Goal: Transaction & Acquisition: Purchase product/service

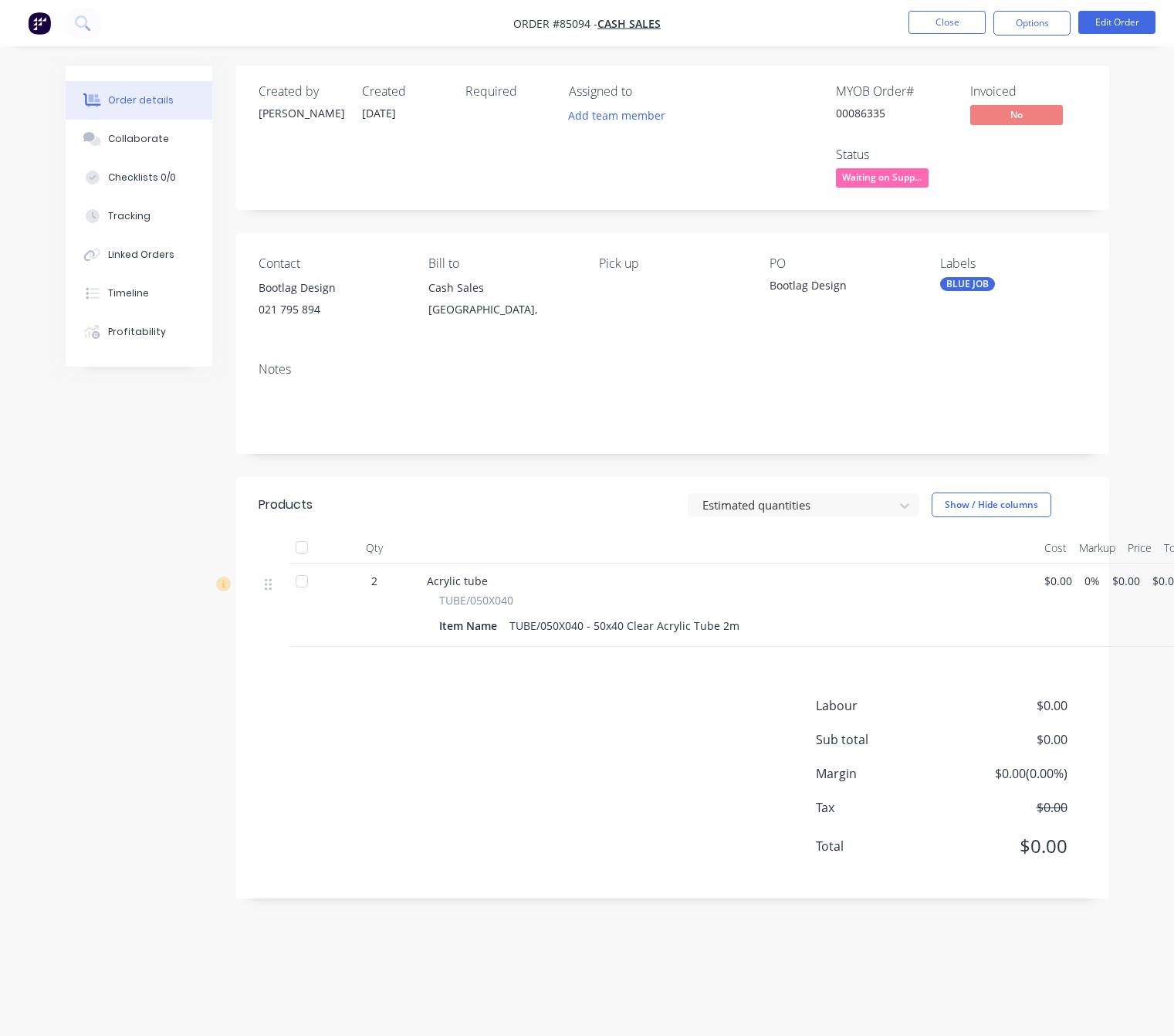
scroll to position [0, 19]
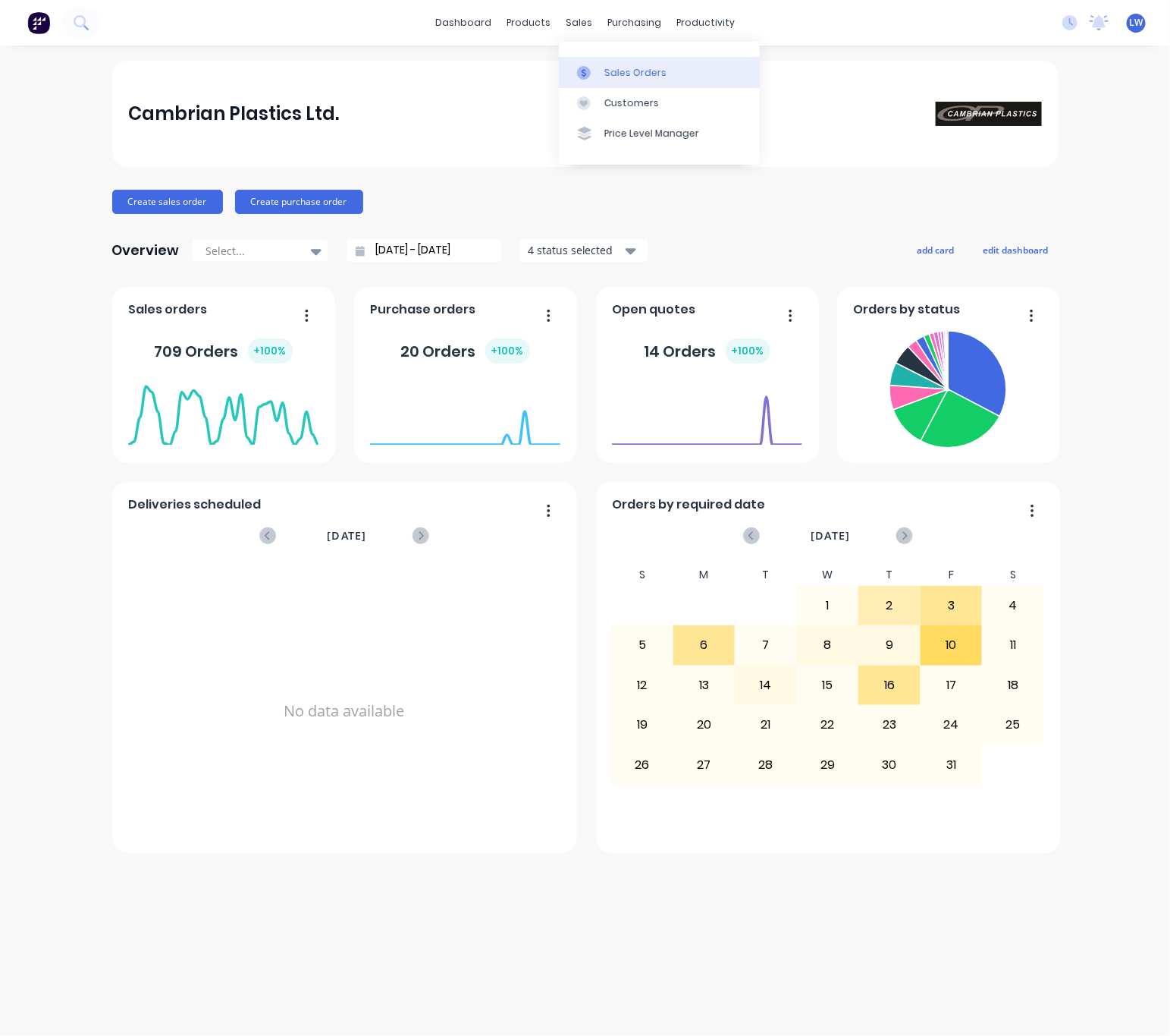
click at [603, 68] on link "Sales Orders" at bounding box center [659, 72] width 201 height 30
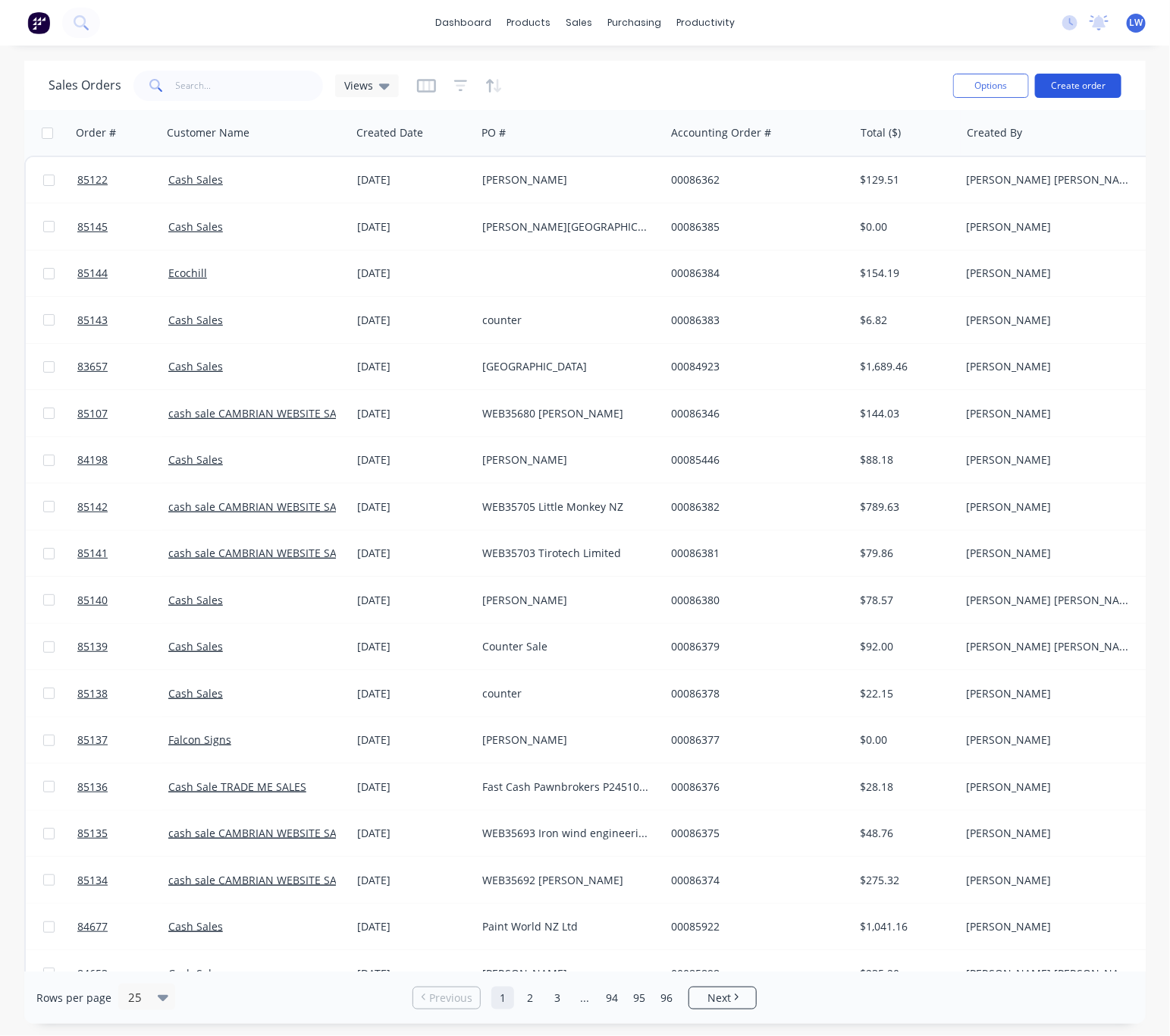
click at [1083, 83] on button "Create order" at bounding box center [1079, 86] width 86 height 24
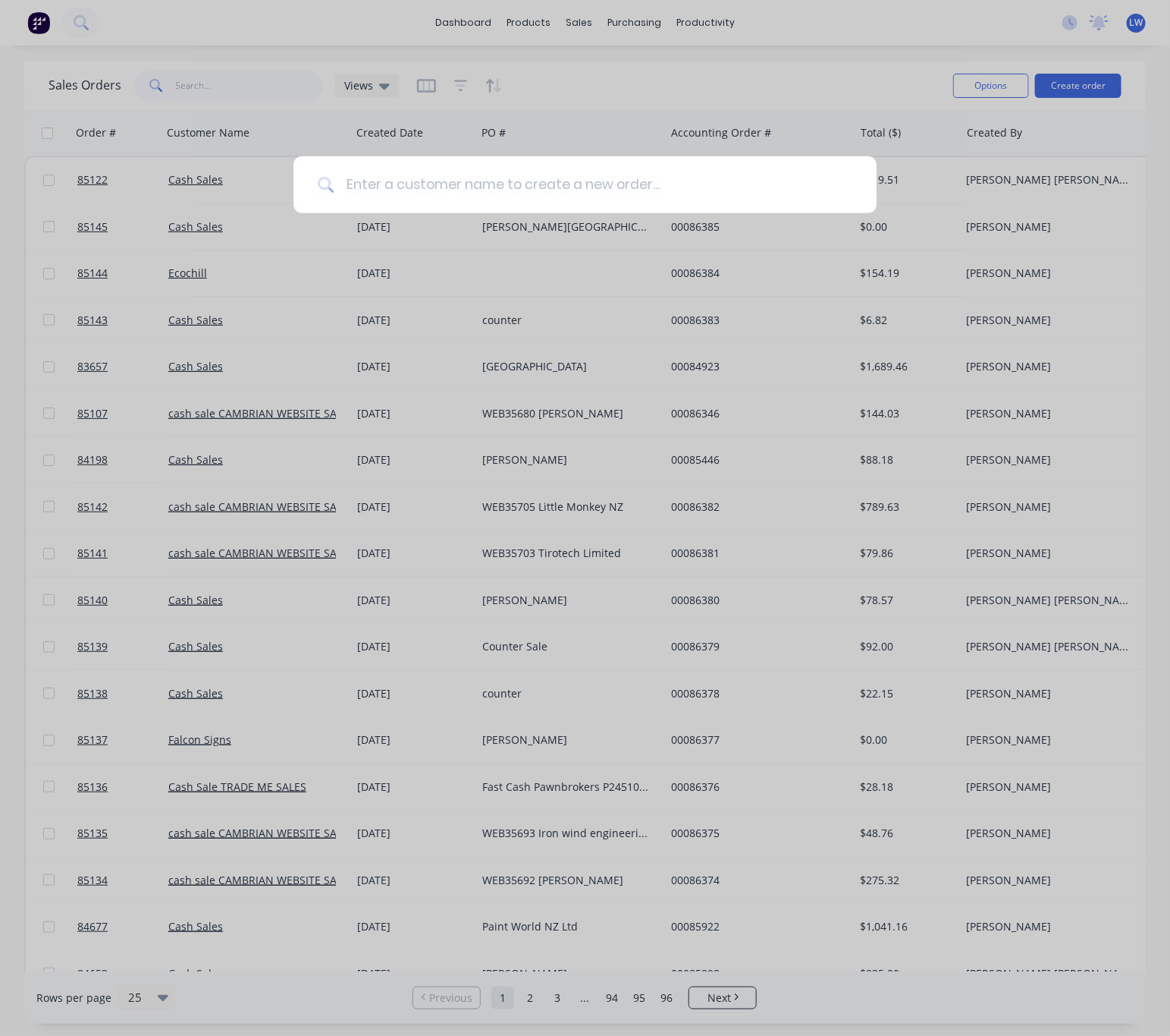
click at [615, 178] on input at bounding box center [593, 185] width 519 height 57
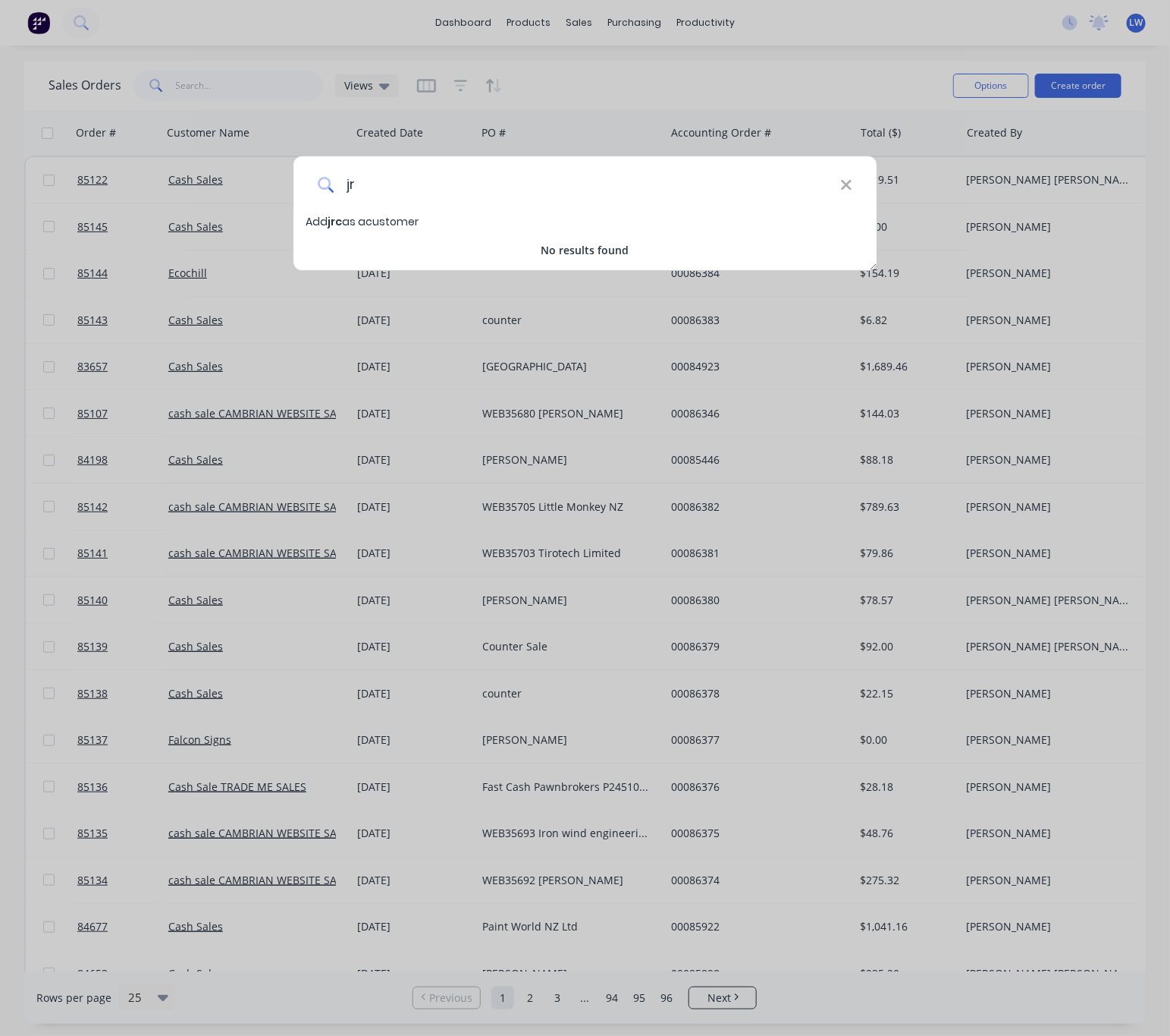
type input "j"
type input "N"
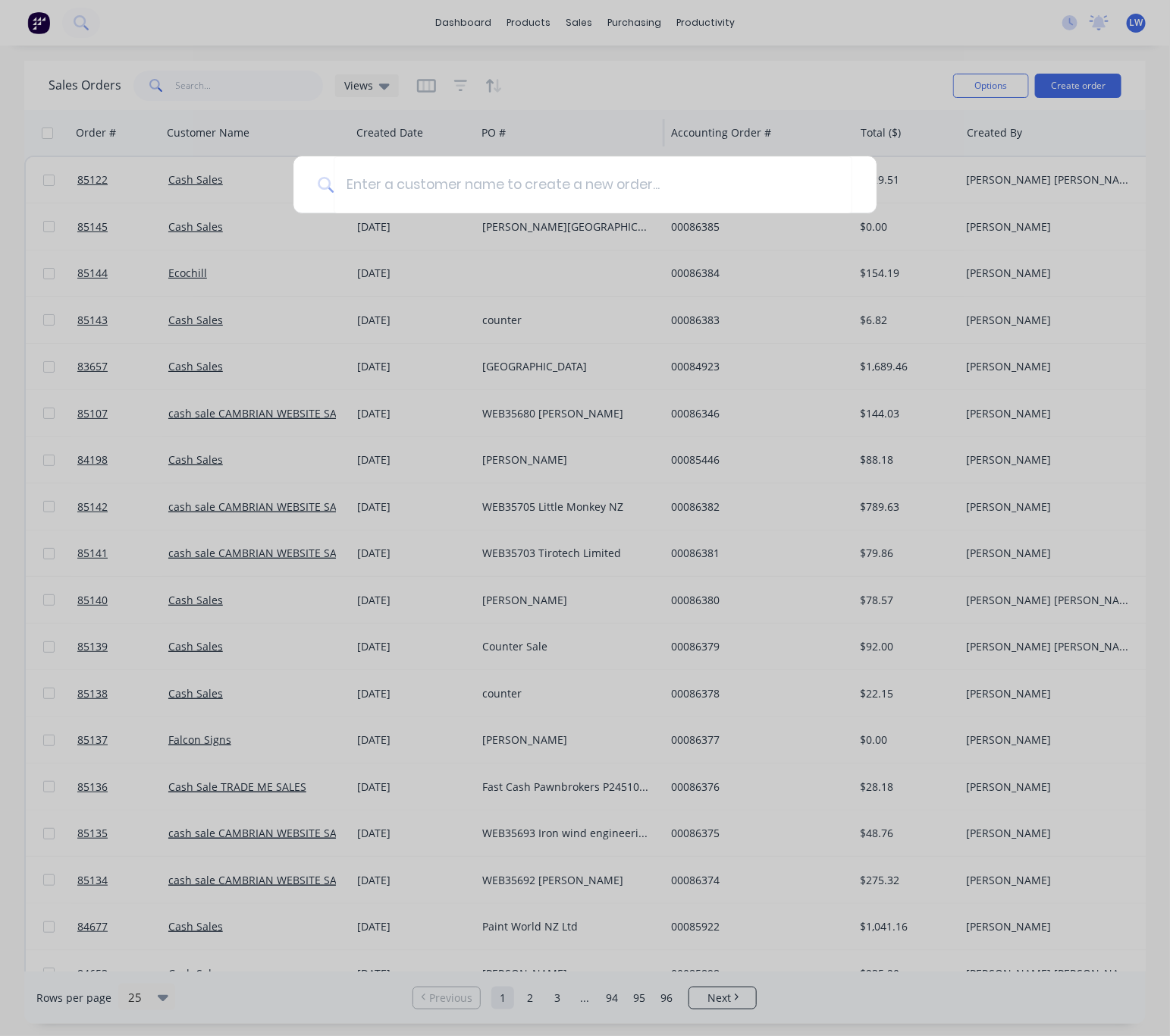
drag, startPoint x: 547, startPoint y: 112, endPoint x: 556, endPoint y: 109, distance: 9.5
click at [549, 112] on div at bounding box center [585, 518] width 1170 height 1036
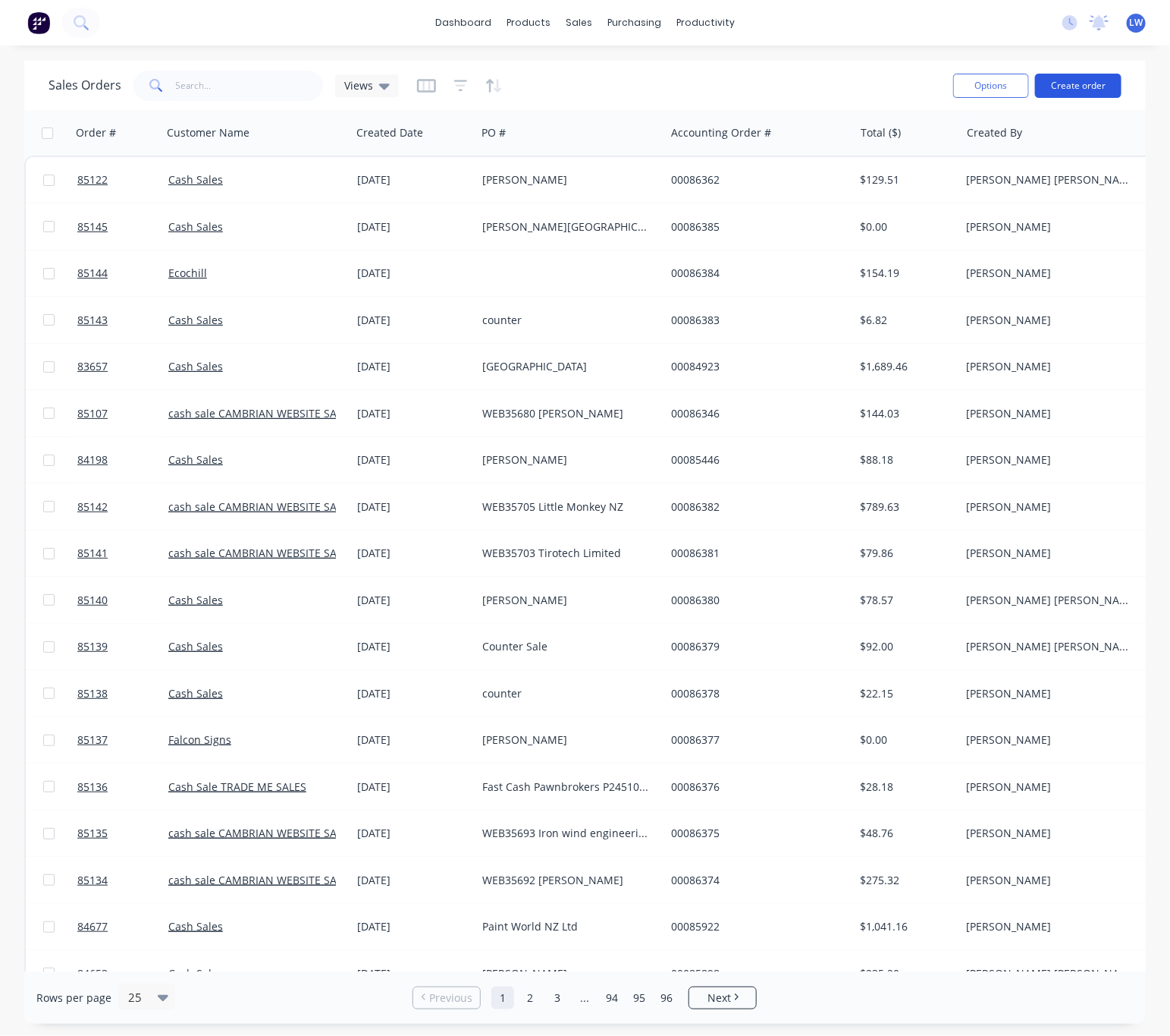
click at [1090, 89] on button "Create order" at bounding box center [1079, 86] width 86 height 24
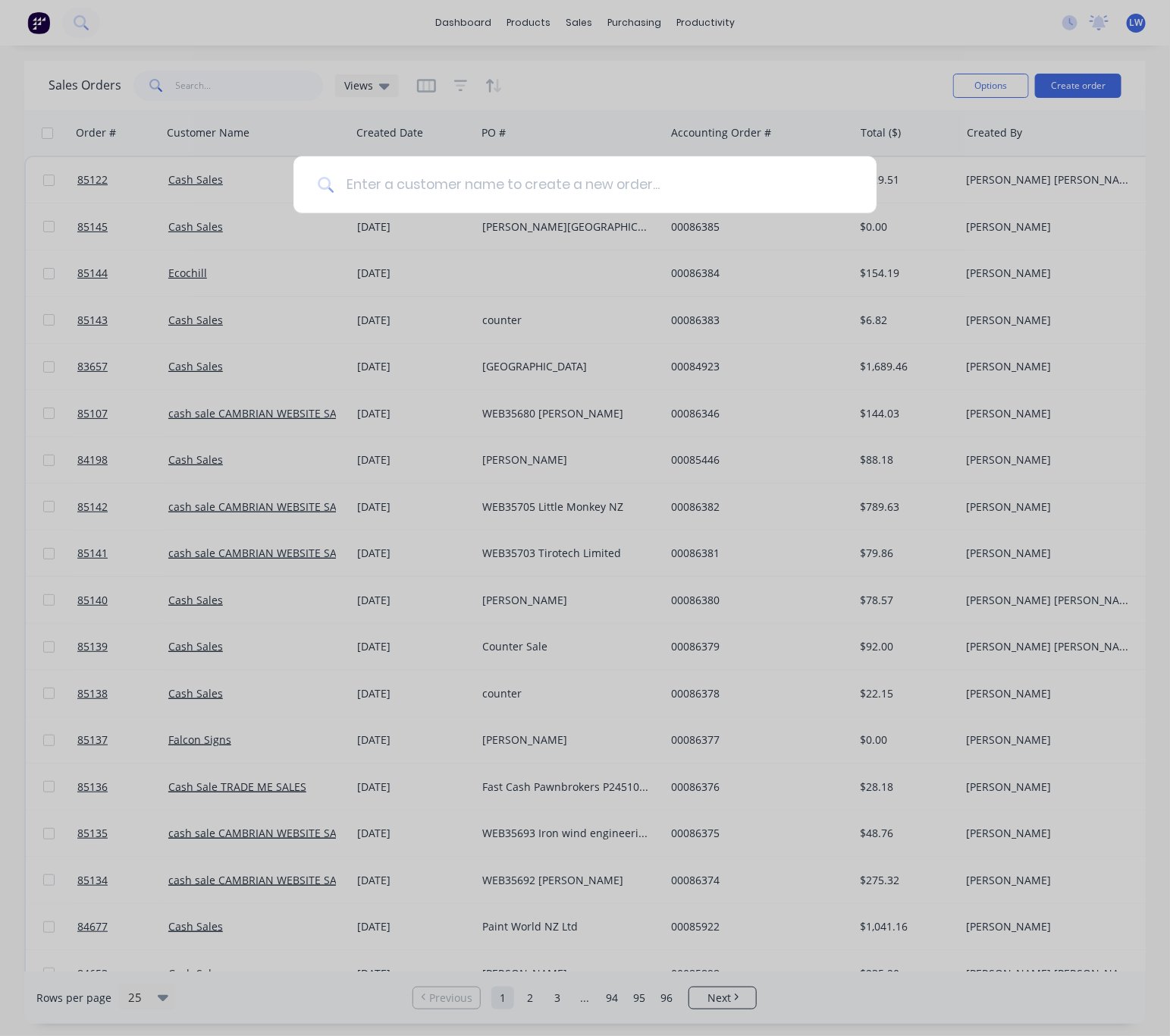
click at [715, 194] on input at bounding box center [593, 185] width 519 height 57
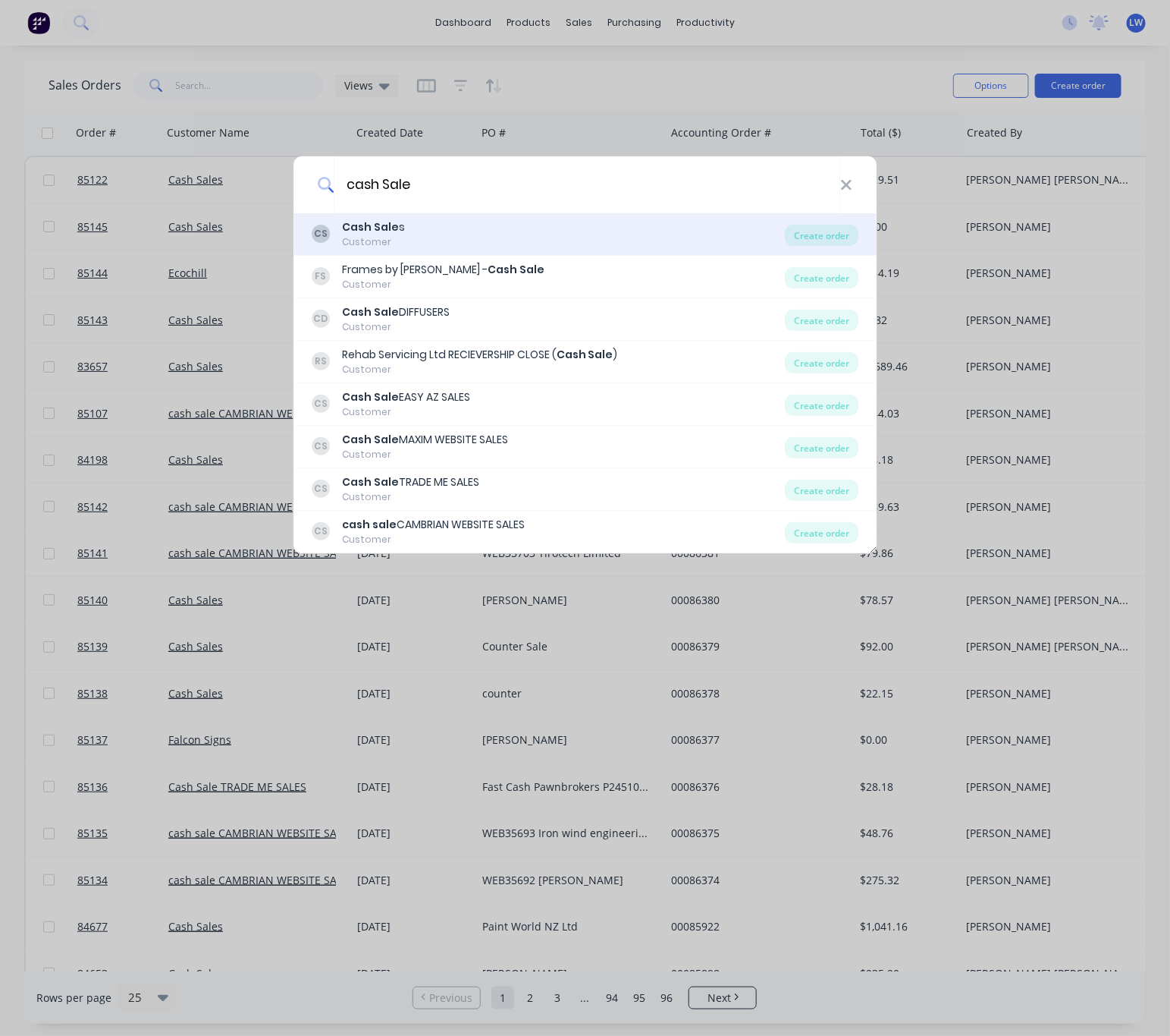
type input "cash Sale"
click at [421, 230] on div "CS Cash Sale s Customer" at bounding box center [549, 234] width 474 height 29
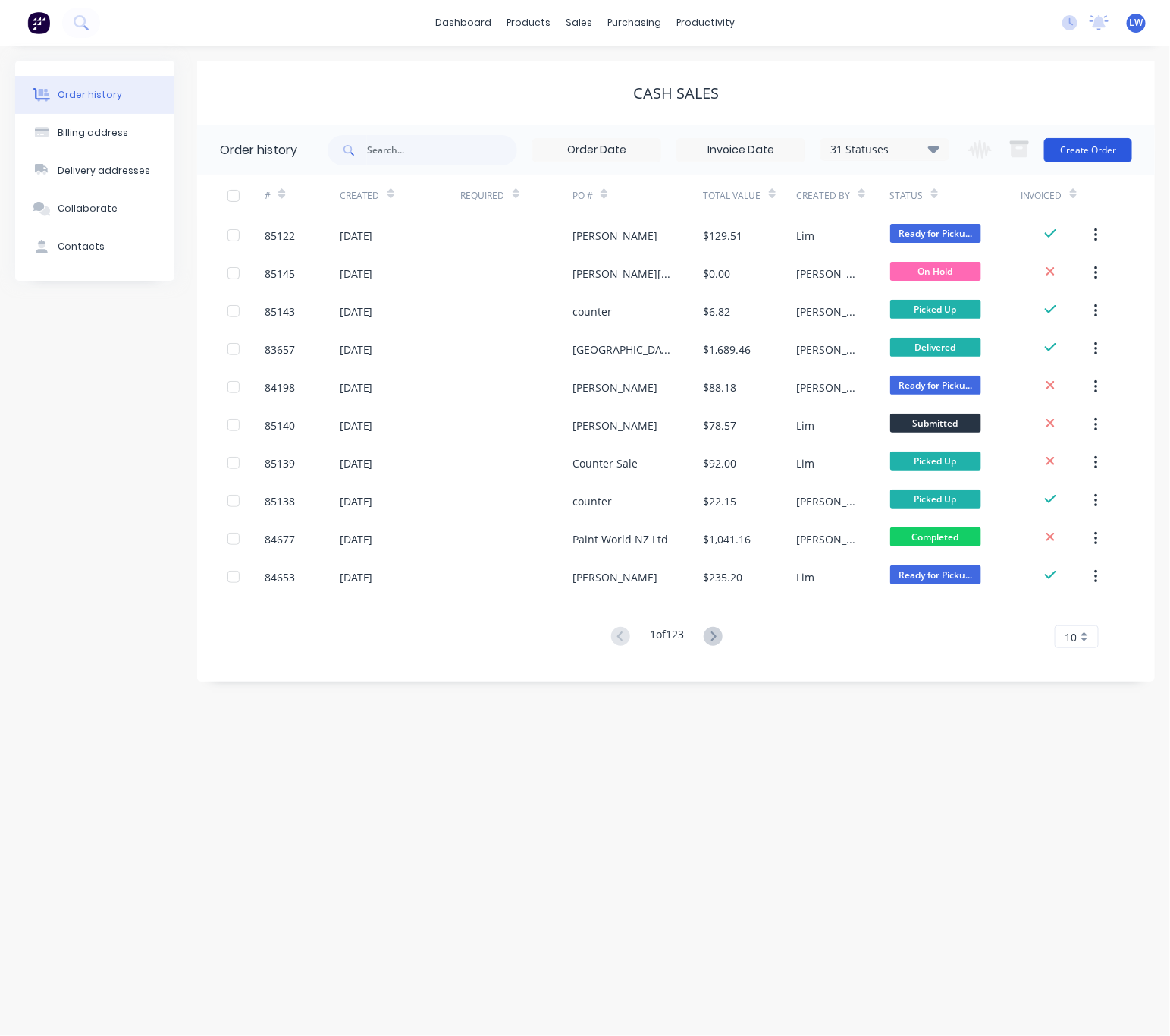
click at [1117, 150] on button "Create Order" at bounding box center [1089, 151] width 88 height 24
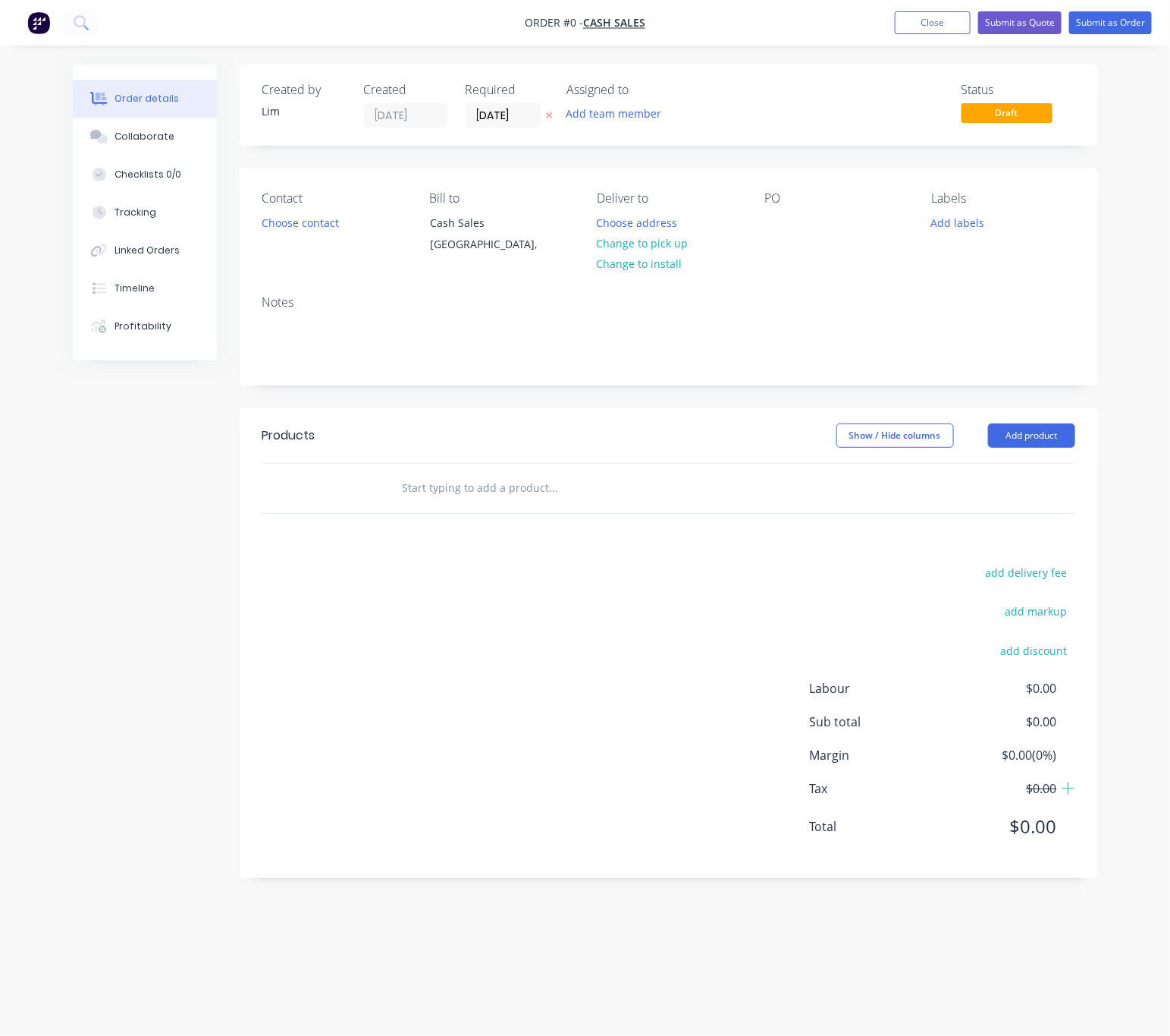
click at [549, 108] on button "button" at bounding box center [550, 115] width 16 height 17
click at [324, 226] on button "Choose contact" at bounding box center [300, 222] width 94 height 20
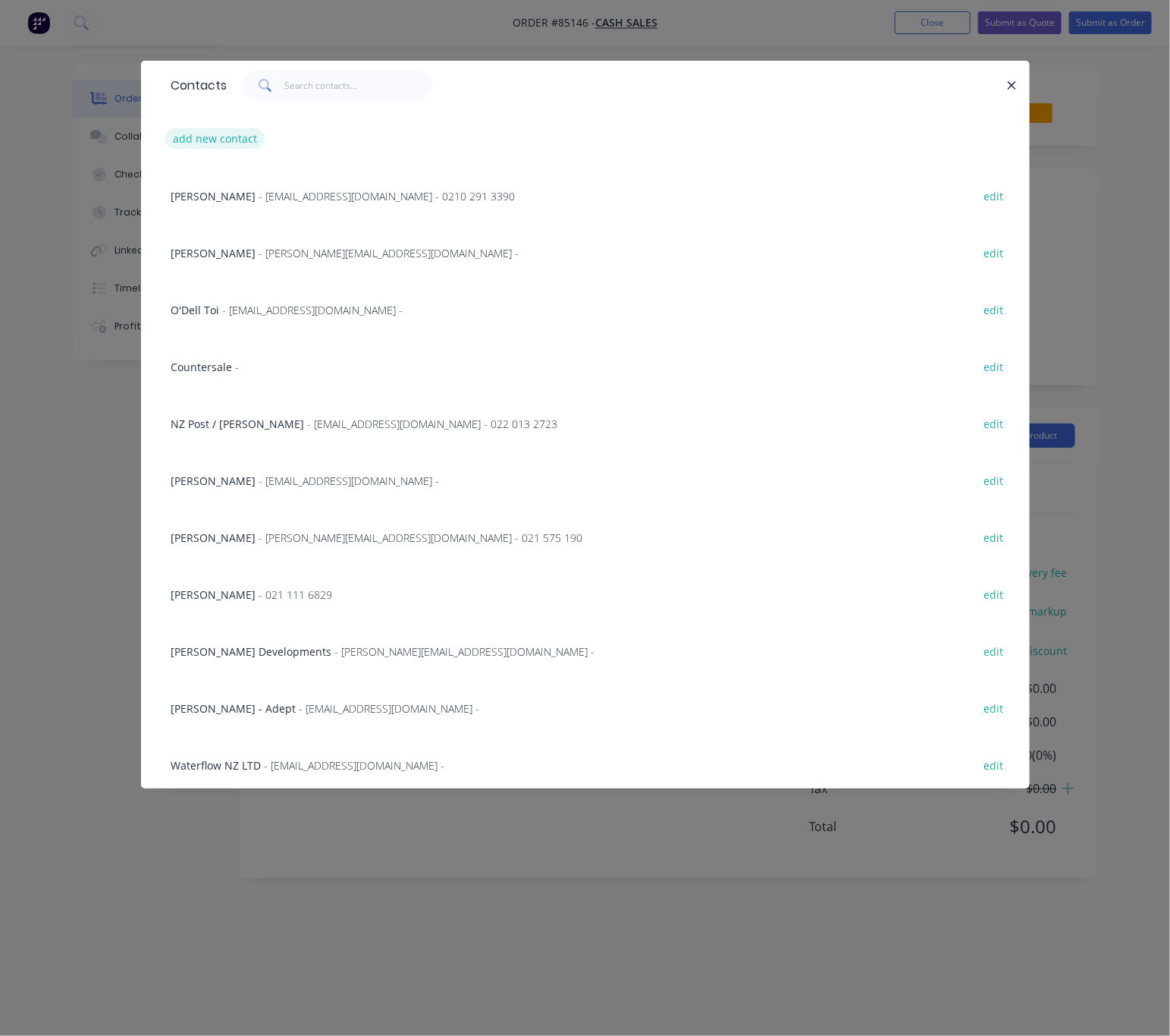
click at [212, 132] on button "add new contact" at bounding box center [215, 138] width 100 height 20
select select "NZ"
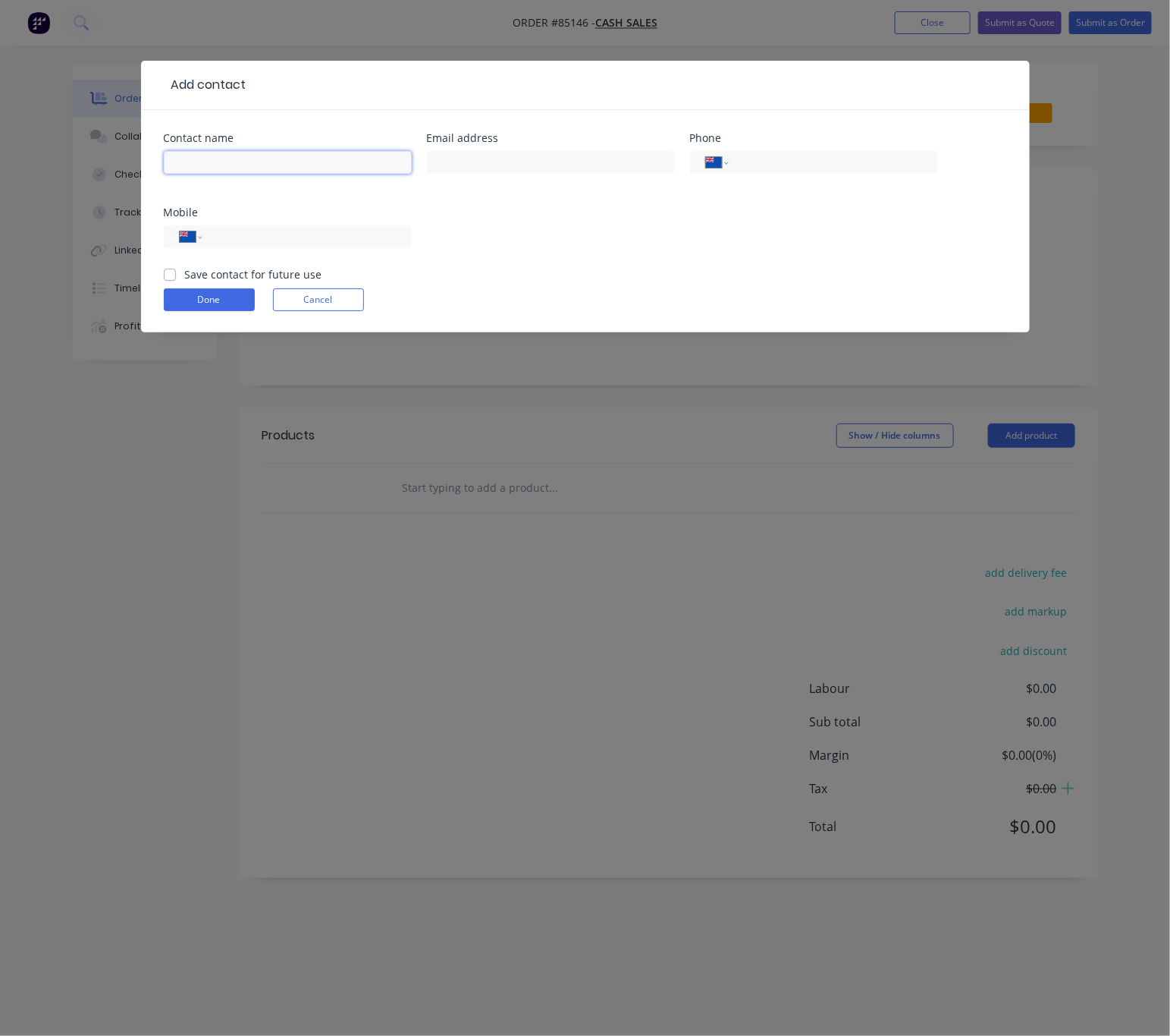
click at [232, 164] on input "text" at bounding box center [287, 162] width 248 height 23
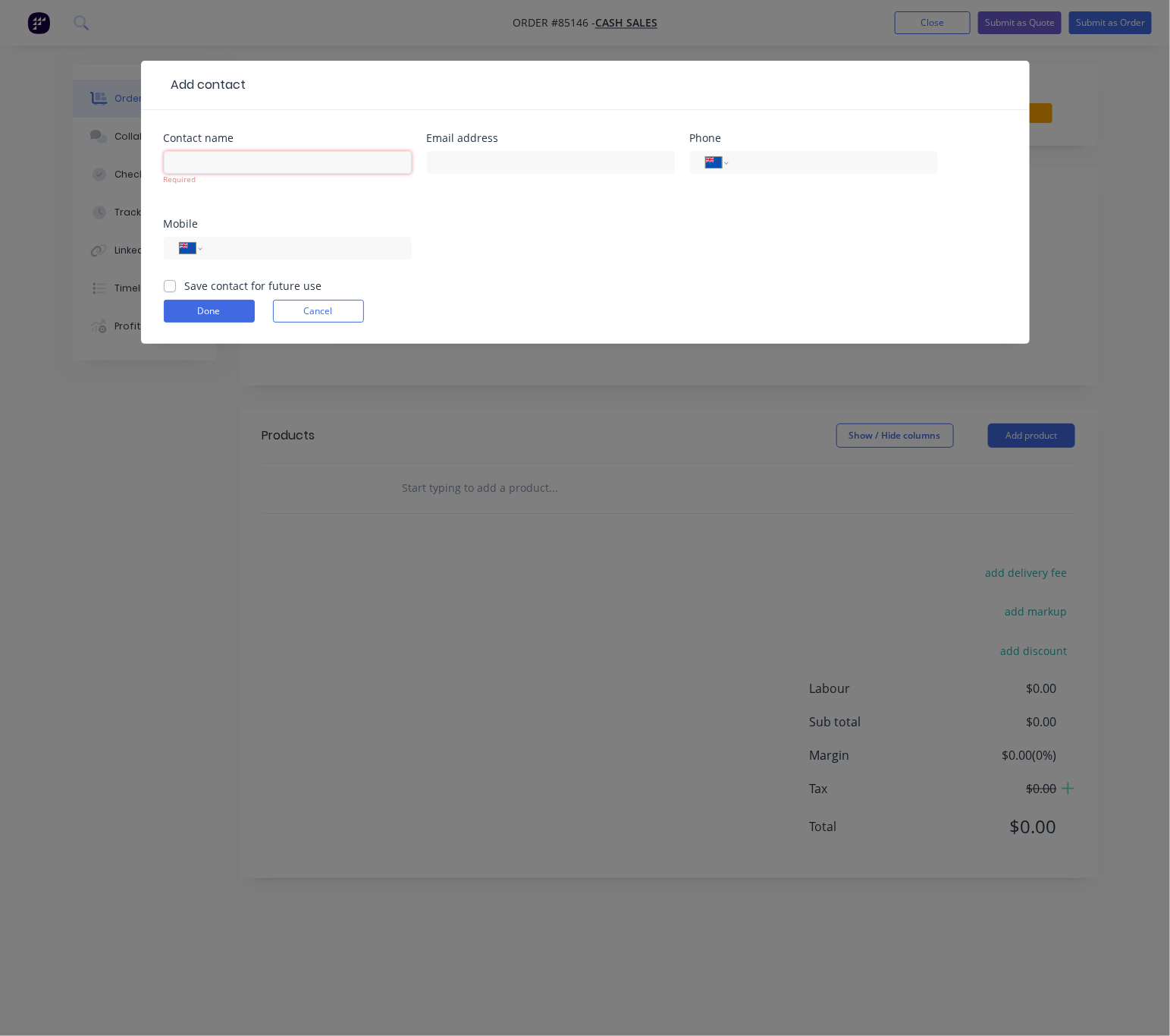
click at [292, 165] on input "text" at bounding box center [287, 162] width 248 height 23
paste input "Nick Ming<Nick@jrcbuilders.co.nz>"
drag, startPoint x: 353, startPoint y: 167, endPoint x: 221, endPoint y: 161, distance: 132.1
click at [221, 161] on input "Nick Ming<Nick@jrcbuilders.co.nz>" at bounding box center [287, 162] width 248 height 23
type input "Nick Ming"
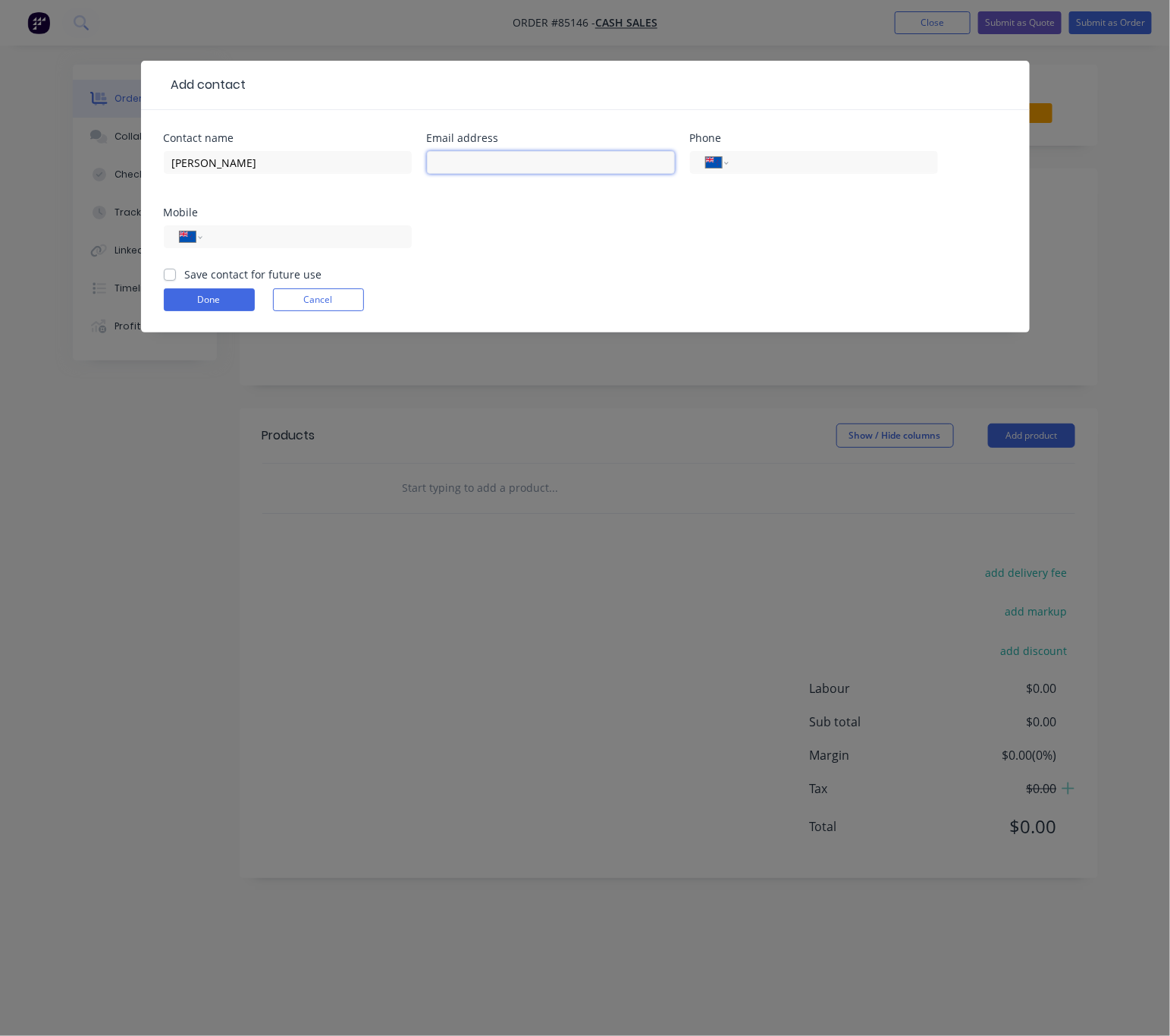
click at [547, 162] on input "text" at bounding box center [550, 162] width 248 height 23
paste input "<Nick@jrcbuilders.co.nz>"
drag, startPoint x: 445, startPoint y: 157, endPoint x: 387, endPoint y: 164, distance: 58.4
click at [388, 162] on div "Contact name Nick Ming Email address <Nick@jrcbuilders.co.nz> Phone Internation…" at bounding box center [585, 200] width 844 height 134
click at [567, 167] on input "Nick@jrcbuilders.co.nz>" at bounding box center [550, 162] width 248 height 23
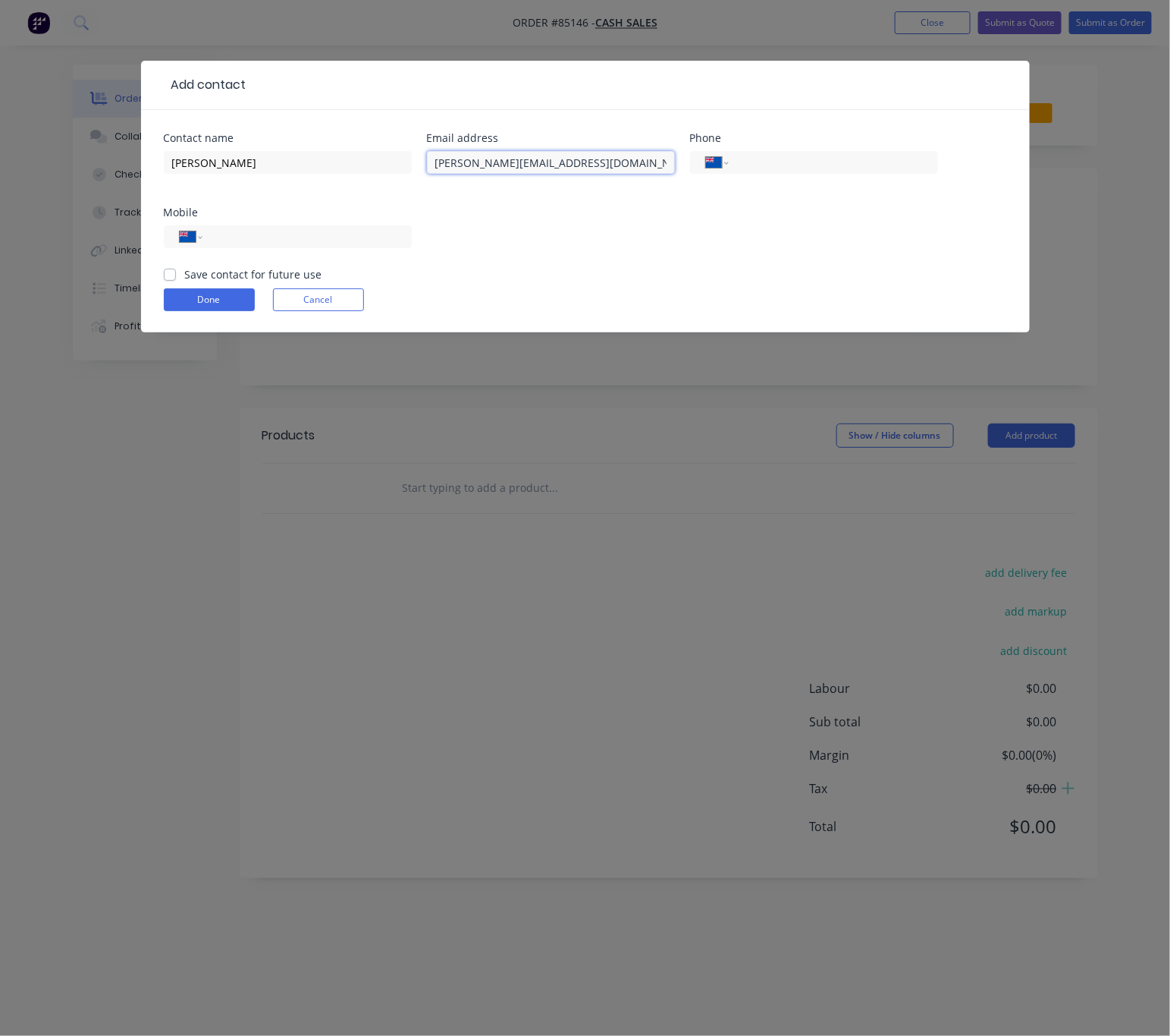
type input "Nick@jrcbuilders.co.nz"
click at [242, 244] on input "tel" at bounding box center [305, 236] width 182 height 17
paste input "0210 284 0139"
type input "0210 284 0139"
click at [793, 154] on input "tel" at bounding box center [830, 162] width 182 height 17
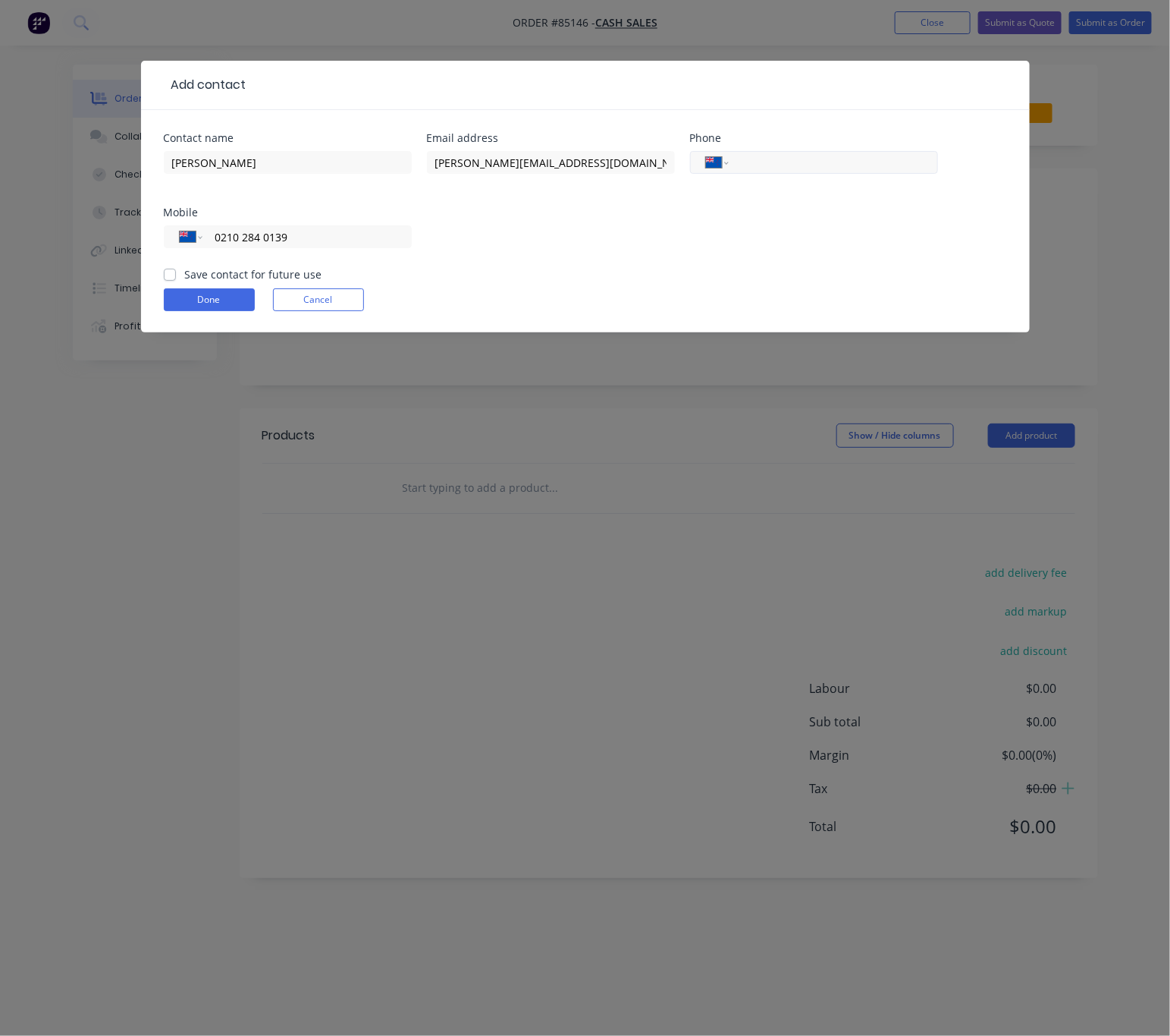
paste input "09 262 1620"
type input "09 262 1620"
drag, startPoint x: 167, startPoint y: 274, endPoint x: 181, endPoint y: 283, distance: 16.6
click at [185, 273] on label "Save contact for future use" at bounding box center [253, 274] width 138 height 16
click at [167, 273] on input "Save contact for future use" at bounding box center [169, 274] width 12 height 15
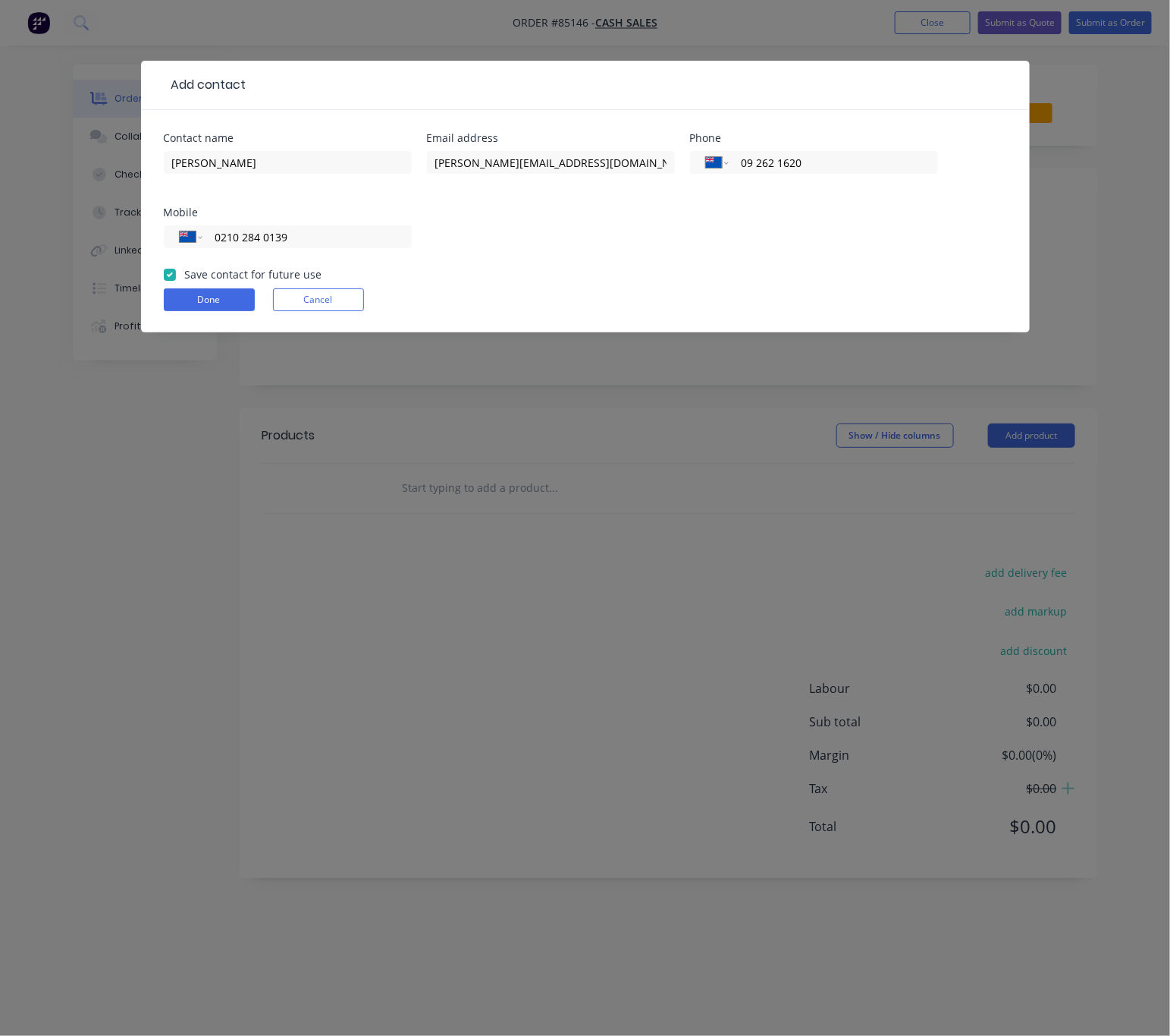
checkbox input "true"
click at [194, 288] on button "Done" at bounding box center [209, 300] width 91 height 23
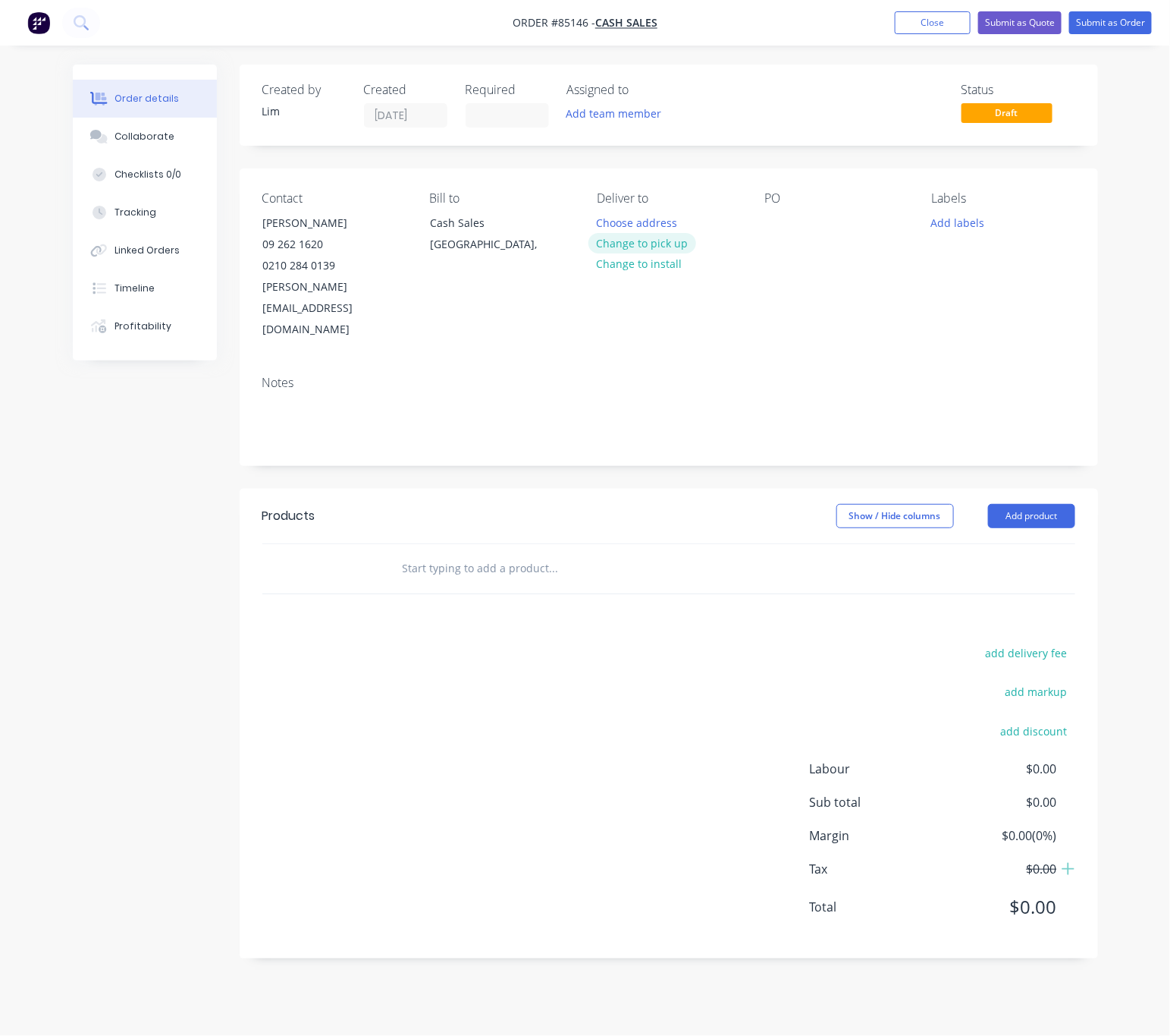
click at [651, 239] on button "Change to pick up" at bounding box center [642, 243] width 107 height 20
click at [778, 226] on div at bounding box center [777, 222] width 24 height 22
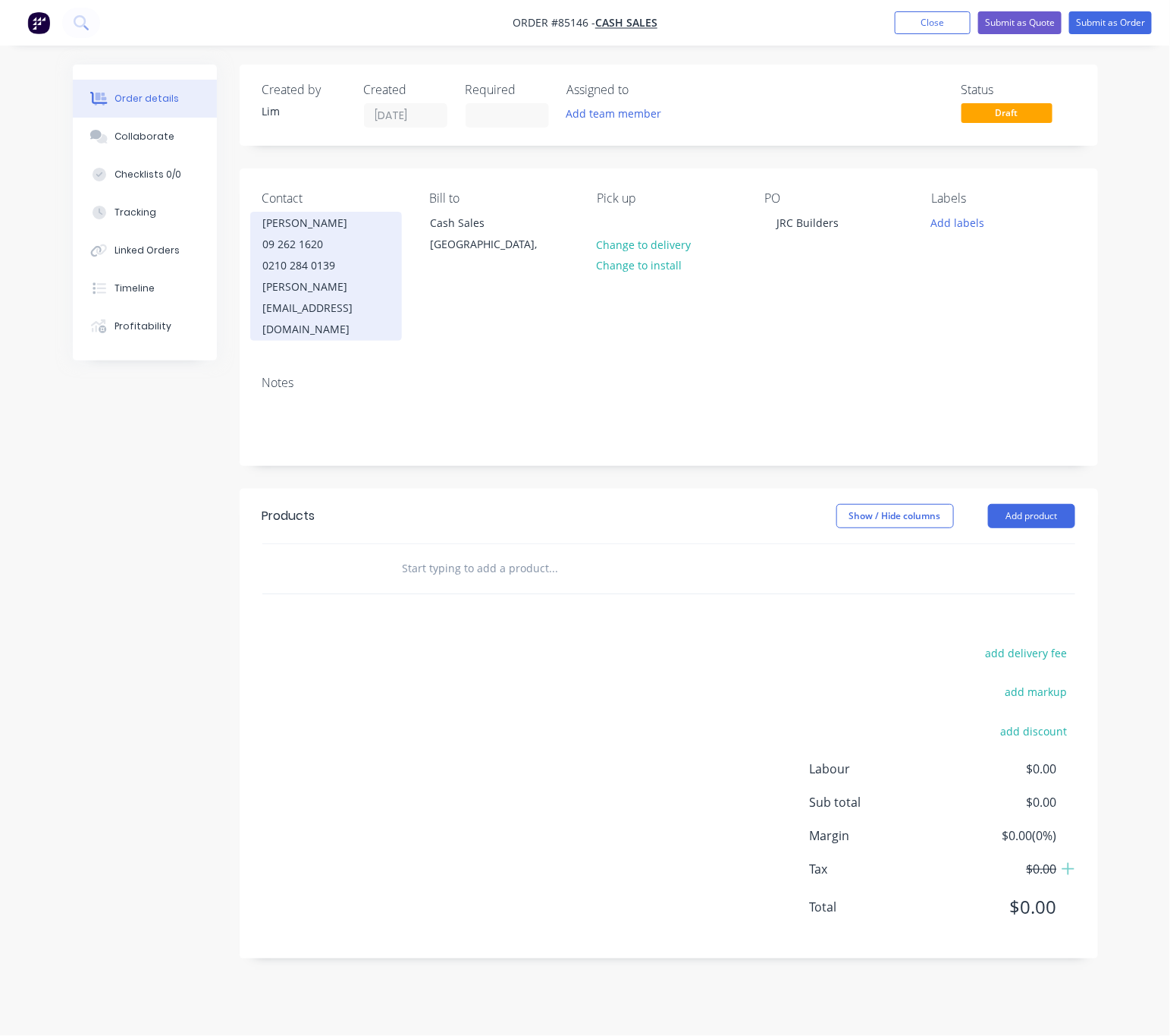
click at [278, 221] on div "Nick Ming" at bounding box center [326, 223] width 126 height 21
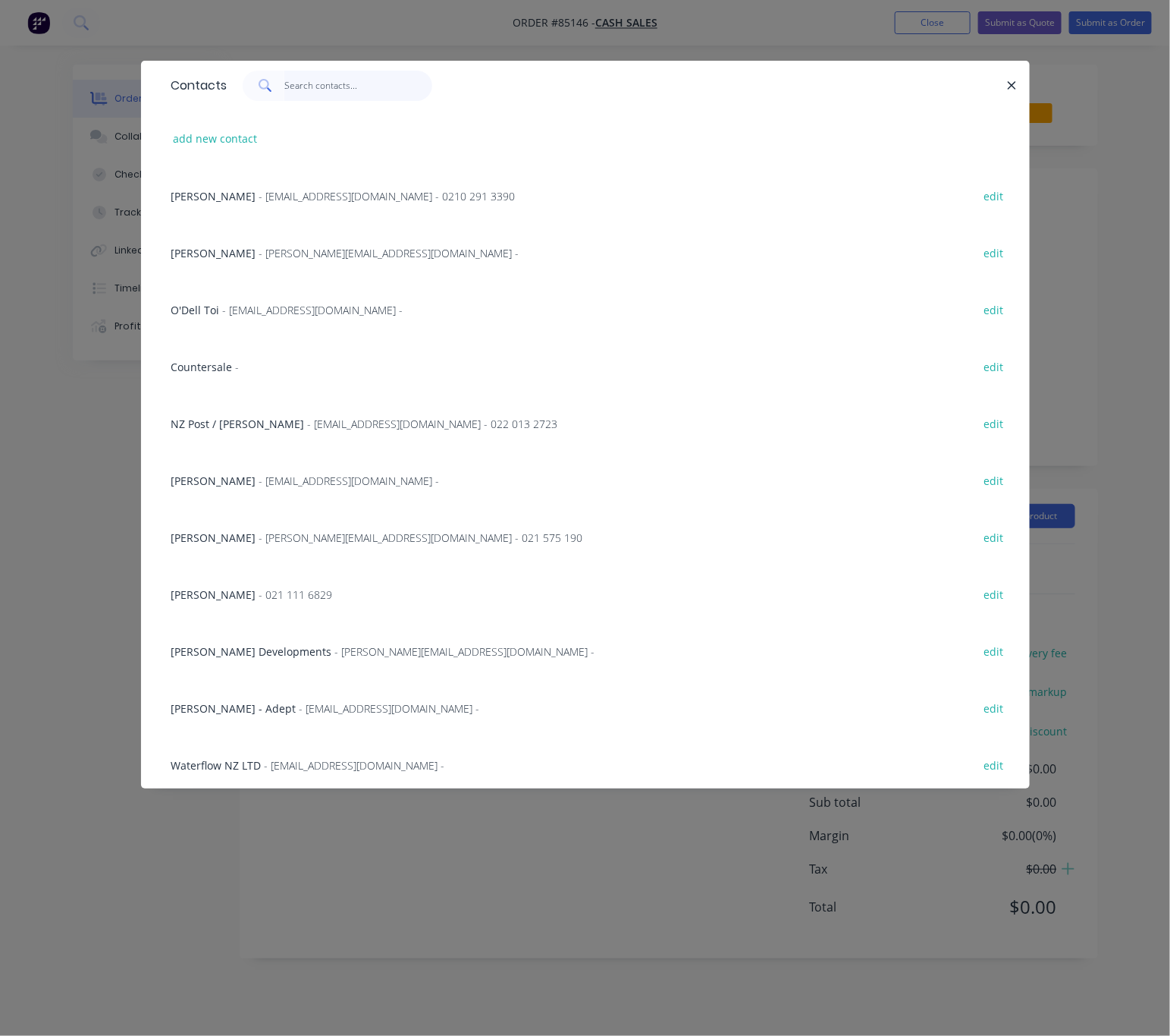
click at [344, 91] on input "text" at bounding box center [358, 86] width 148 height 30
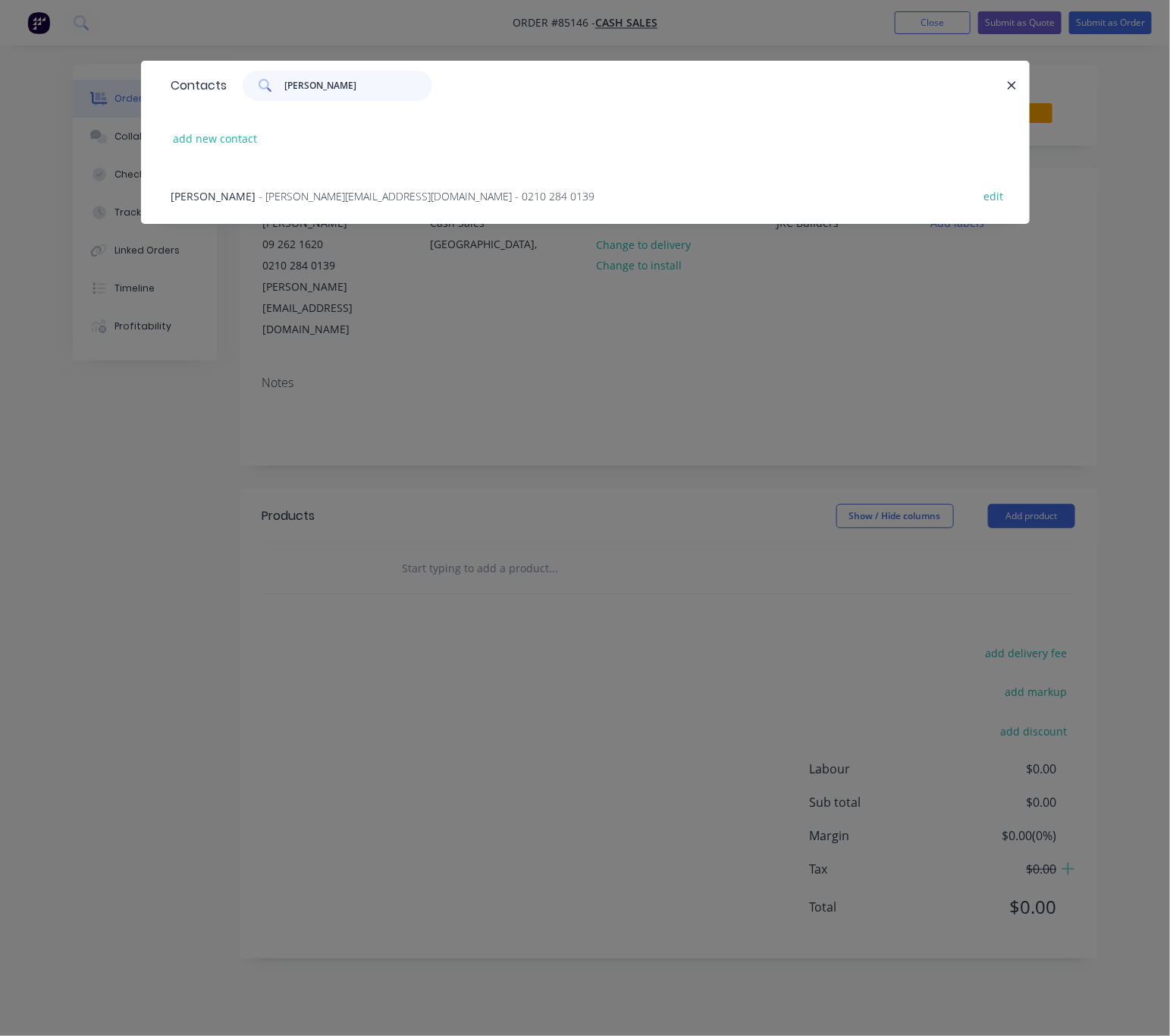
type input "Nick m"
click at [999, 205] on div "Nick Ming - Nick@jrcbuilders.co.nz - 0210 284 0139 edit" at bounding box center [585, 195] width 844 height 57
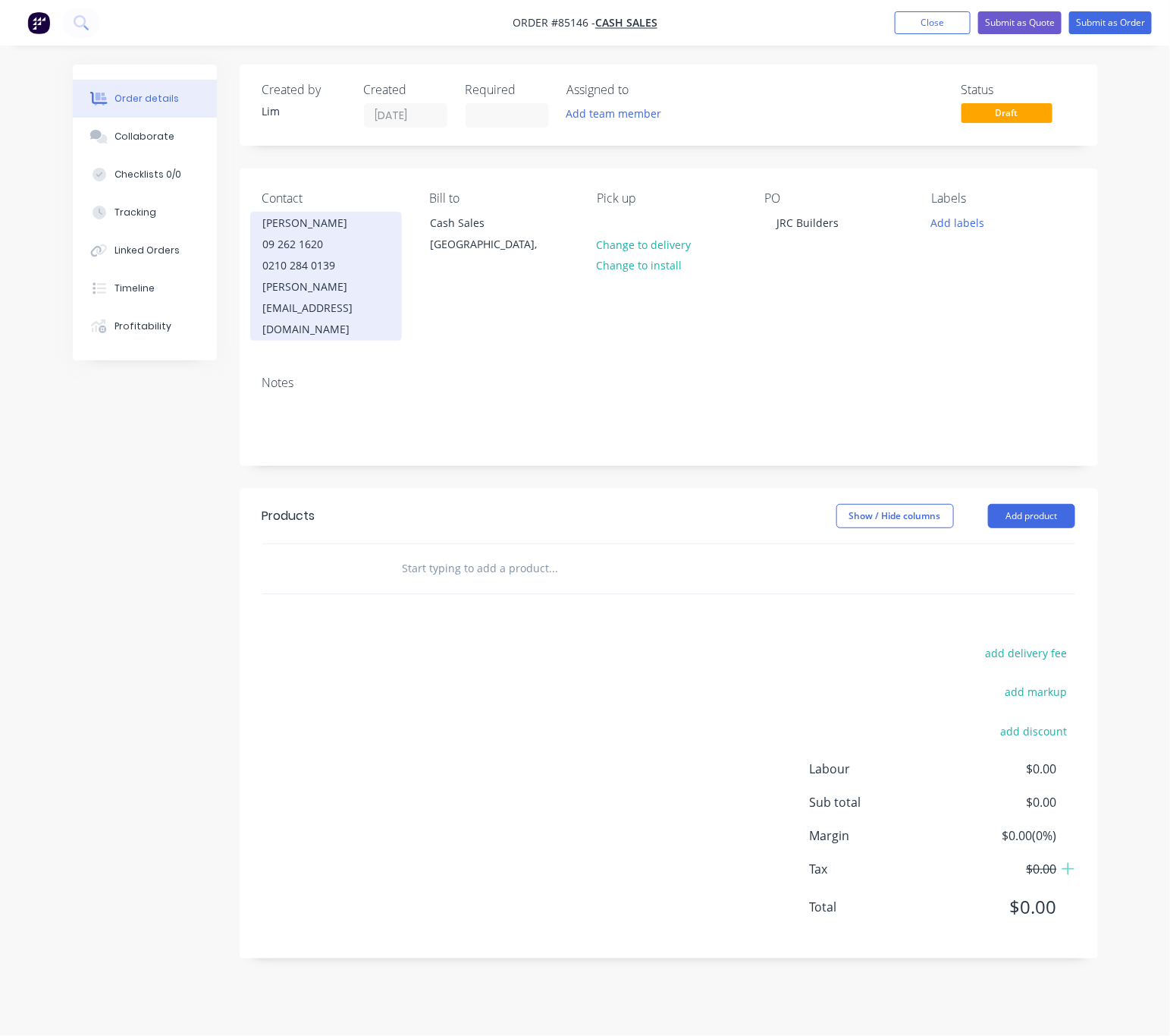
click at [267, 223] on div "Nick Ming" at bounding box center [326, 223] width 126 height 21
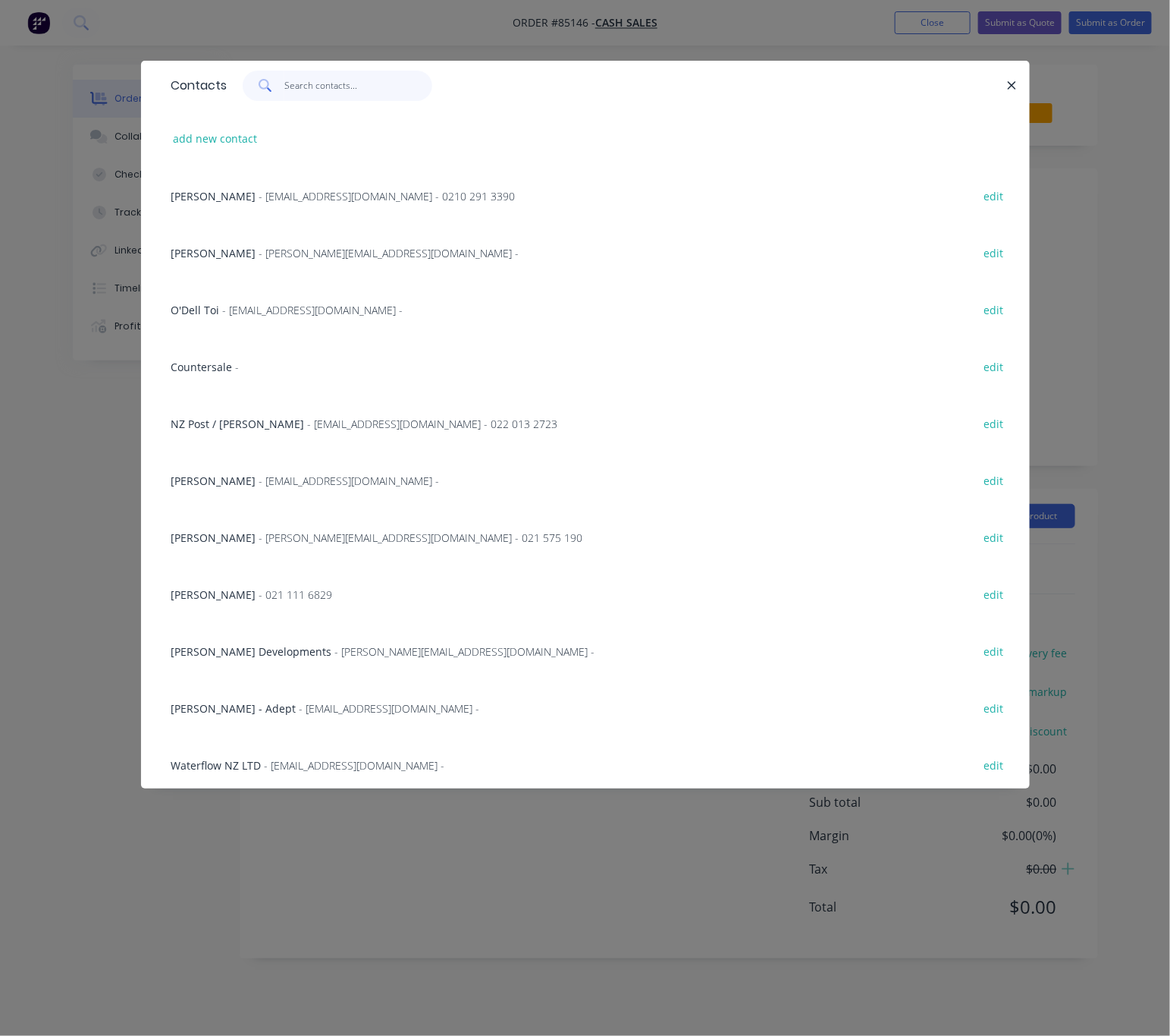
click at [317, 90] on input "text" at bounding box center [358, 86] width 148 height 30
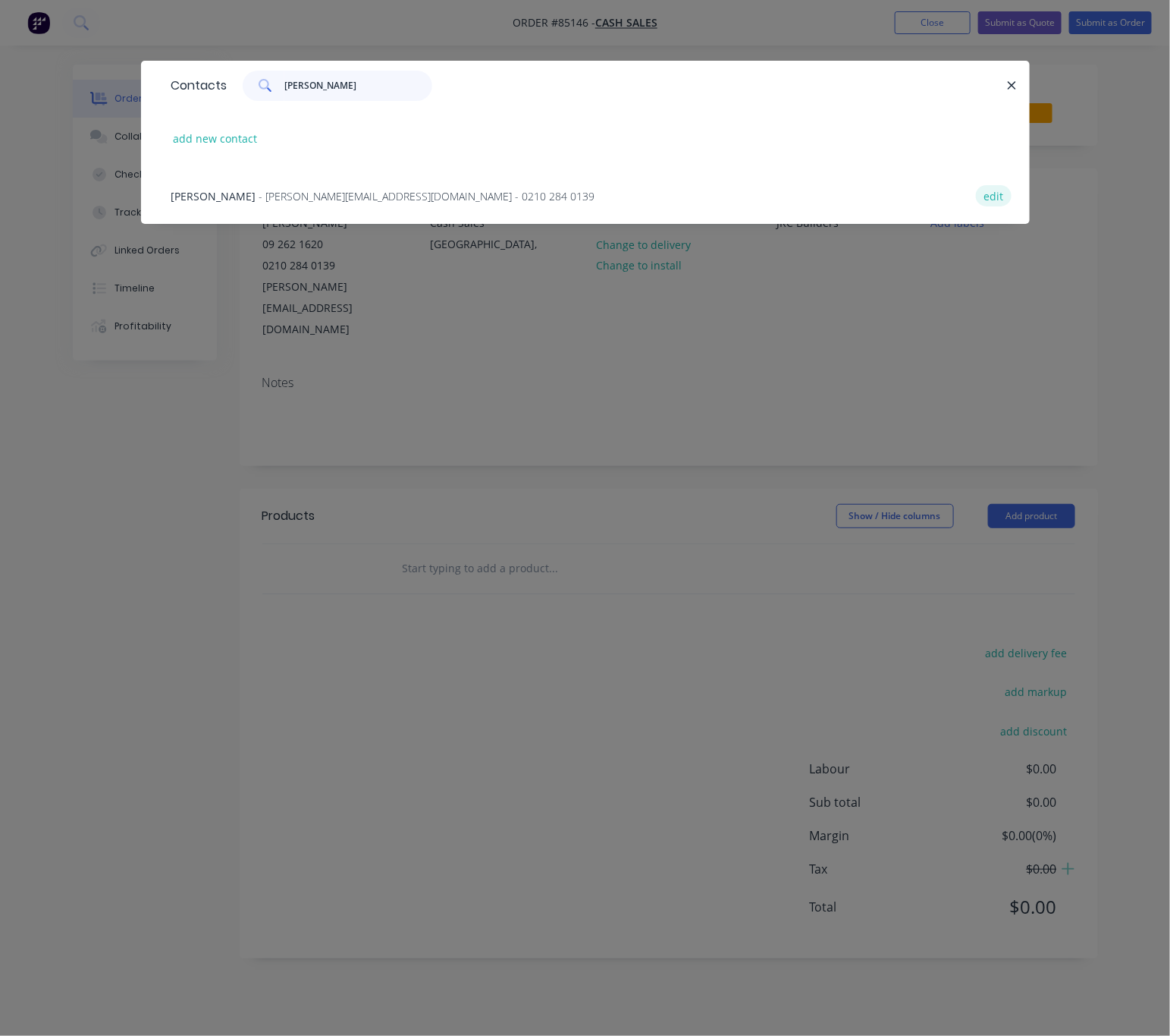
type input "nick min"
click at [993, 194] on button "edit" at bounding box center [994, 195] width 36 height 20
select select "NZ"
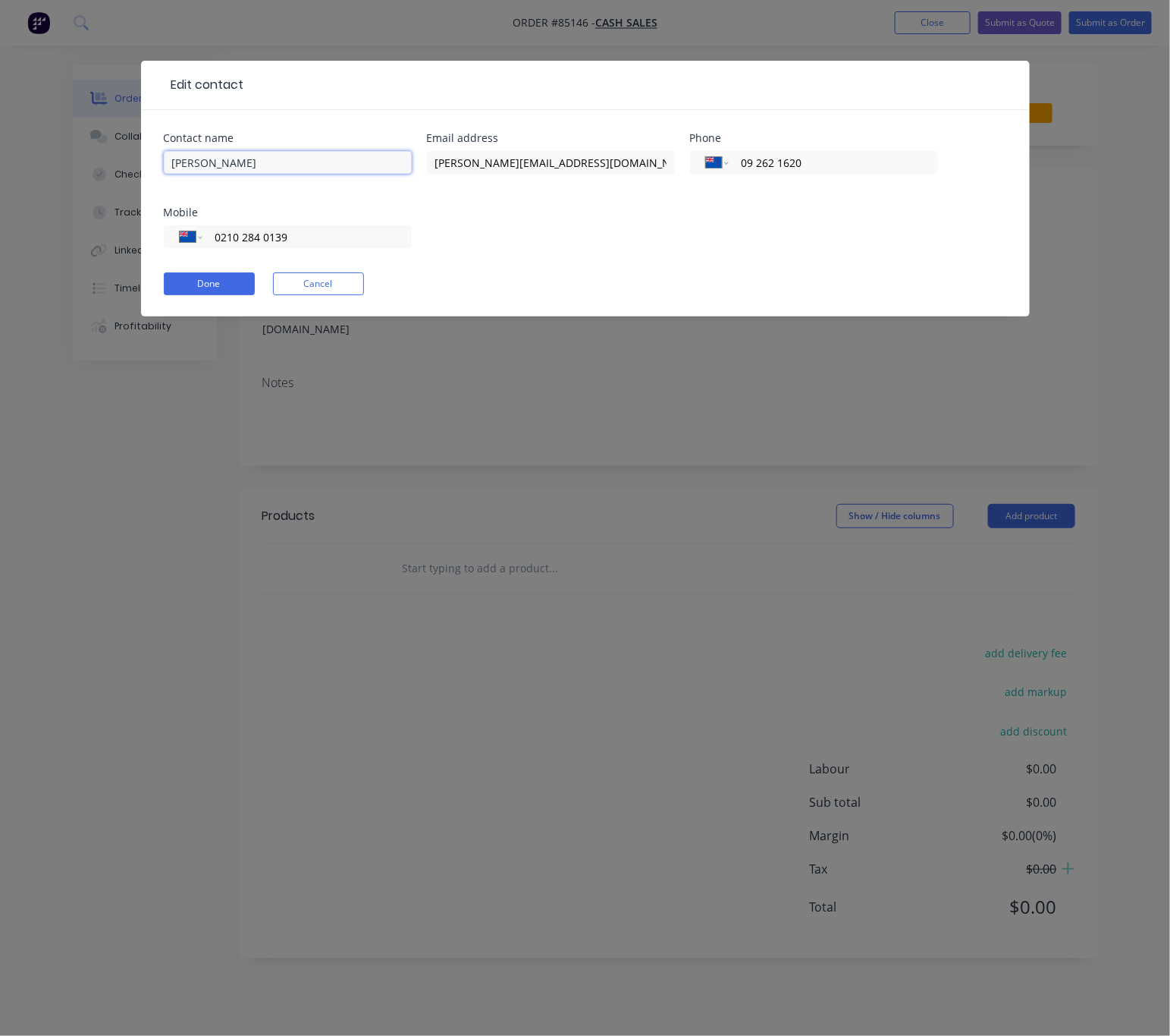
click at [173, 160] on input "Nick Ming" at bounding box center [287, 162] width 248 height 23
type input "JRC Builders - Nick Ming"
click at [234, 283] on button "Done" at bounding box center [209, 283] width 91 height 23
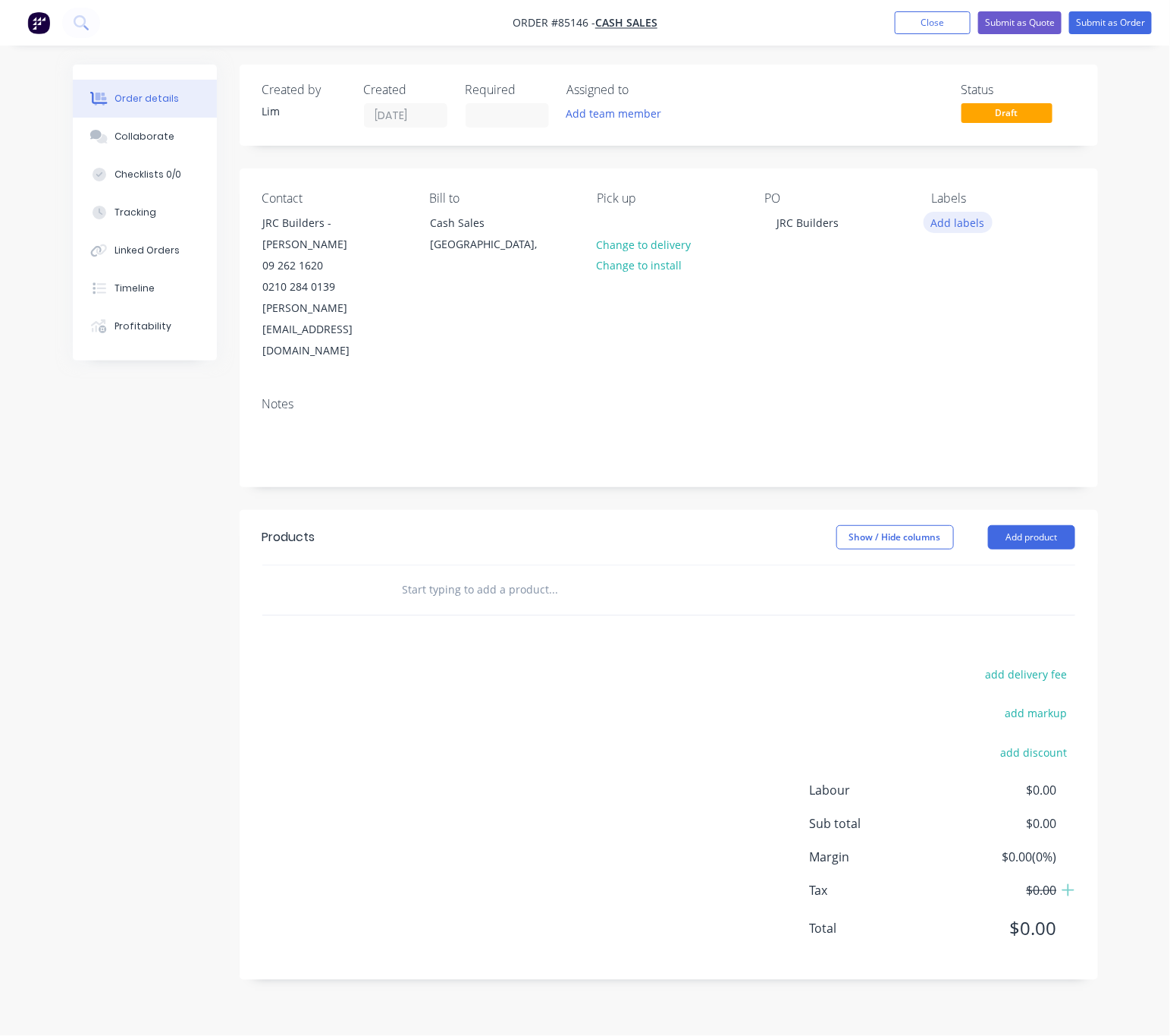
click at [965, 227] on button "Add labels" at bounding box center [959, 222] width 70 height 20
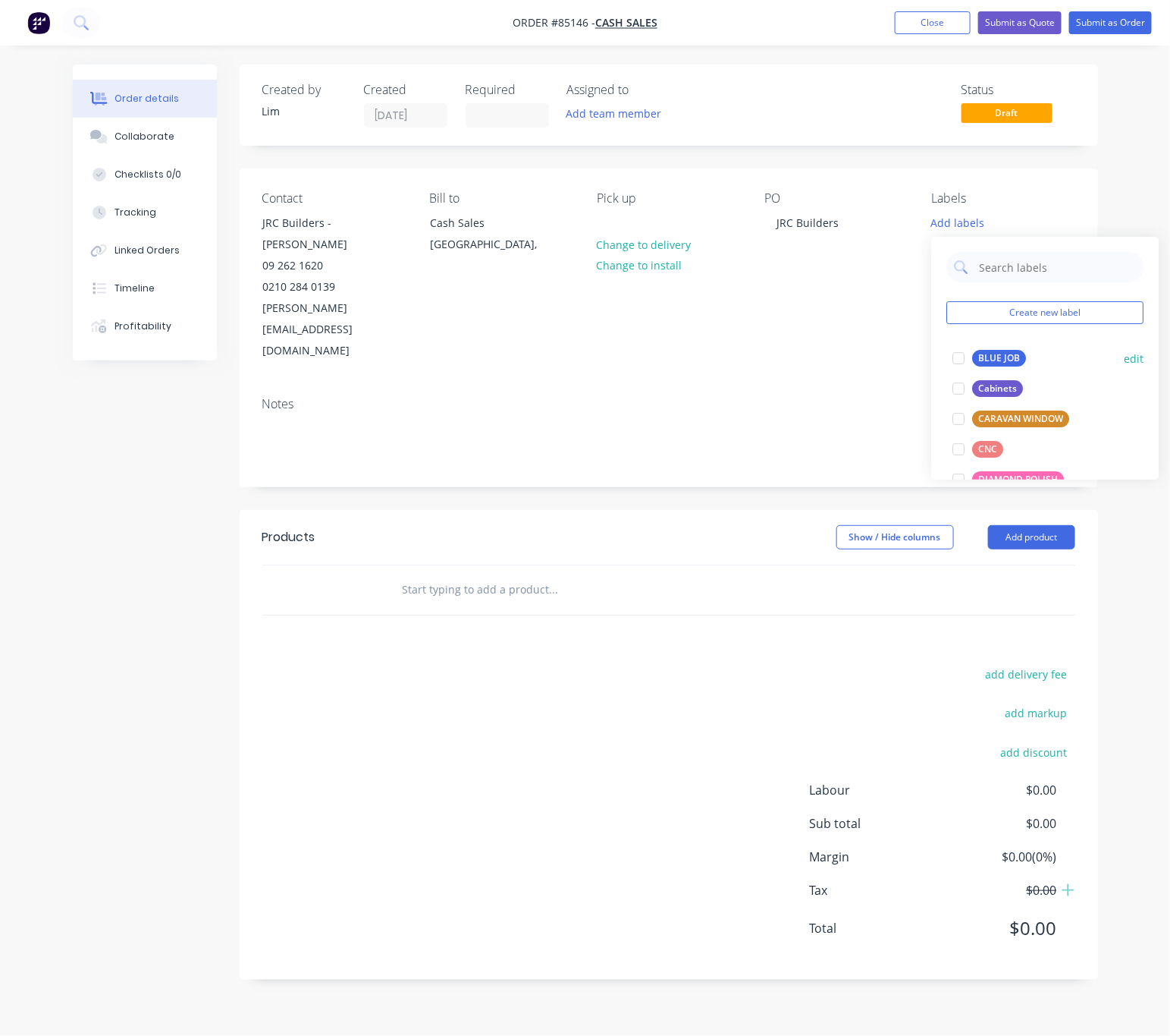
click at [995, 351] on div "BLUE JOB" at bounding box center [1000, 358] width 54 height 16
drag, startPoint x: 407, startPoint y: 705, endPoint x: 403, endPoint y: 669, distance: 36.2
click at [405, 705] on div "add delivery fee add markup add discount Labour $0.00 Sub total $0.00 Margin $0…" at bounding box center [668, 810] width 813 height 293
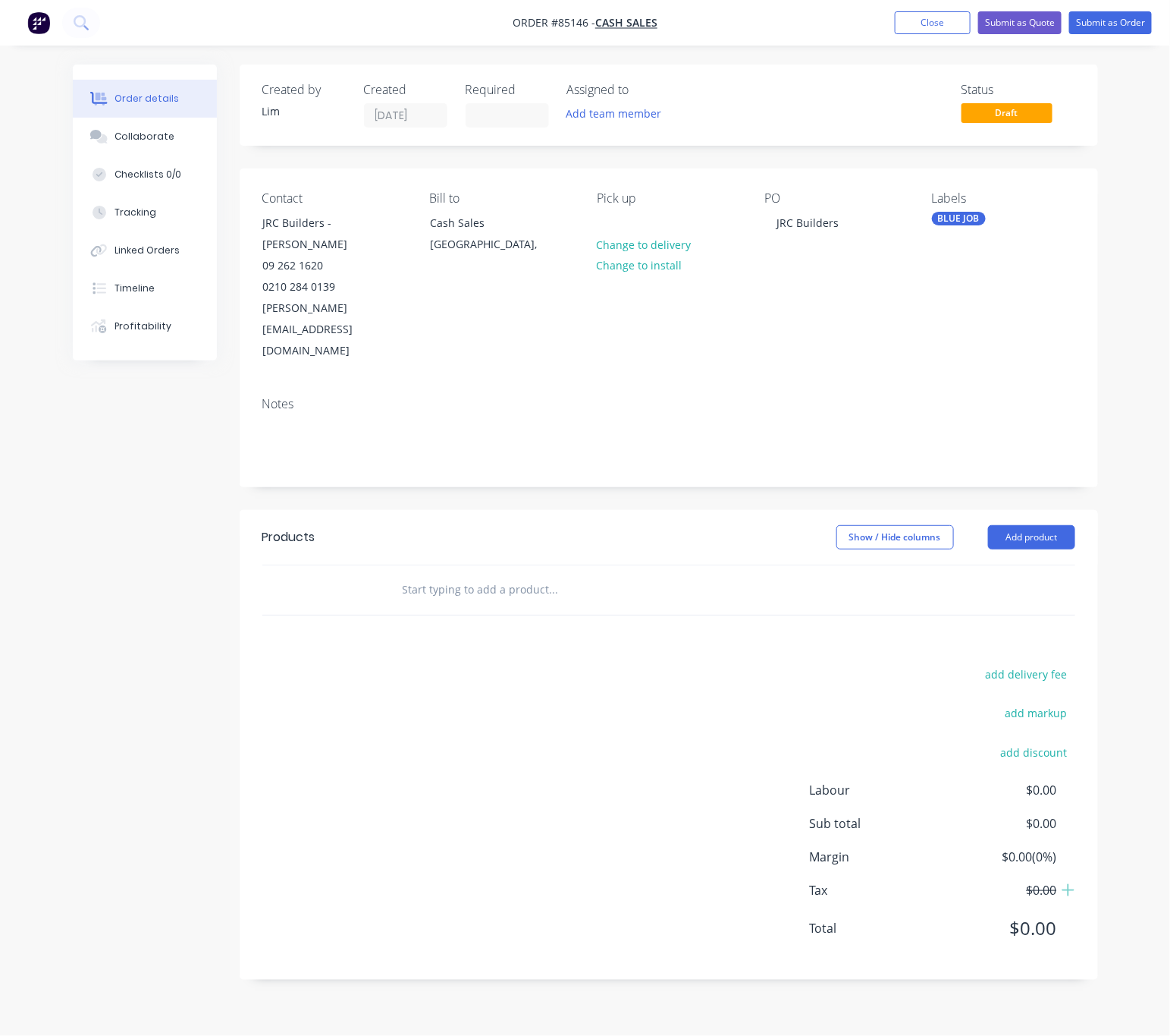
click at [444, 574] on input "text" at bounding box center [554, 589] width 304 height 30
type input "Y"
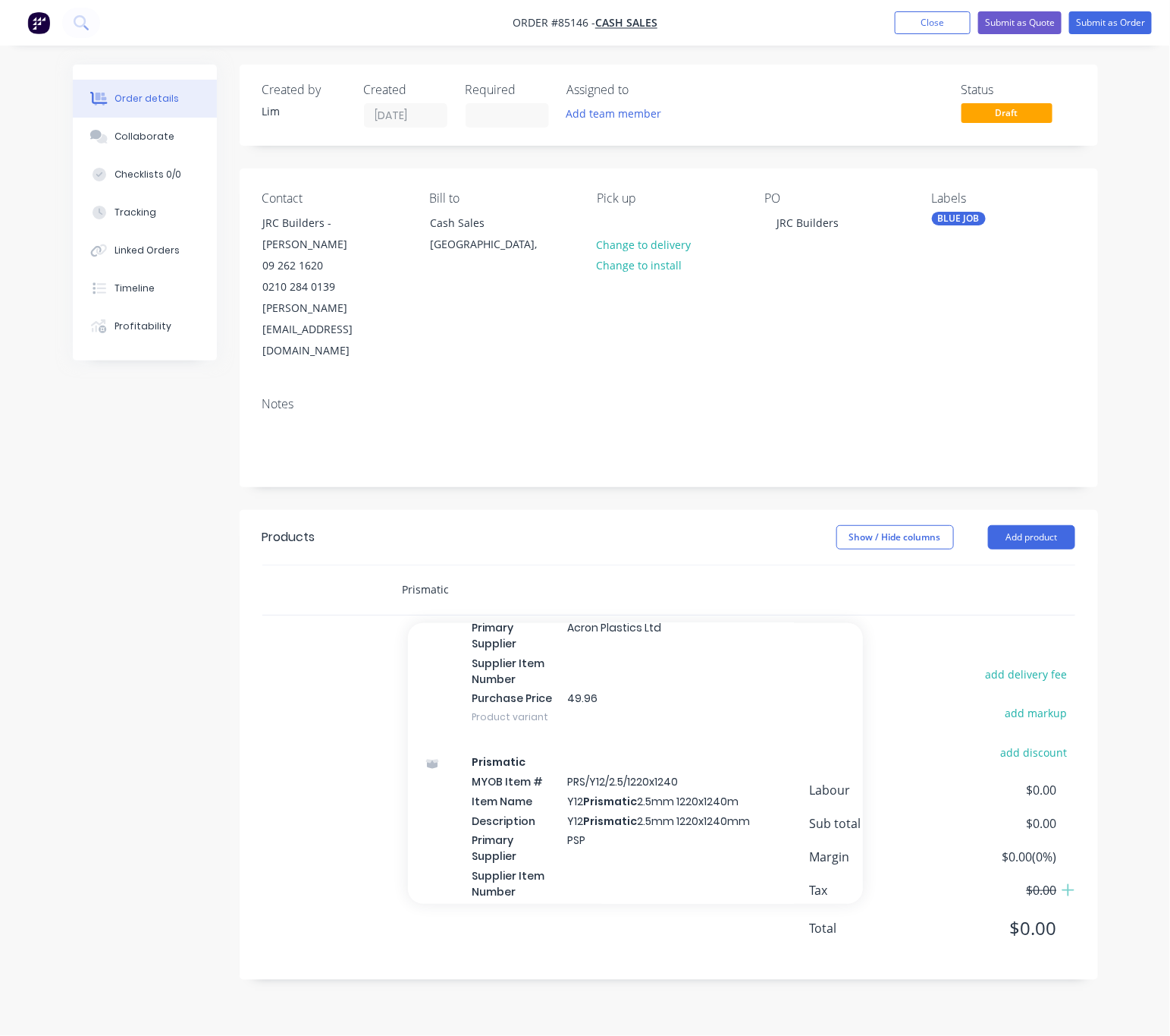
scroll to position [1252, 0]
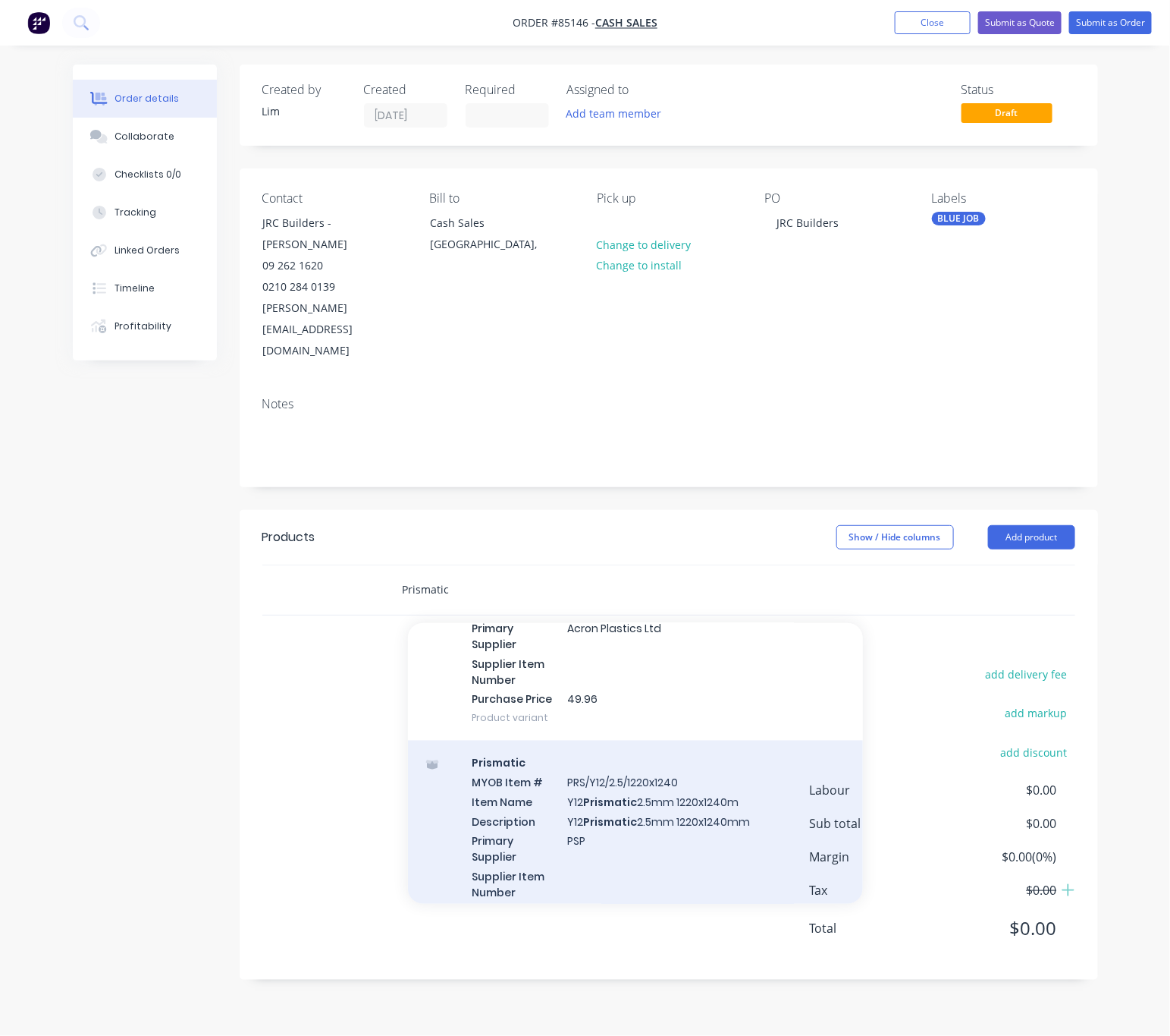
type input "Prismatic"
click at [690, 797] on div "Prismatic MYOB Item # PRS/Y12/2.5/1220x1240 Item Name Y12 Prismatic 2.5mm 1220x…" at bounding box center [635, 847] width 455 height 213
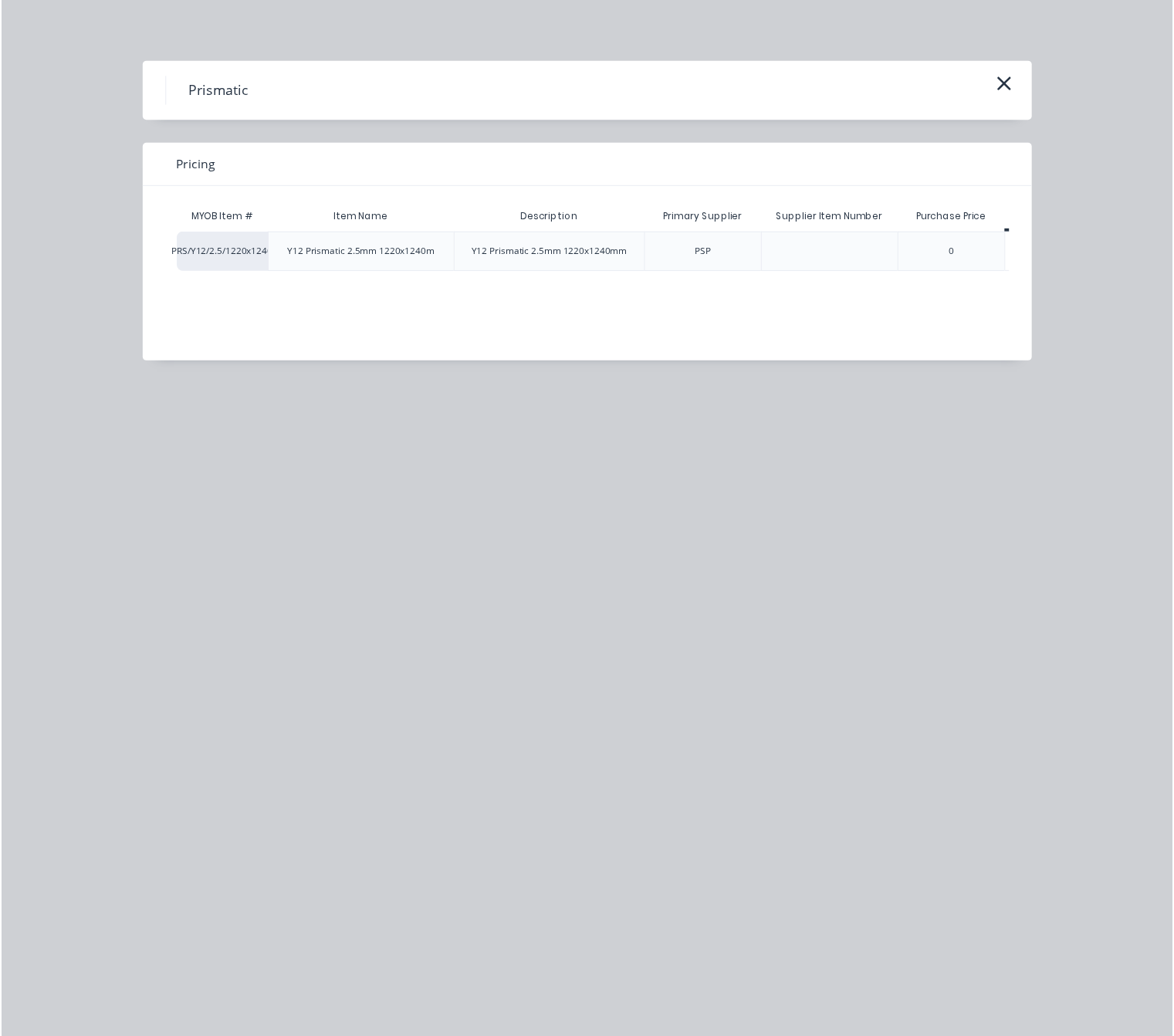
scroll to position [0, 74]
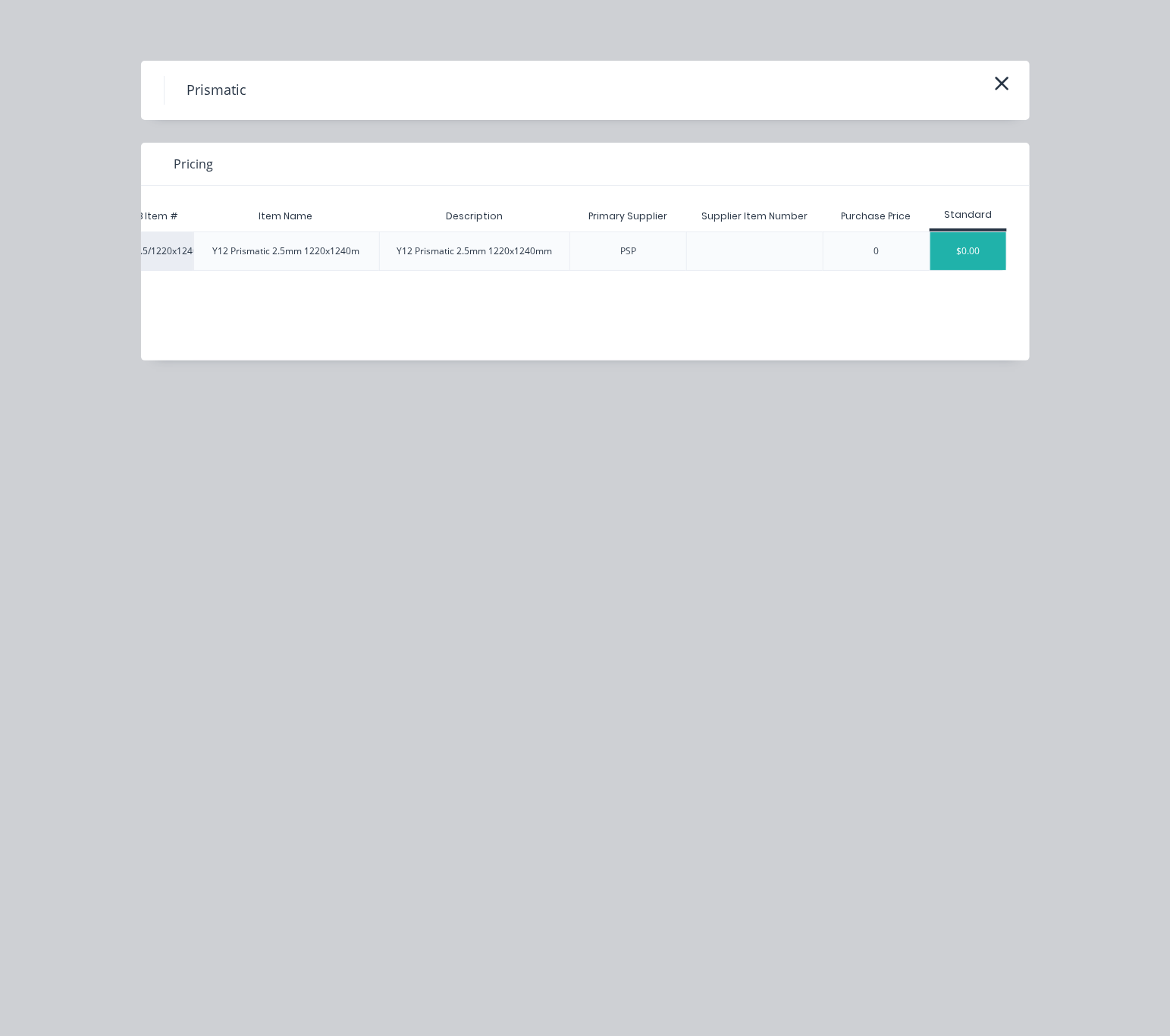
click at [994, 239] on div "$0.00" at bounding box center [968, 251] width 76 height 38
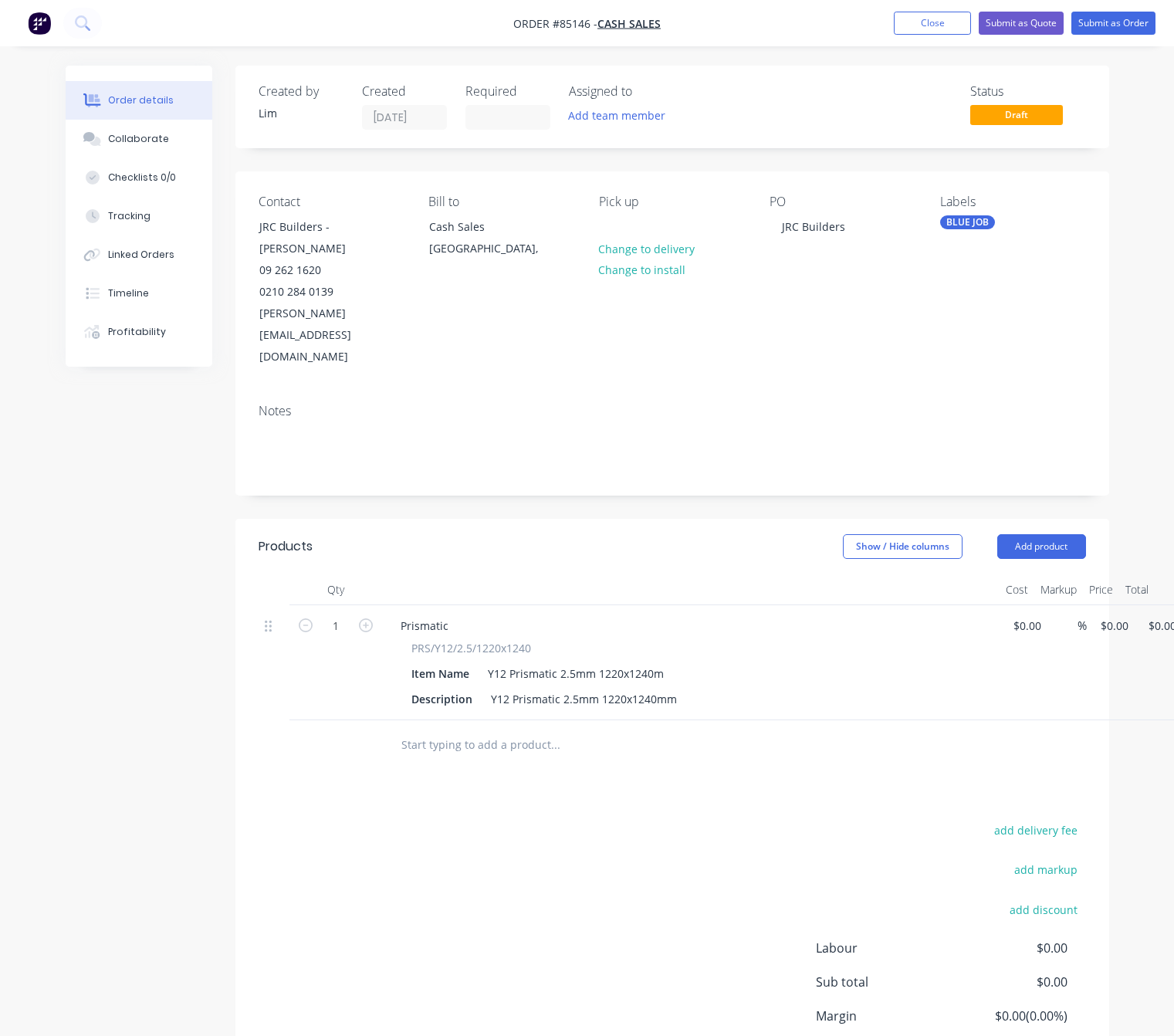
scroll to position [0, 46]
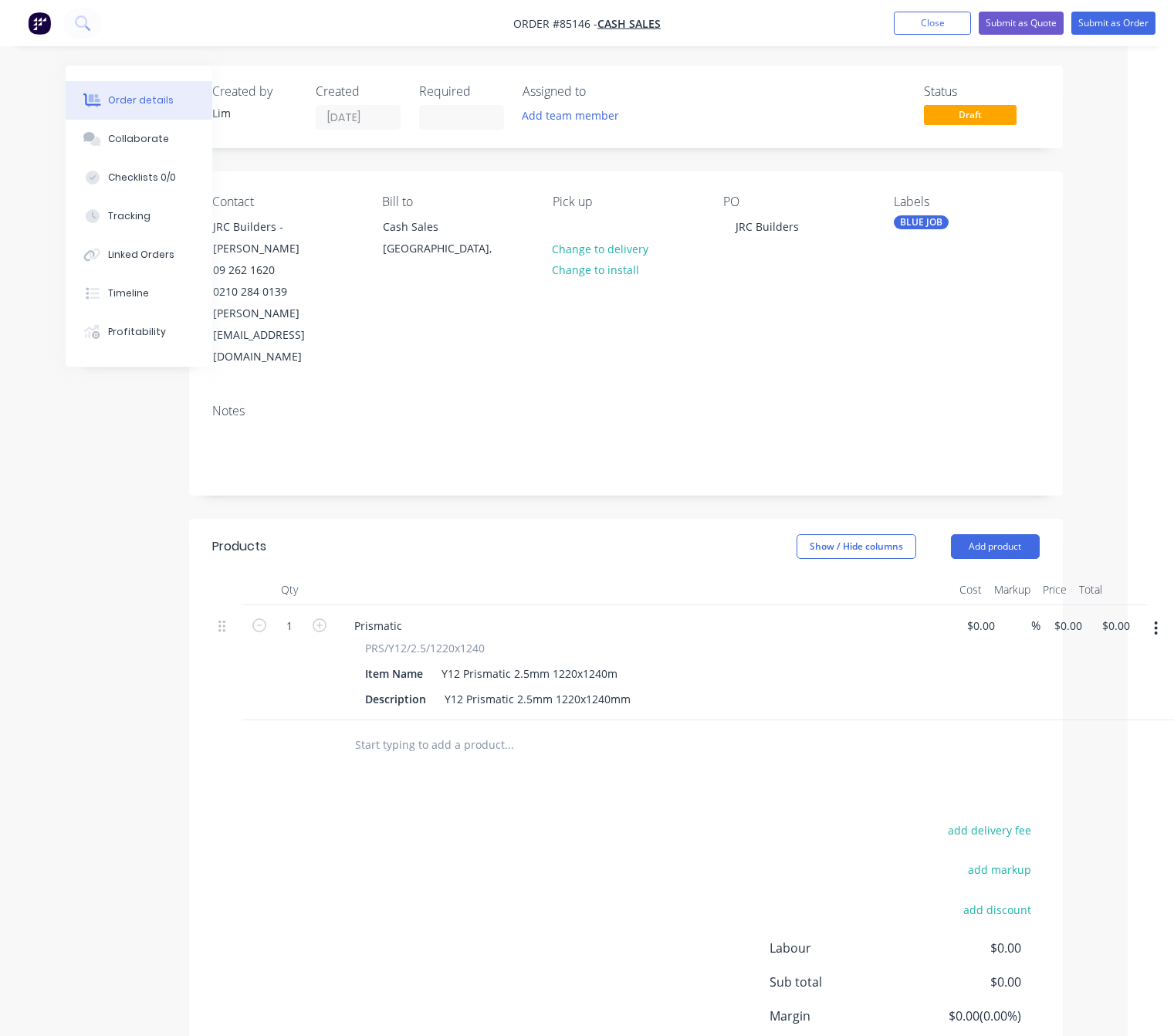
click at [461, 729] on input "text" at bounding box center [509, 744] width 309 height 31
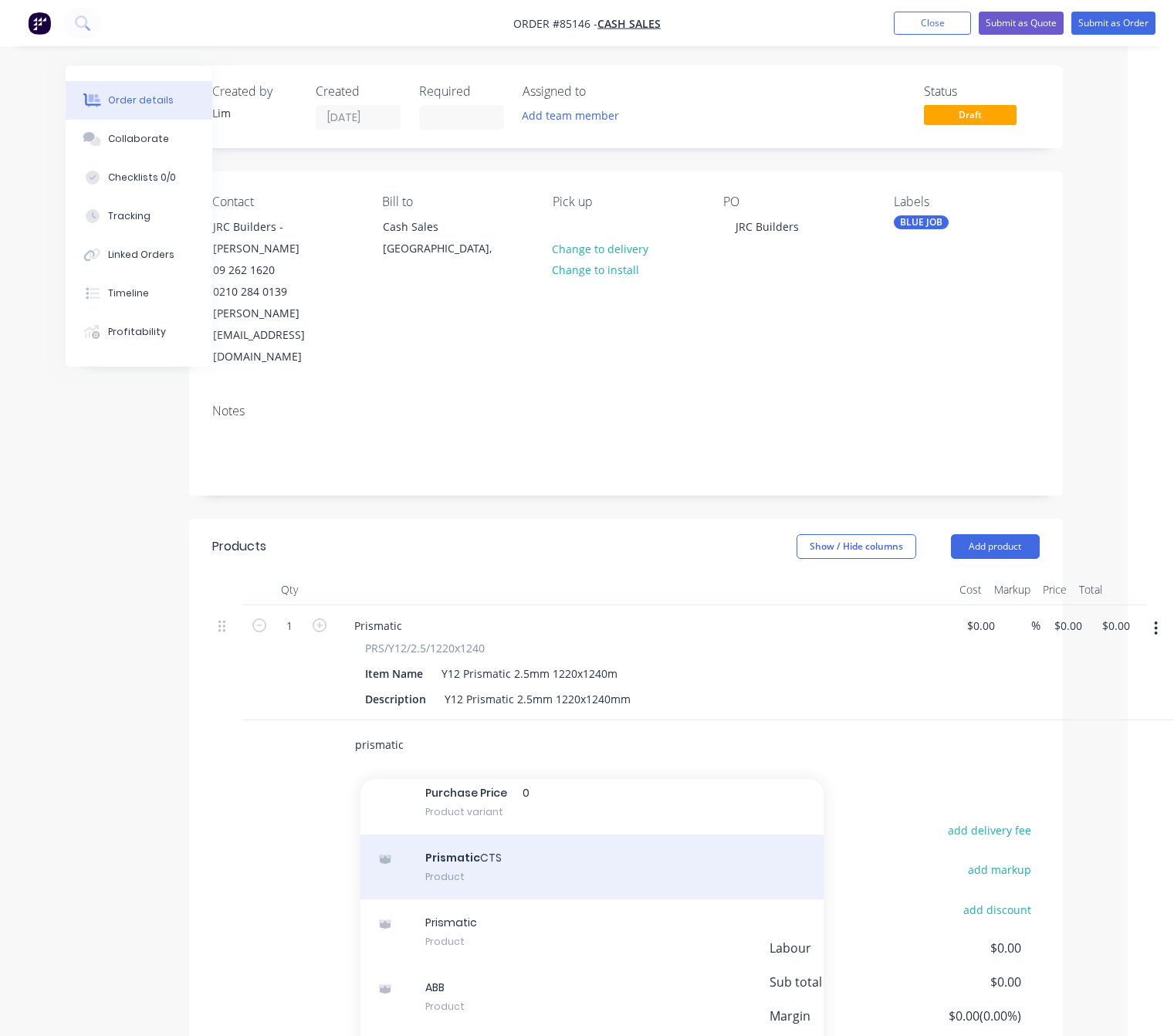
type input "prismatic"
click at [556, 835] on div "Prismatic CTS Product" at bounding box center [592, 867] width 463 height 65
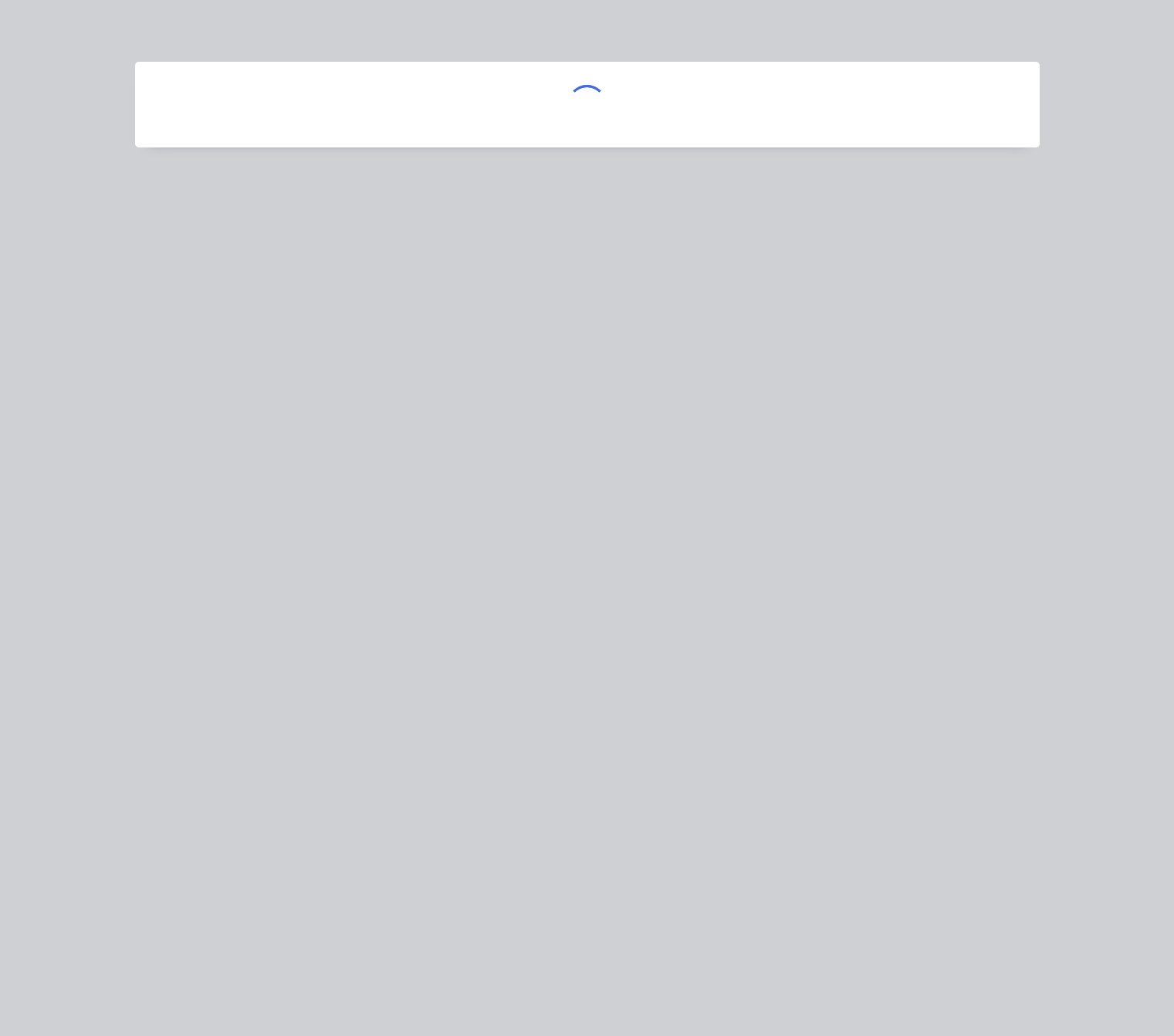
scroll to position [0, 38]
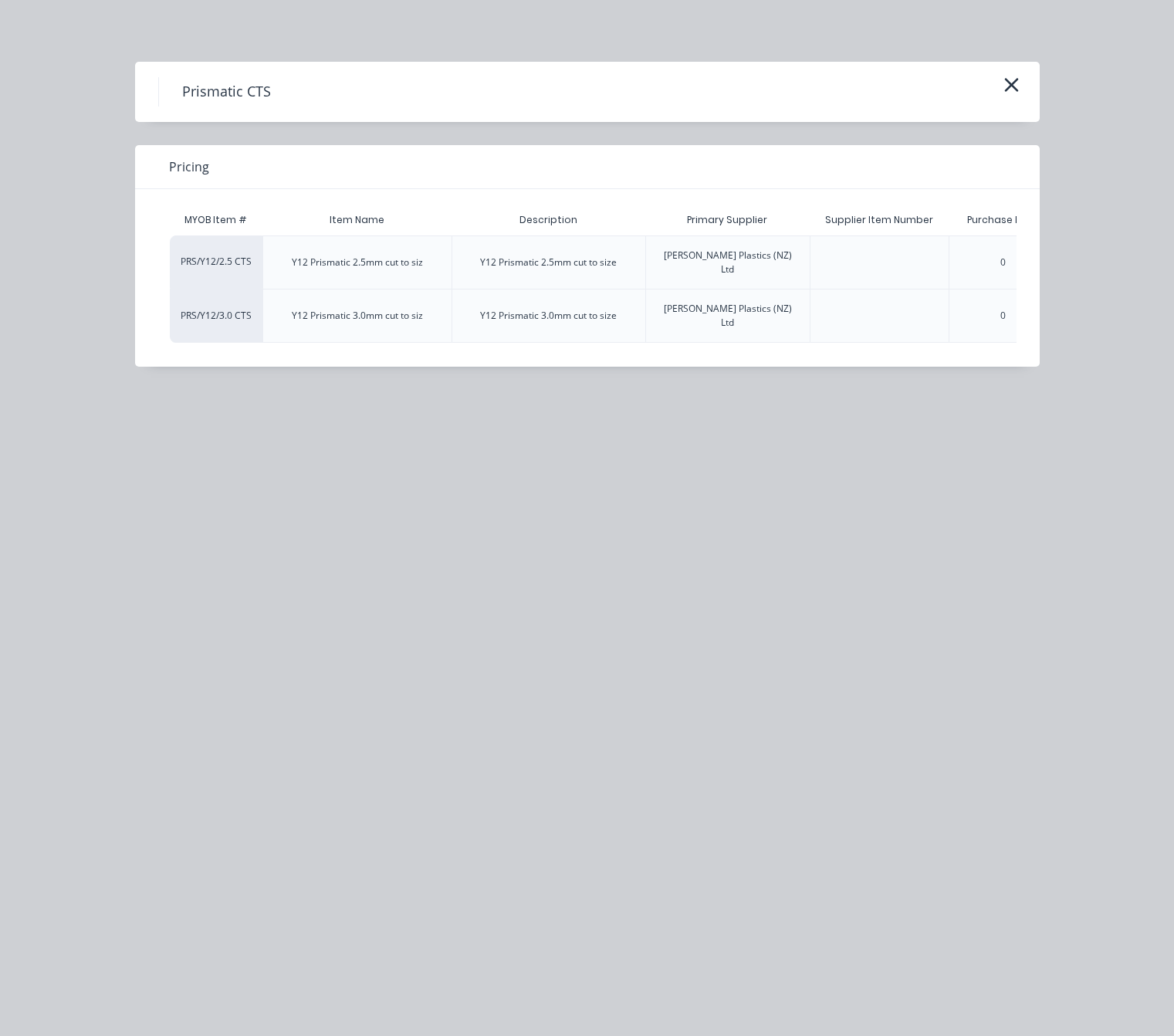
drag, startPoint x: 848, startPoint y: 385, endPoint x: 862, endPoint y: 383, distance: 14.1
click at [862, 383] on div "Prismatic CTS Pricing MYOB Item # Item Name Description Primary Supplier Suppli…" at bounding box center [587, 518] width 1174 height 1036
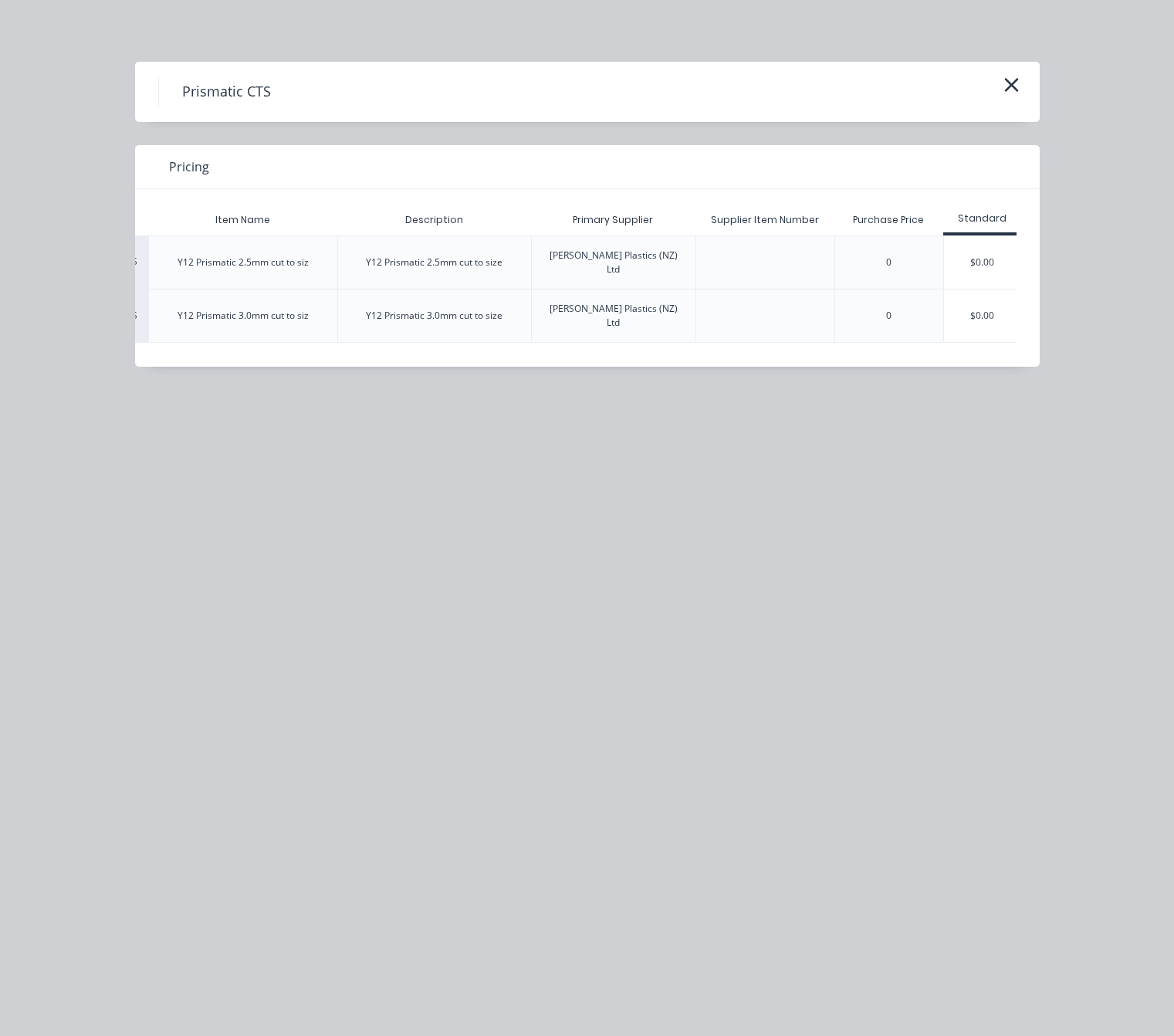
scroll to position [0, 118]
click at [984, 262] on div "$0.00" at bounding box center [978, 262] width 77 height 52
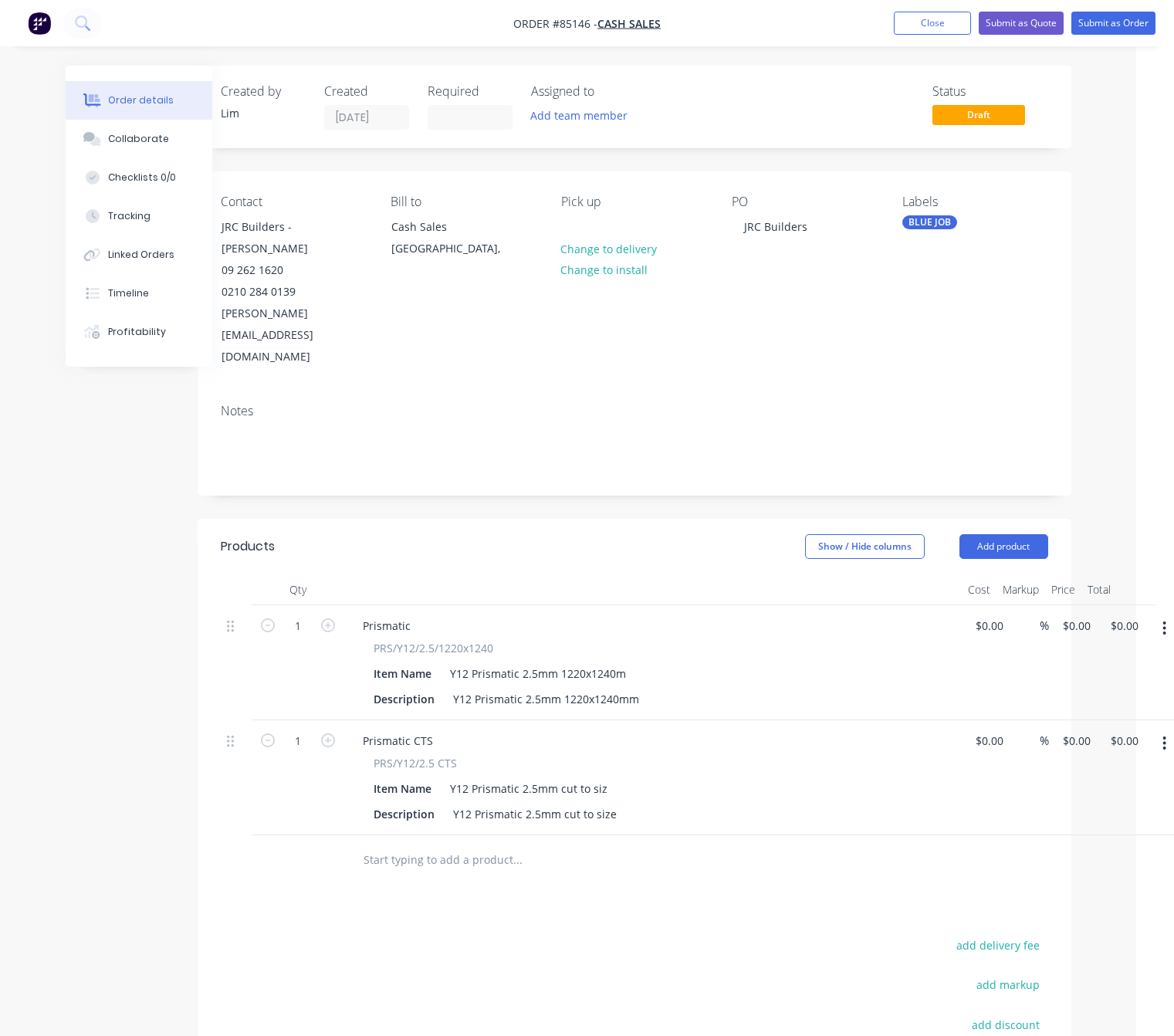
scroll to position [0, 46]
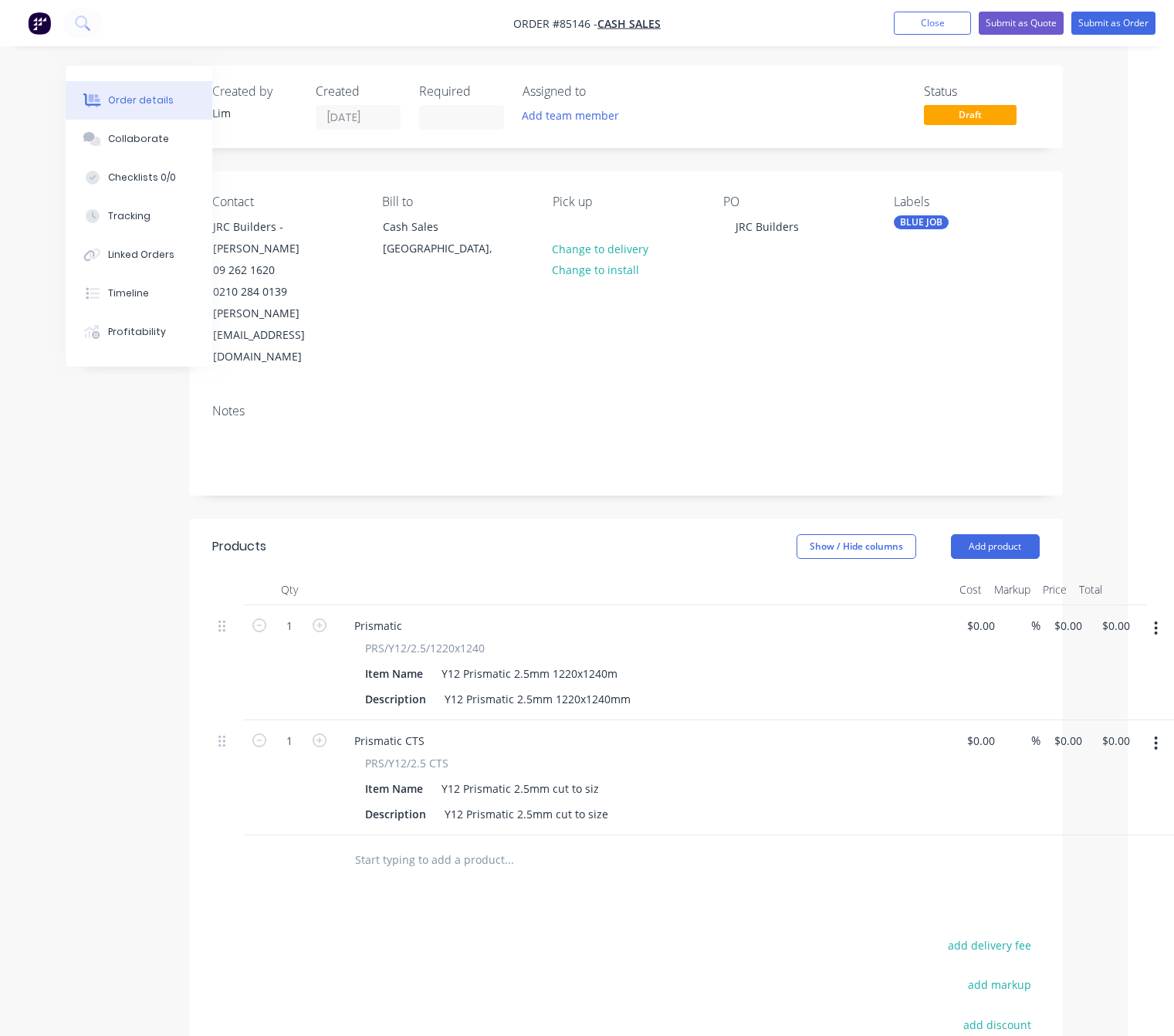
click at [1162, 615] on button "button" at bounding box center [1156, 629] width 36 height 28
click at [1109, 751] on div "Delete" at bounding box center [1101, 762] width 118 height 22
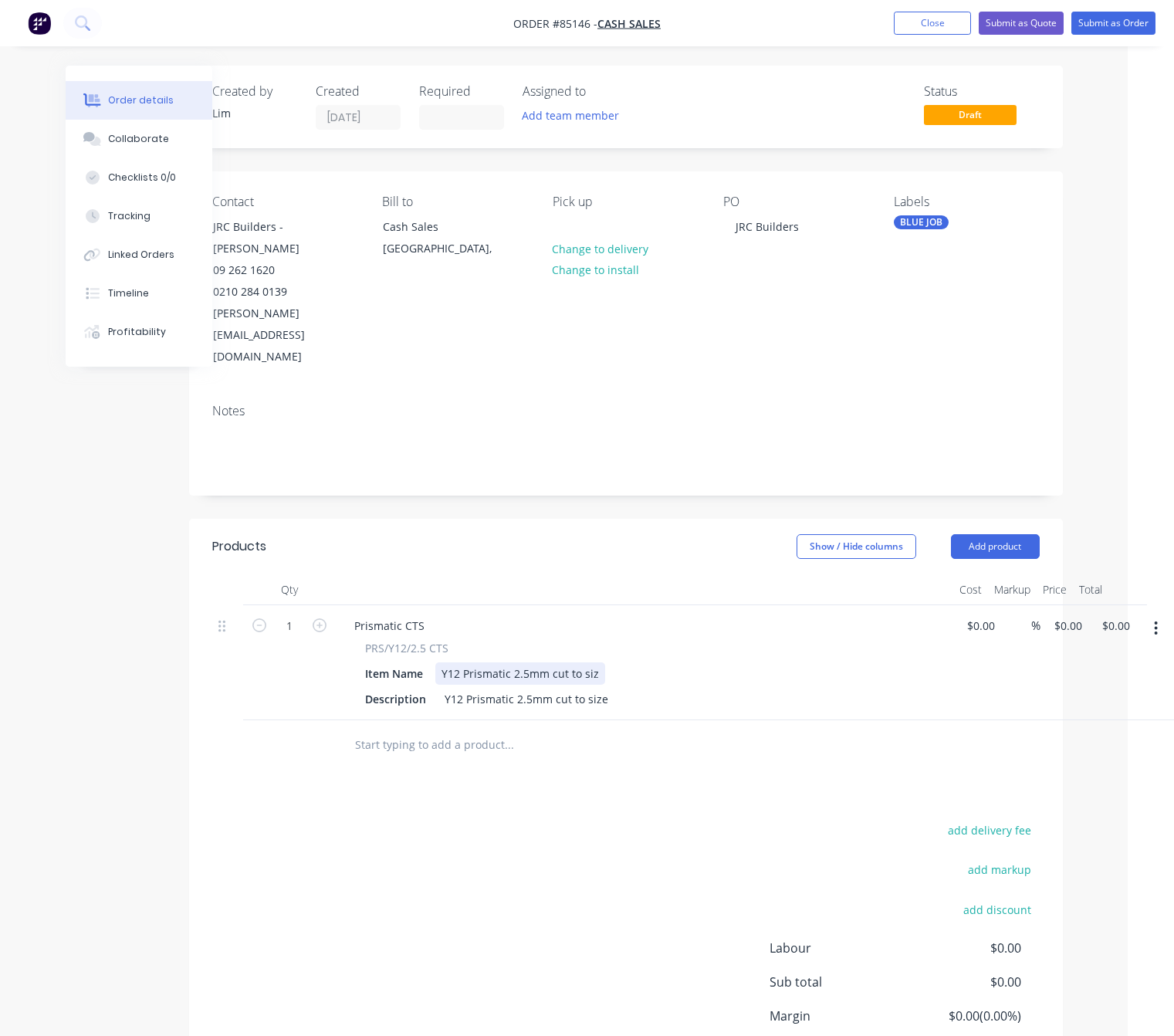
click at [597, 662] on div "Y12 Prismatic 2.5mm cut to siz" at bounding box center [519, 673] width 170 height 22
drag, startPoint x: 597, startPoint y: 609, endPoint x: 548, endPoint y: 608, distance: 49.0
click at [548, 662] on div "Y12 Prismatic 2.5mm cut to siz" at bounding box center [519, 673] width 170 height 22
click at [553, 688] on div "Y12 Prismatic 2.5mm cut to size" at bounding box center [526, 699] width 176 height 22
drag, startPoint x: 604, startPoint y: 635, endPoint x: 551, endPoint y: 635, distance: 53.0
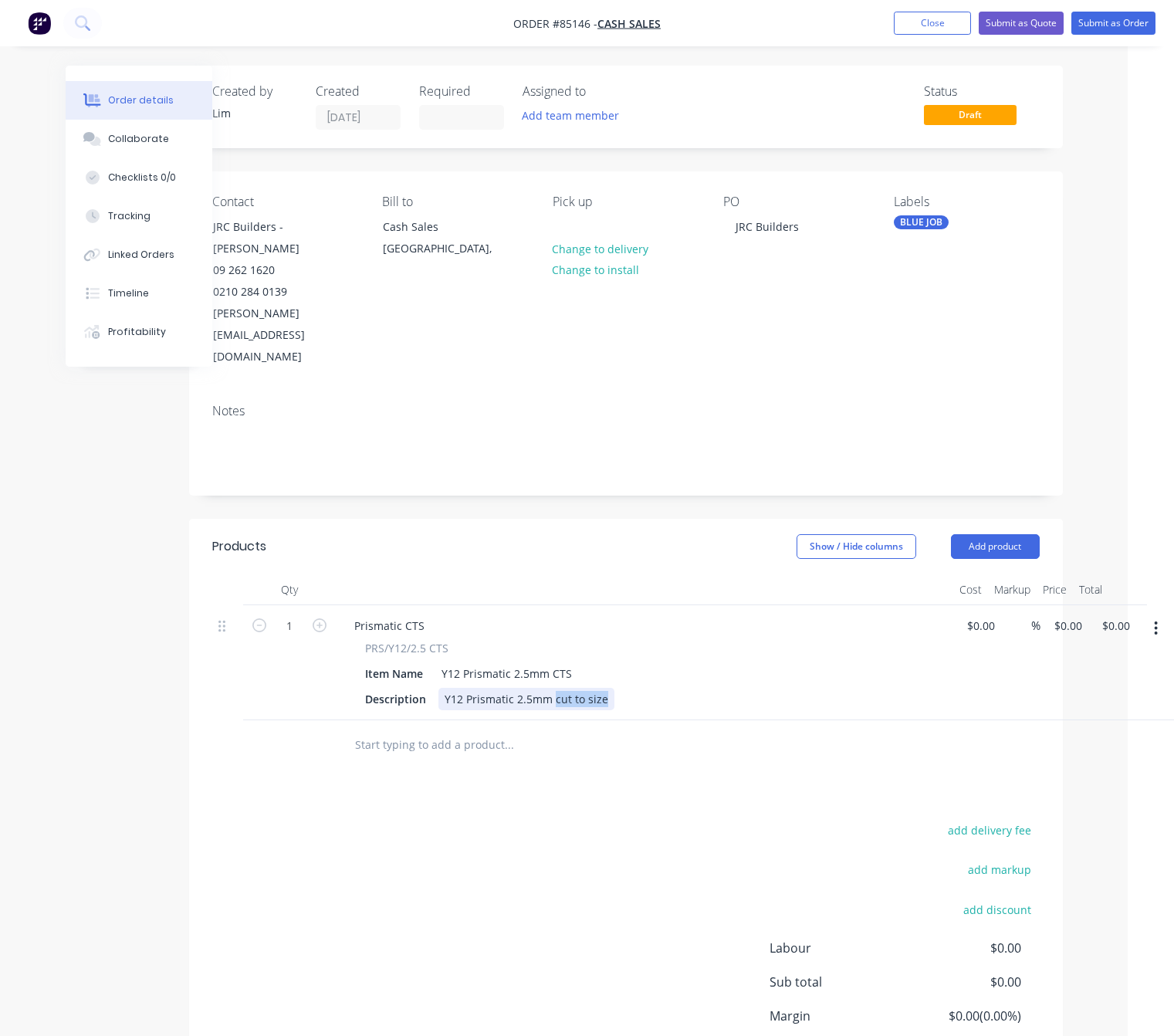
click at [551, 688] on div "Y12 Prismatic 2.5mm cut to size" at bounding box center [526, 699] width 176 height 22
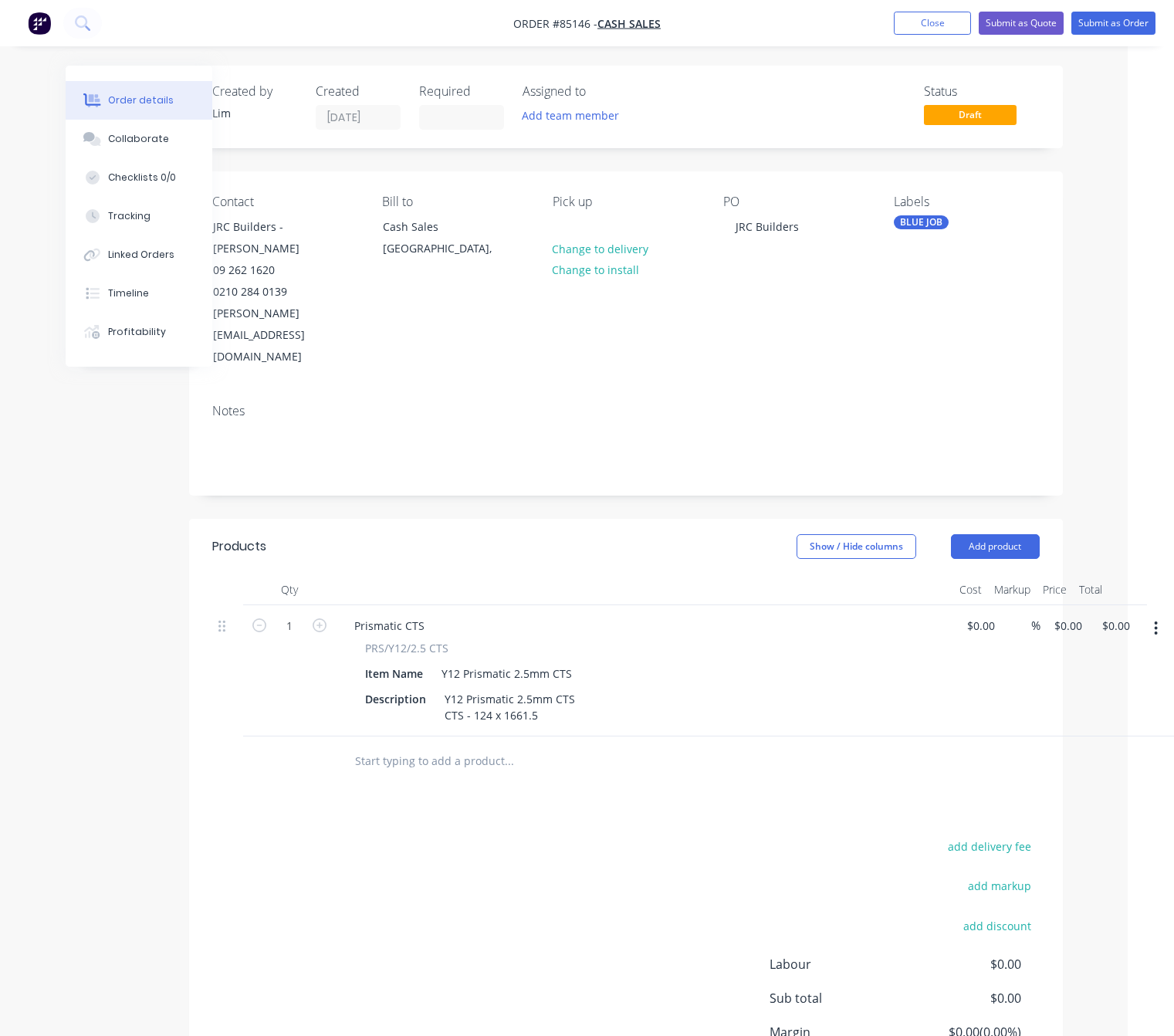
click at [595, 836] on div "add delivery fee add markup add discount Labour $0.00 Sub total $0.00 Margin $0…" at bounding box center [626, 985] width 828 height 298
click at [1160, 615] on button "button" at bounding box center [1156, 629] width 36 height 28
click at [1122, 689] on div "Duplicate" at bounding box center [1101, 700] width 118 height 22
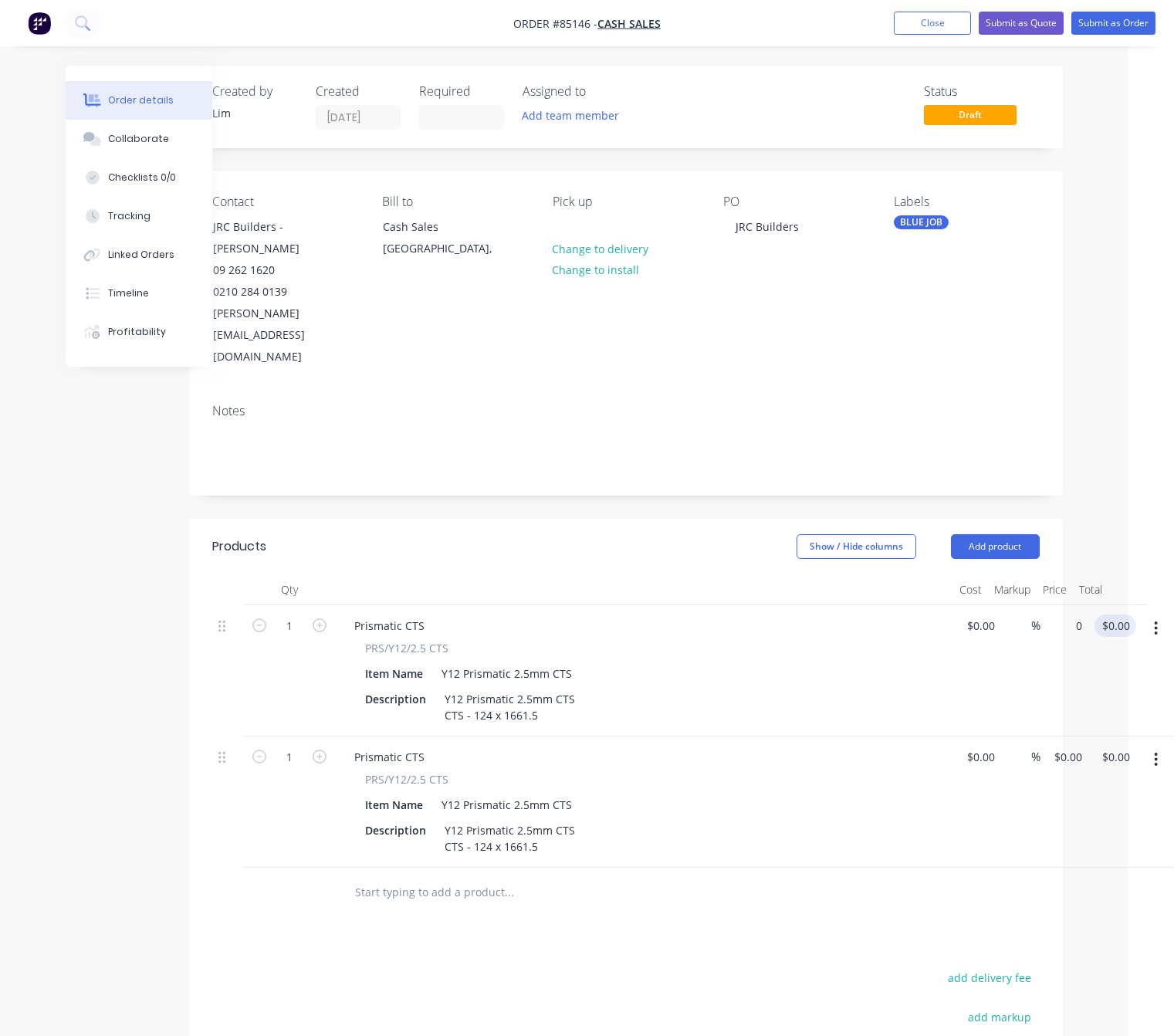
click at [1040, 605] on div "1 Prismatic CTS PRS/Y12/2.5 CTS Item Name Y12 Prismatic 2.5mm CTS Description Y…" at bounding box center [626, 670] width 828 height 131
type input "$11.40"
click at [318, 618] on icon "button" at bounding box center [319, 625] width 14 height 14
type input "2"
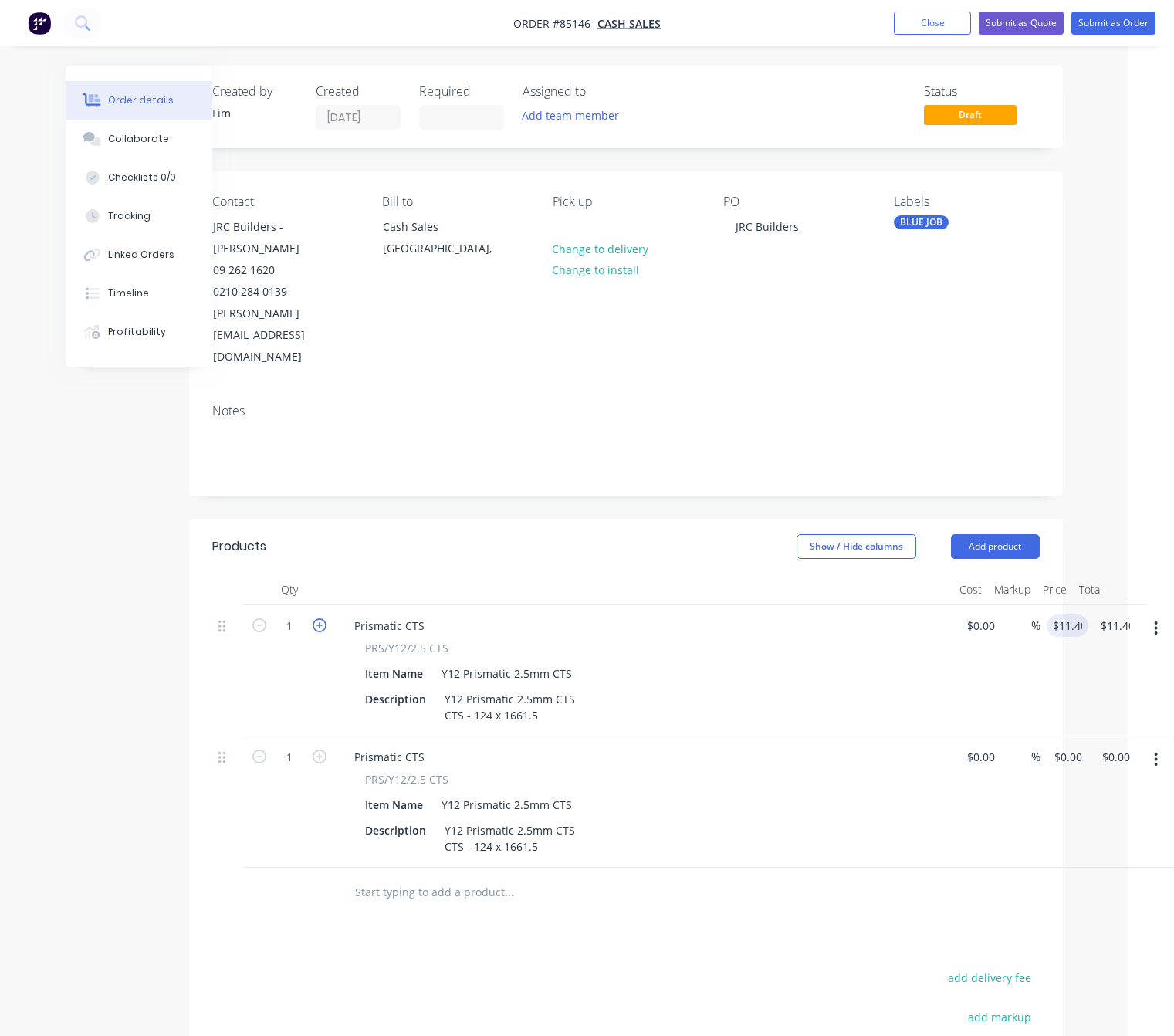
type input "$22.80"
drag, startPoint x: 539, startPoint y: 787, endPoint x: 471, endPoint y: 786, distance: 68.0
click at [471, 819] on div "Y12 Prismatic 2.5mm CTS CTS - 124 x 1661.5" at bounding box center [510, 838] width 143 height 39
click at [1065, 746] on input "0" at bounding box center [1061, 757] width 17 height 22
type input "$15.81"
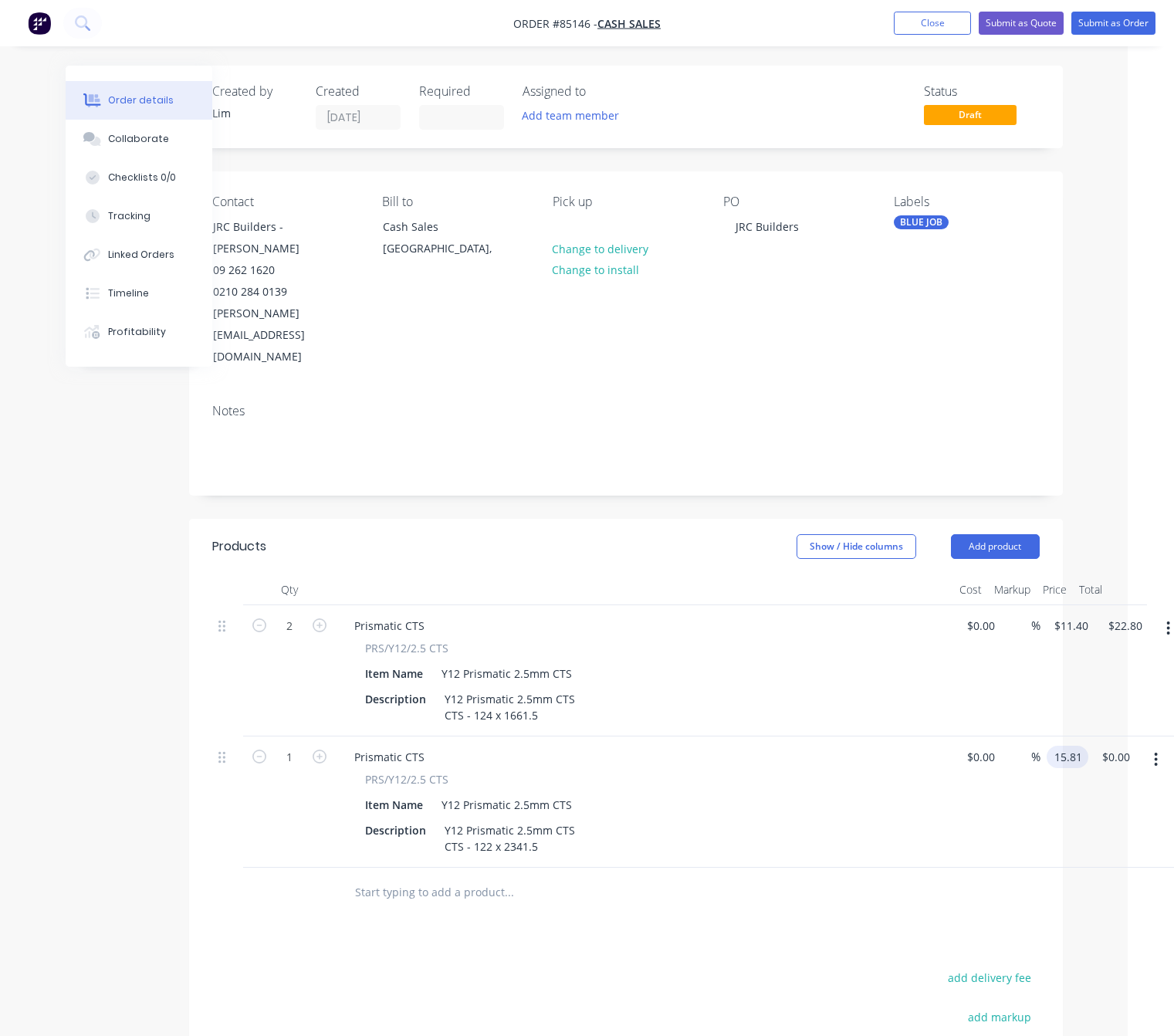
type input "$15.81"
click at [316, 750] on icon "button" at bounding box center [319, 757] width 14 height 14
type input "2"
type input "$31.62"
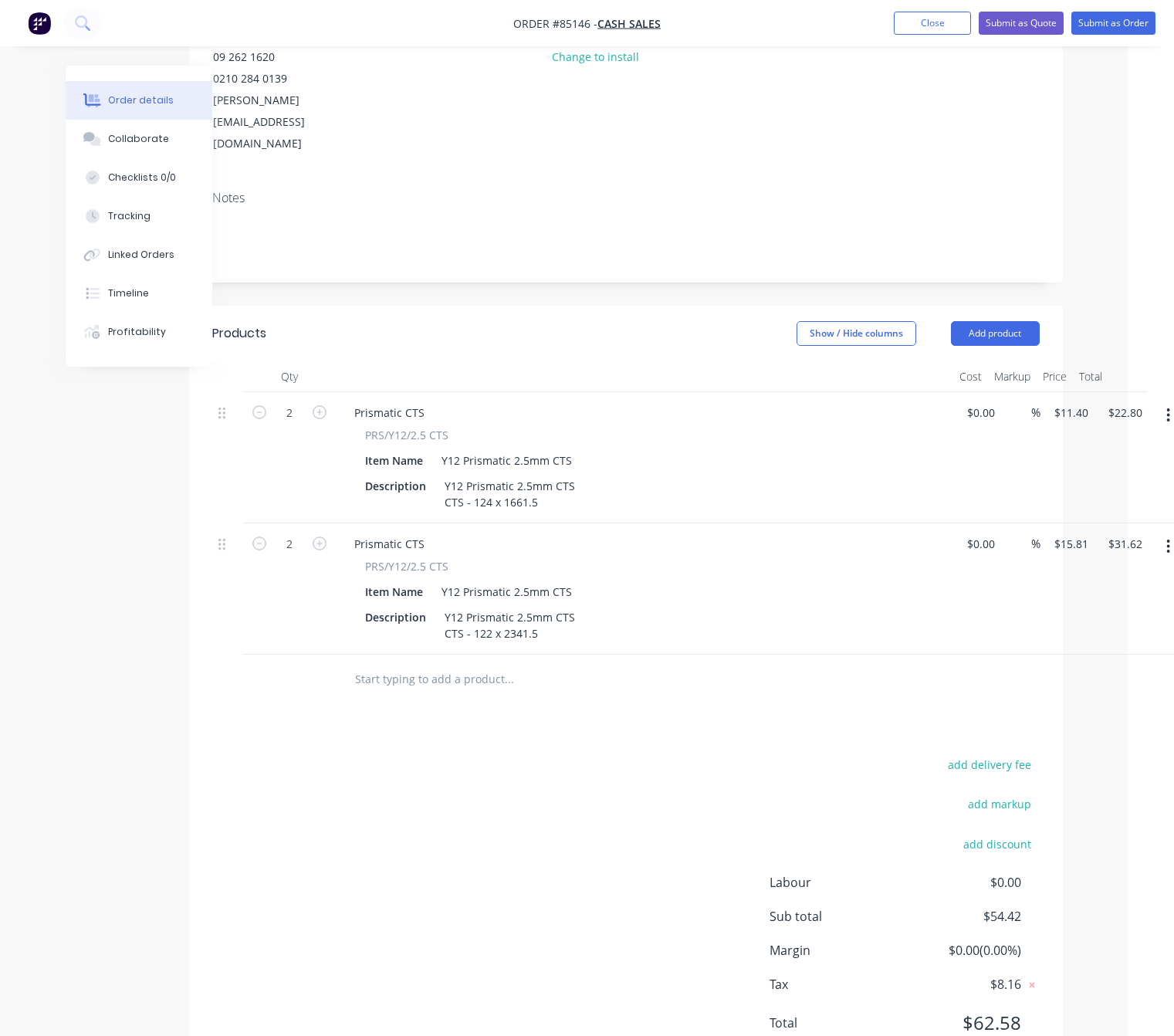
scroll to position [213, 59]
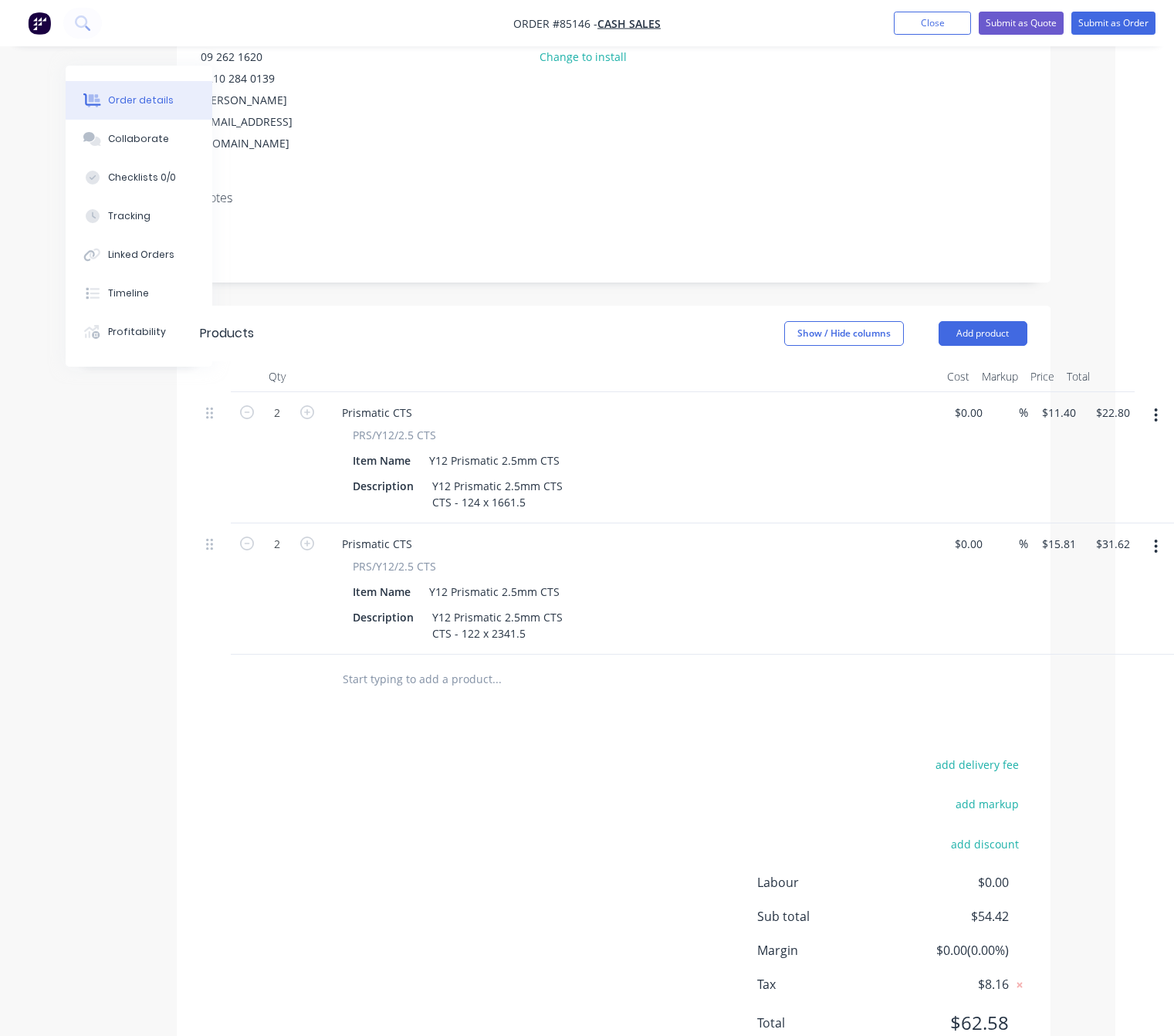
click at [1160, 533] on button "button" at bounding box center [1156, 547] width 36 height 28
click at [1125, 607] on div "Duplicate" at bounding box center [1101, 617] width 118 height 22
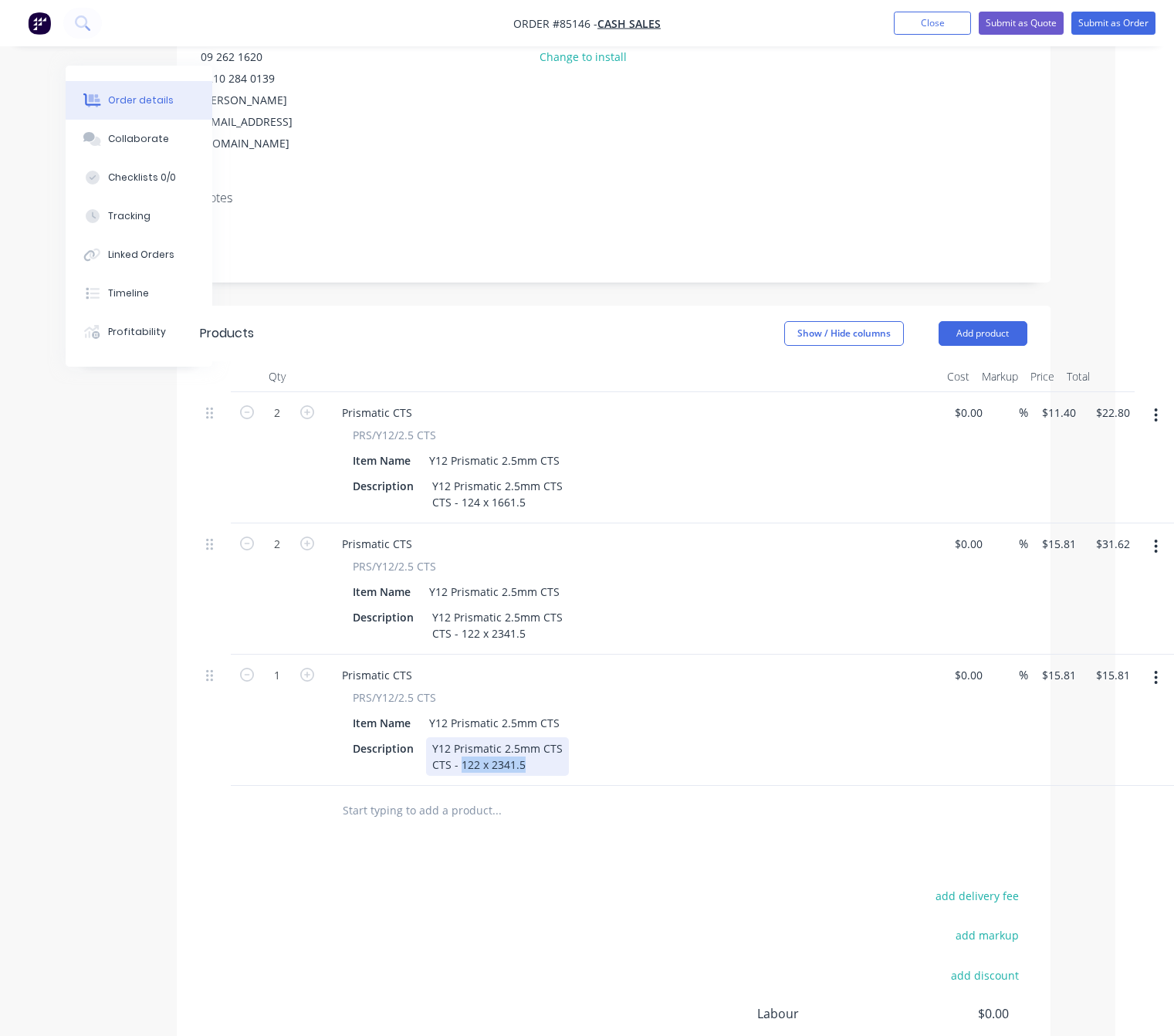
drag, startPoint x: 524, startPoint y: 702, endPoint x: 458, endPoint y: 702, distance: 66.0
click at [458, 738] on div "Y12 Prismatic 2.5mm CTS CTS - 122 x 2341.5" at bounding box center [497, 757] width 143 height 39
click at [1058, 664] on input "15.81" at bounding box center [1061, 675] width 41 height 22
type input "$9.21"
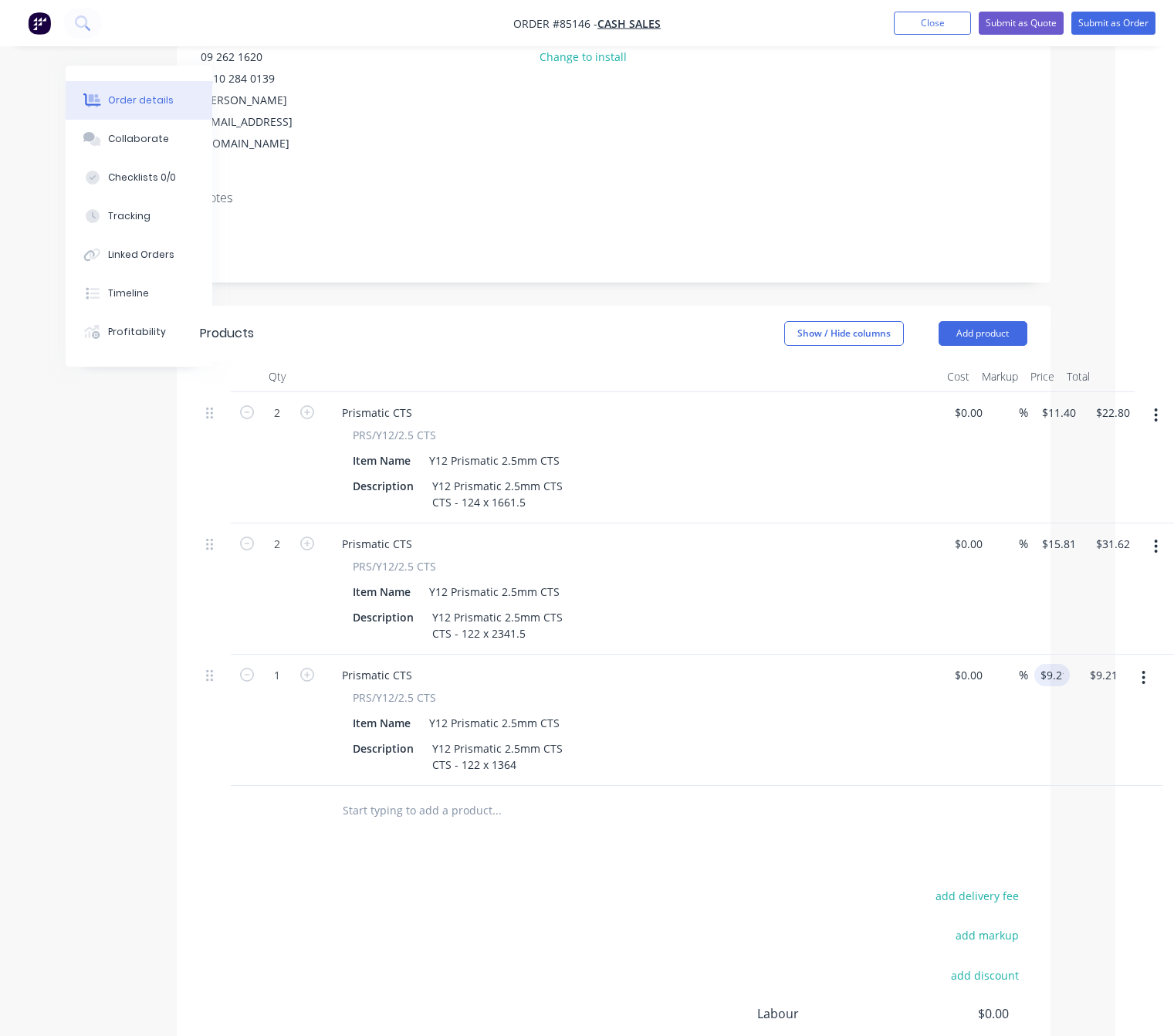
click at [510, 903] on div "add delivery fee add markup add discount Labour $0.00 Sub total $70.23 Margin $…" at bounding box center [613, 1035] width 828 height 298
drag, startPoint x: 1145, startPoint y: 618, endPoint x: 1139, endPoint y: 635, distance: 18.0
click at [1146, 664] on button "button" at bounding box center [1143, 678] width 36 height 28
click at [1098, 738] on div "Duplicate" at bounding box center [1089, 749] width 118 height 22
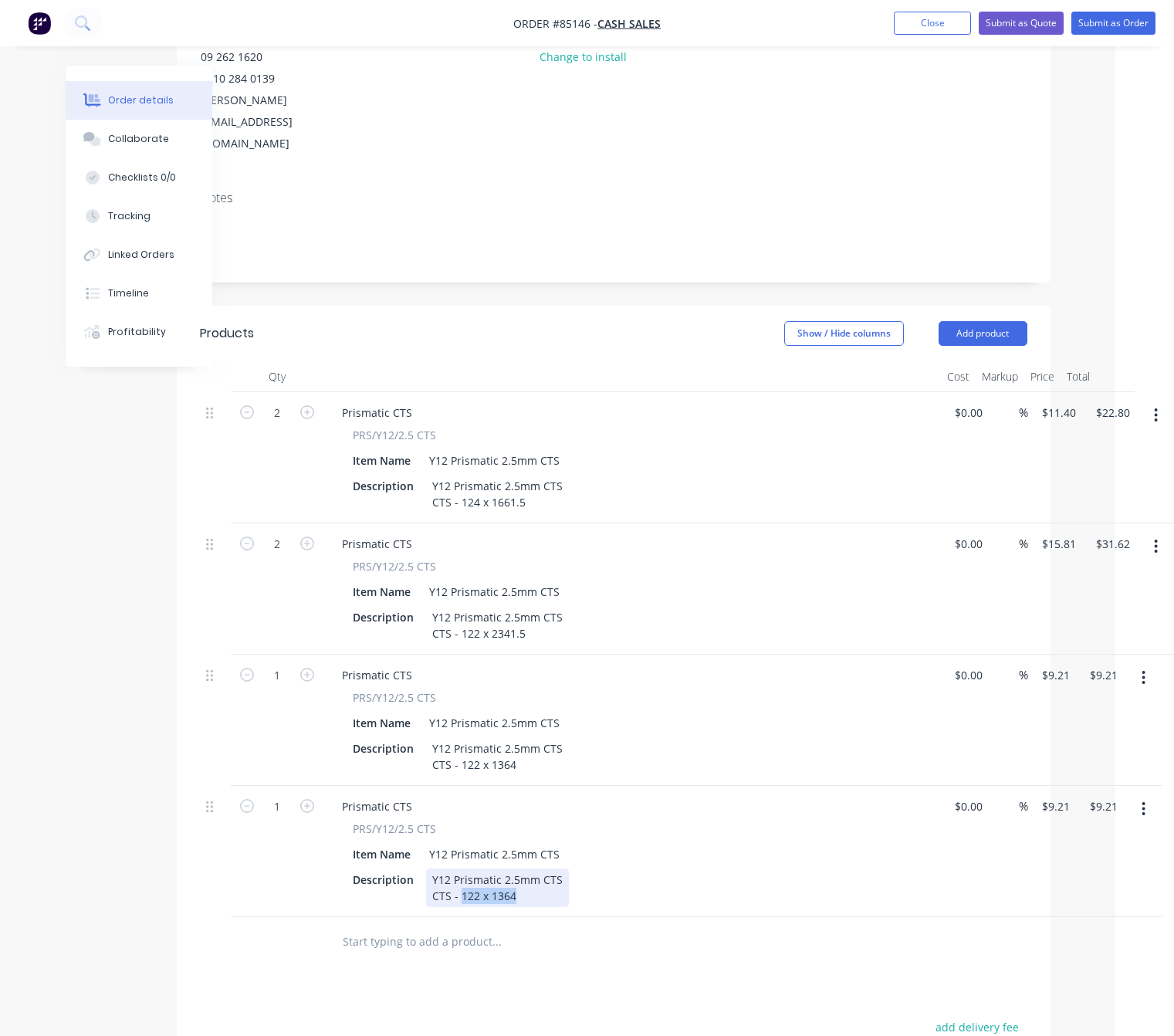
drag, startPoint x: 526, startPoint y: 836, endPoint x: 461, endPoint y: 832, distance: 65.1
click at [461, 869] on div "Y12 Prismatic 2.5mm CTS CTS - 122 x 1364" at bounding box center [497, 888] width 143 height 39
drag, startPoint x: 1056, startPoint y: 744, endPoint x: 1066, endPoint y: 753, distance: 13.5
click at [1056, 796] on input "9.21" at bounding box center [1058, 806] width 36 height 22
type input "$8.08"
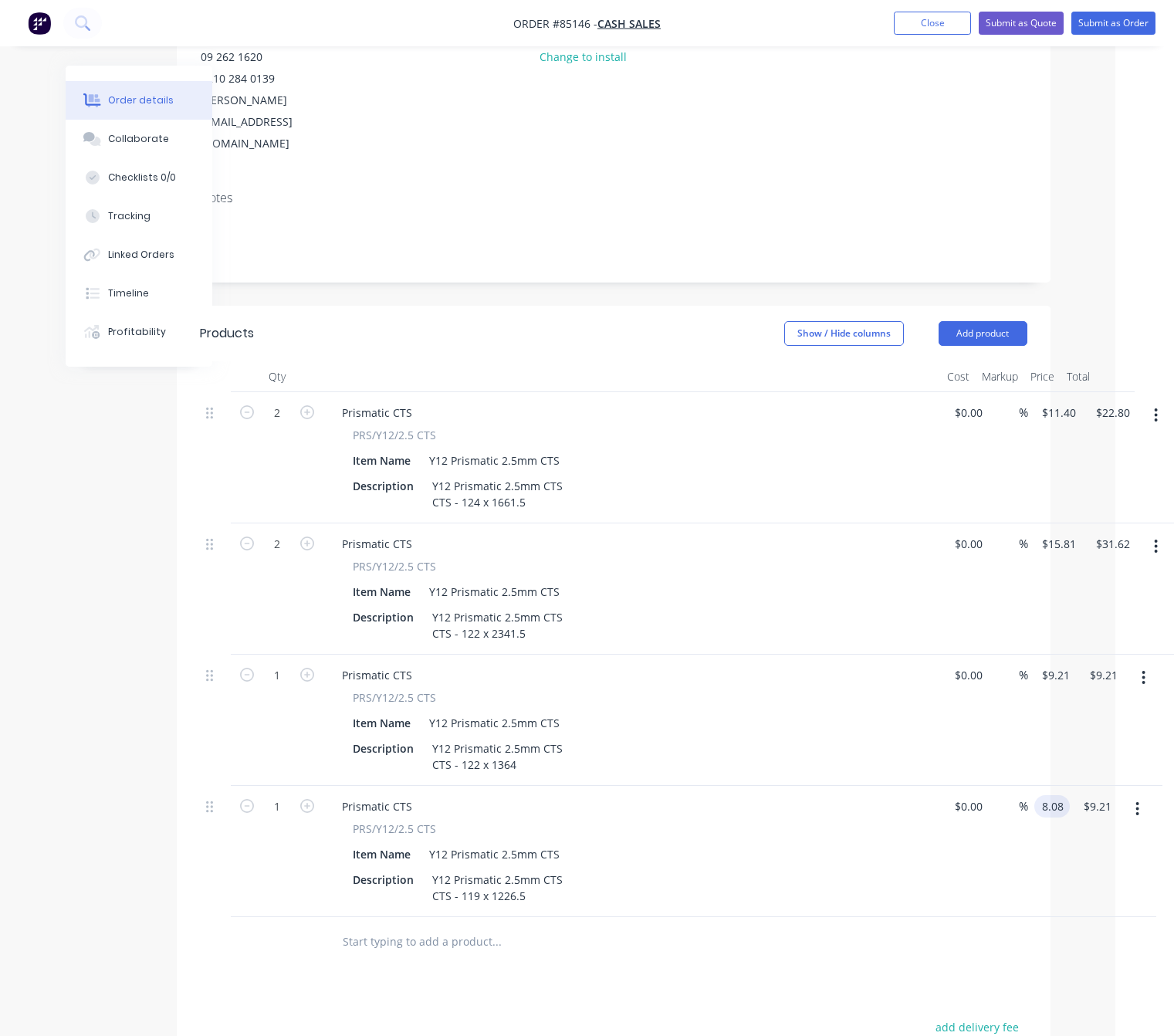
type input "$8.08"
click at [472, 927] on div "Products Show / Hide columns Add product Qty Cost Markup Price Total 2 Prismati…" at bounding box center [613, 822] width 874 height 1033
click at [304, 796] on button "button" at bounding box center [307, 805] width 20 height 17
type input "2"
type input "$16.16"
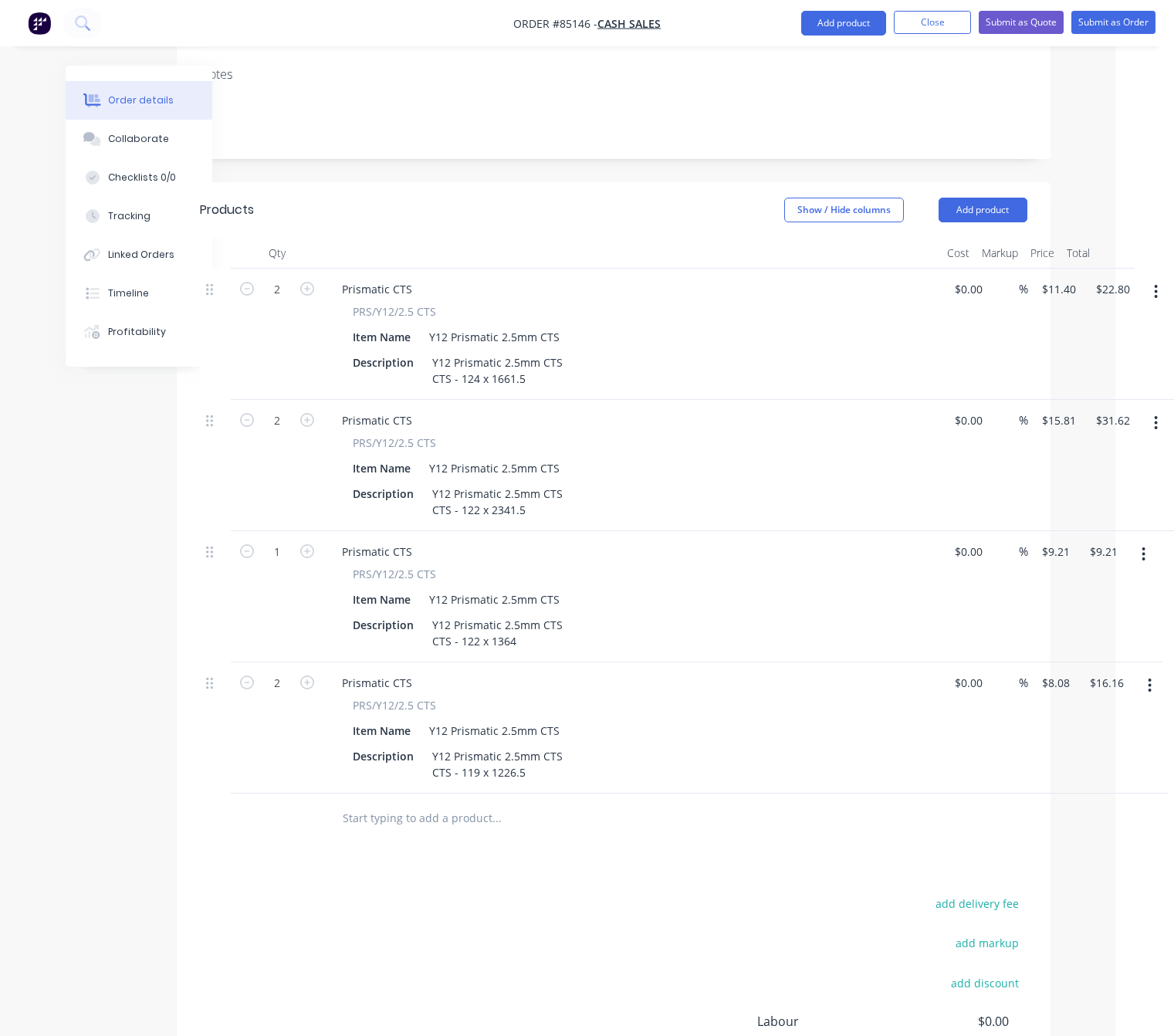
scroll to position [476, 59]
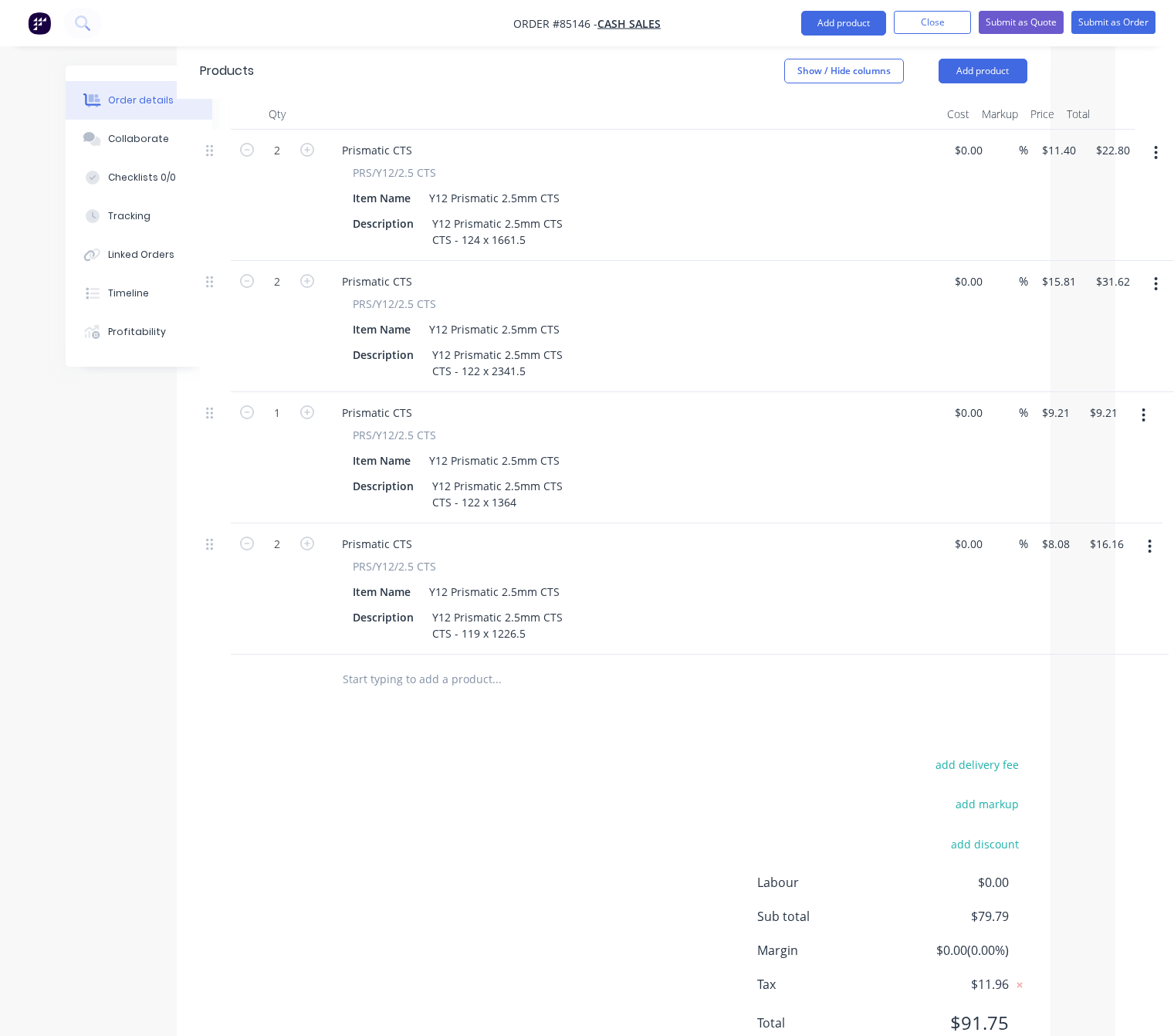
click at [1154, 533] on button "button" at bounding box center [1150, 547] width 36 height 28
click at [1117, 607] on div "Duplicate" at bounding box center [1094, 617] width 118 height 22
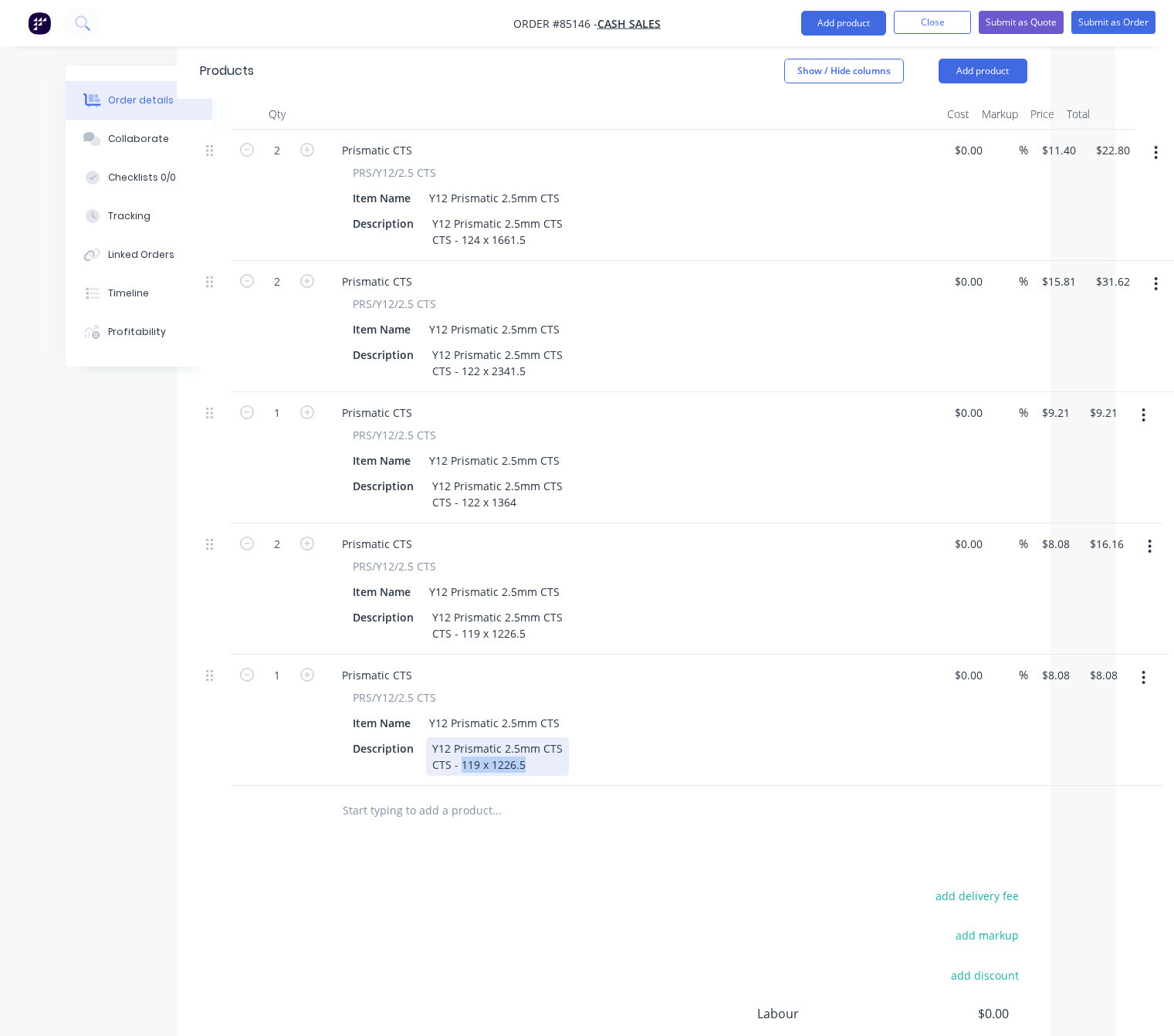
drag, startPoint x: 530, startPoint y: 700, endPoint x: 457, endPoint y: 700, distance: 73.0
click at [457, 738] on div "Y12 Prismatic 2.5mm CTS CTS - 119 x 1226.5" at bounding box center [497, 757] width 143 height 39
click at [1058, 664] on input "8.08" at bounding box center [1058, 675] width 36 height 22
type input "$12.42"
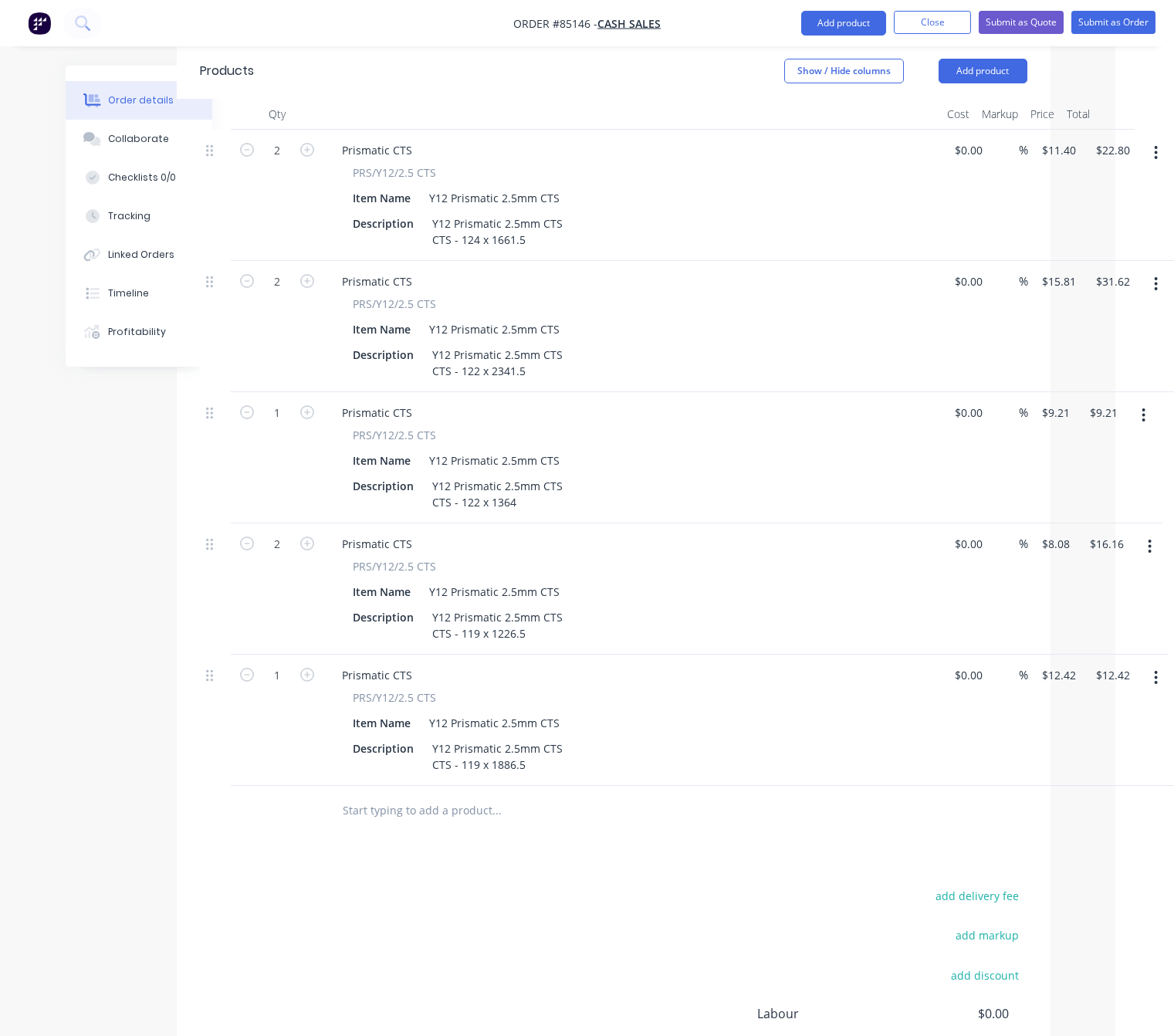
drag, startPoint x: 668, startPoint y: 850, endPoint x: 341, endPoint y: 651, distance: 382.8
click at [660, 886] on div "add delivery fee add markup add discount Labour $0.00 Sub total $92.21 Margin $…" at bounding box center [613, 1035] width 828 height 298
click at [315, 666] on button "button" at bounding box center [307, 674] width 20 height 17
type input "2"
type input "$24.84"
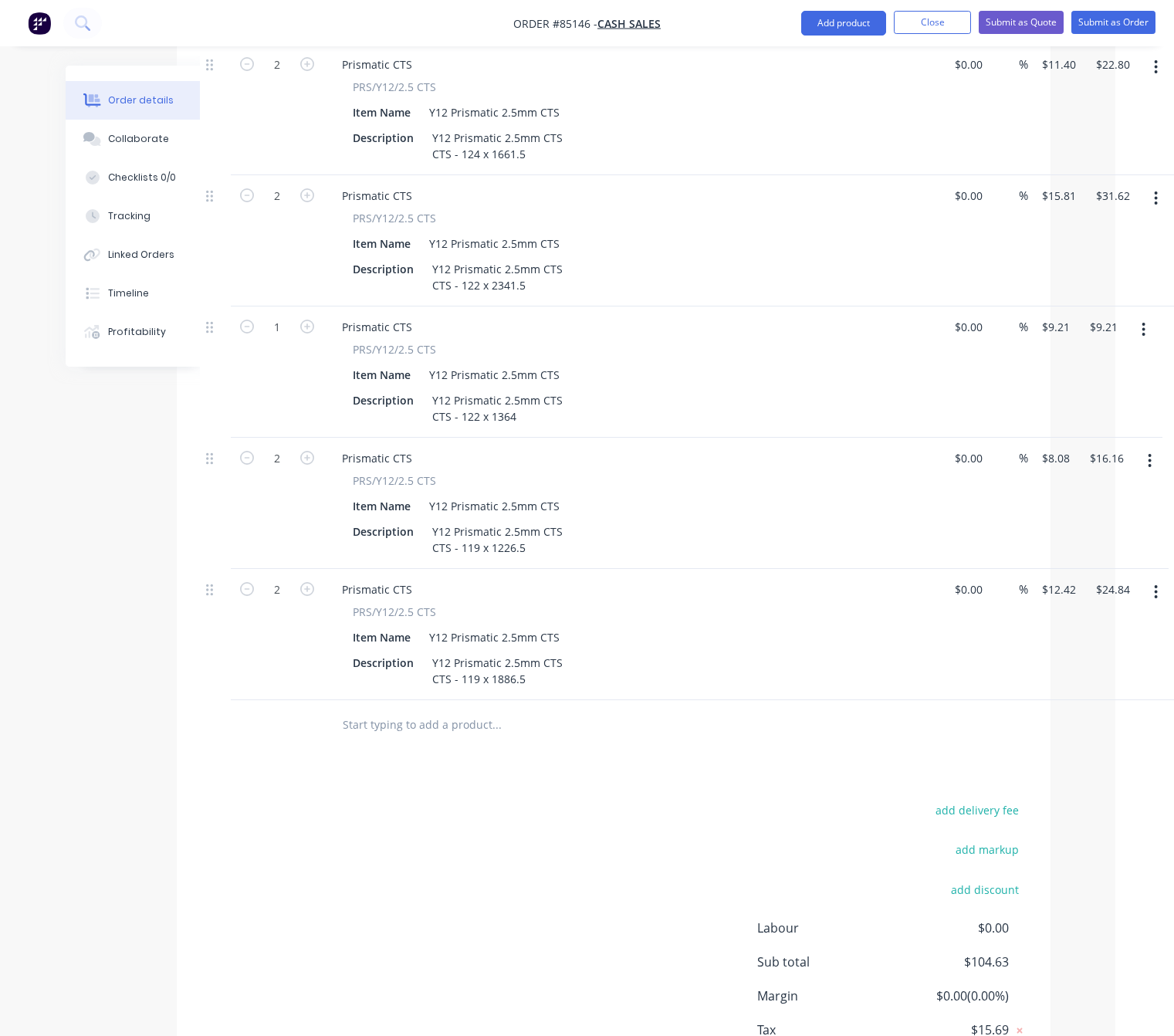
scroll to position [607, 59]
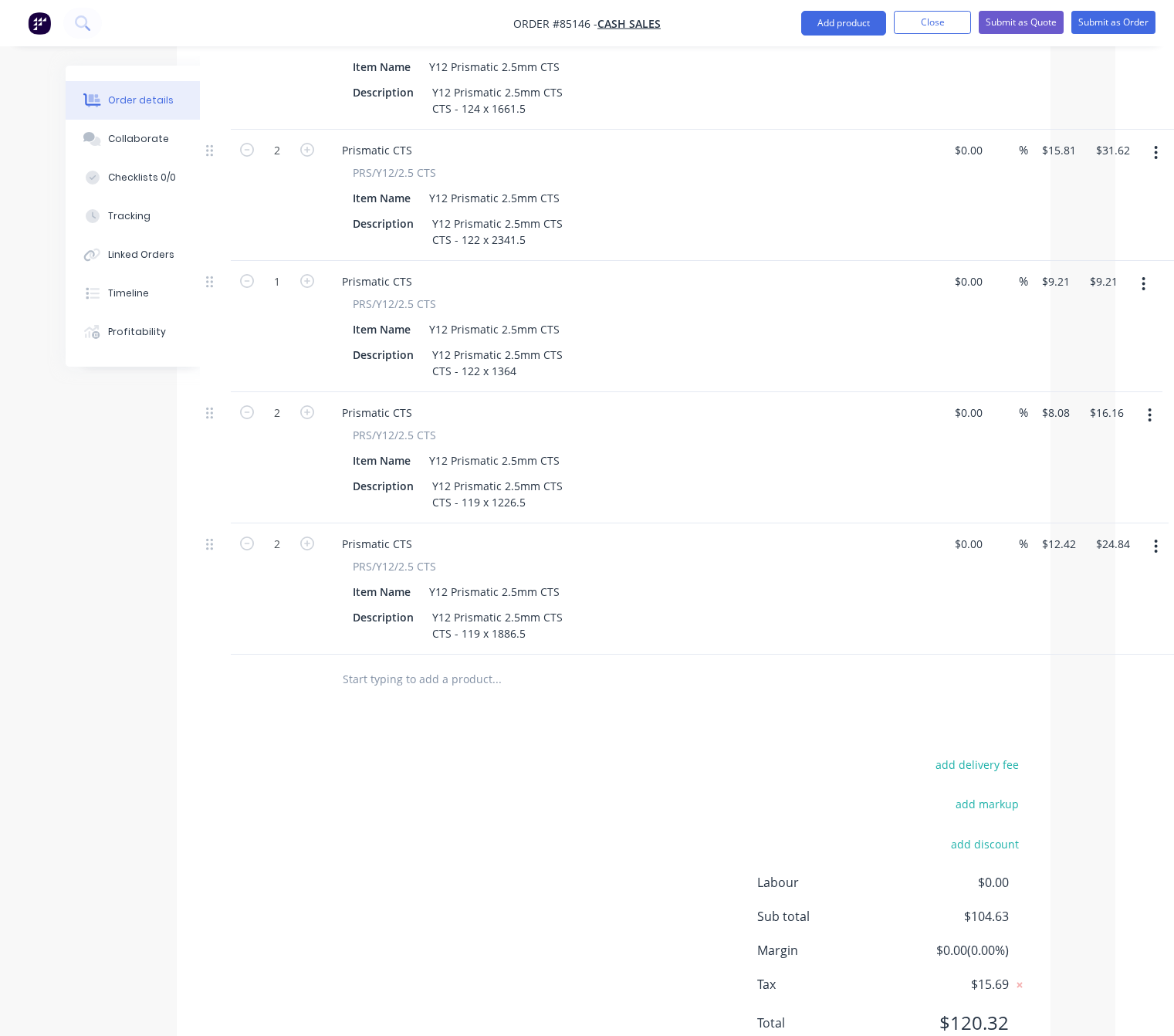
click at [1157, 538] on icon "button" at bounding box center [1156, 546] width 4 height 17
click at [1134, 607] on div "Duplicate" at bounding box center [1101, 617] width 118 height 22
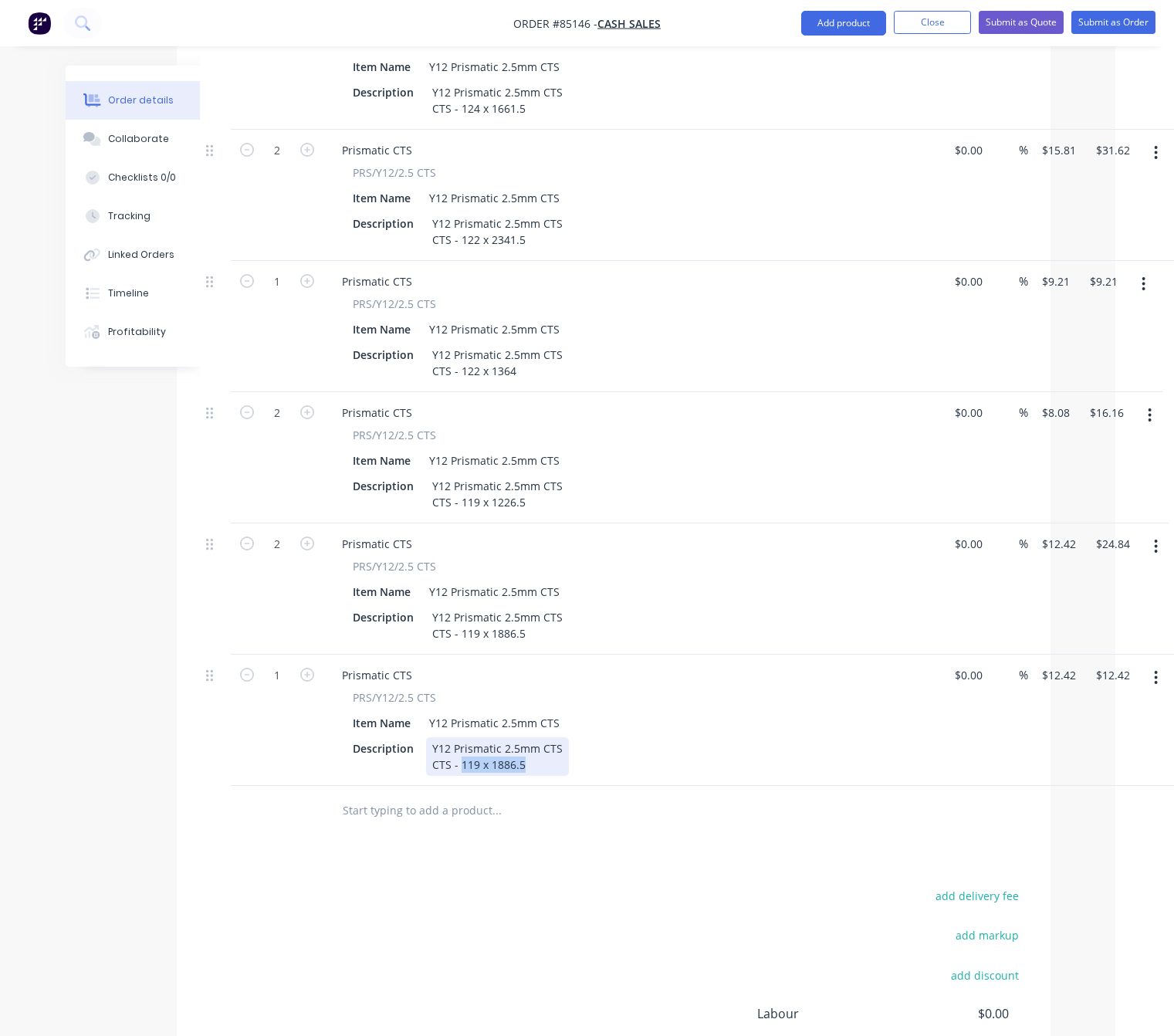
drag, startPoint x: 536, startPoint y: 700, endPoint x: 459, endPoint y: 700, distance: 77.0
click at [459, 738] on div "Y12 Prismatic 2.5mm CTS CTS - 119 x 1886.5" at bounding box center [497, 757] width 143 height 39
click at [1063, 664] on input "12.42" at bounding box center [1061, 675] width 41 height 22
type input "$8.74"
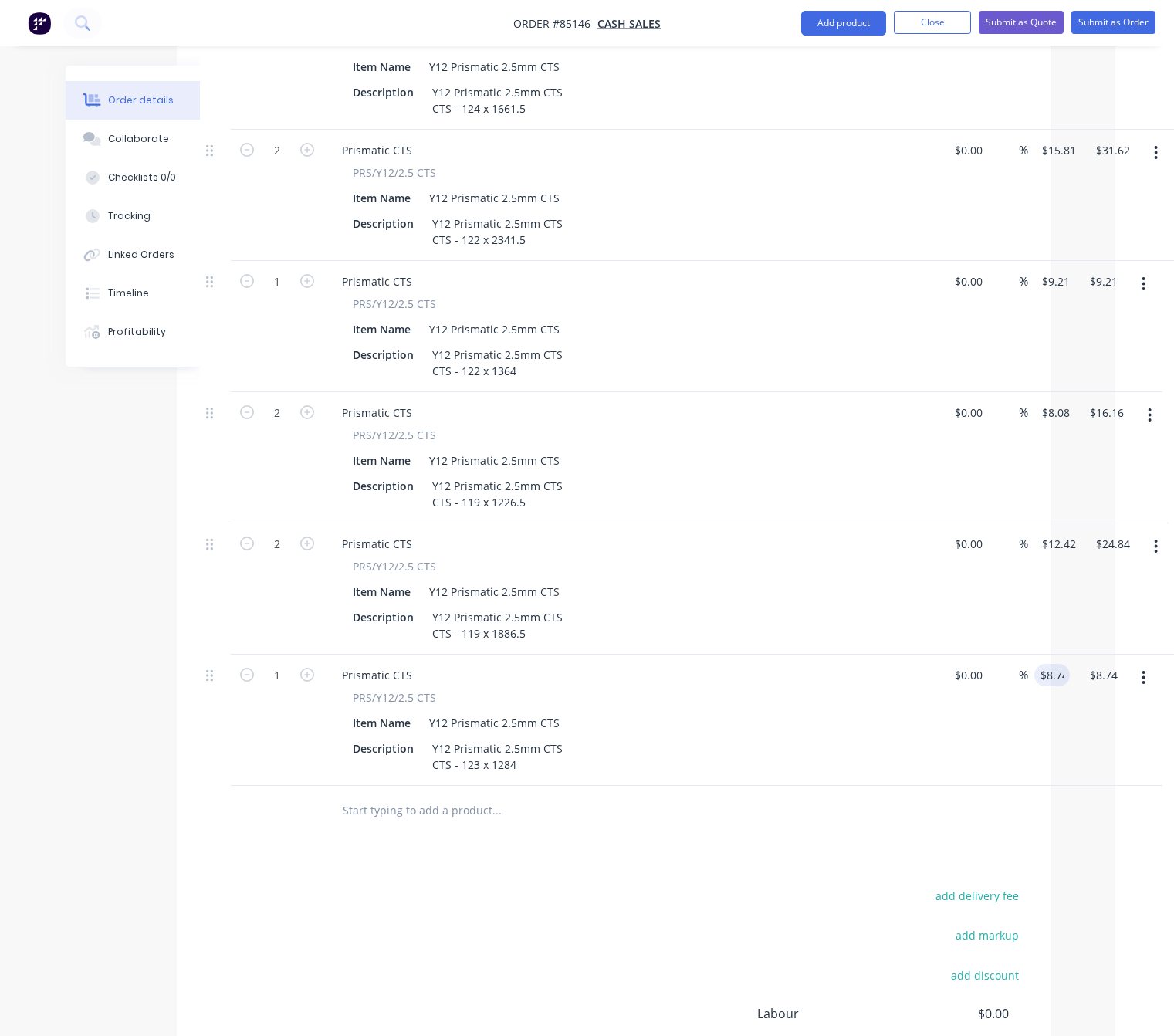
click at [449, 886] on div "add delivery fee add markup add discount Labour $0.00 Sub total $117.05 Margin …" at bounding box center [613, 1035] width 828 height 298
click at [311, 668] on icon "button" at bounding box center [307, 675] width 14 height 14
type input "2"
type input "$17.48"
click at [1149, 670] on icon "button" at bounding box center [1149, 678] width 4 height 17
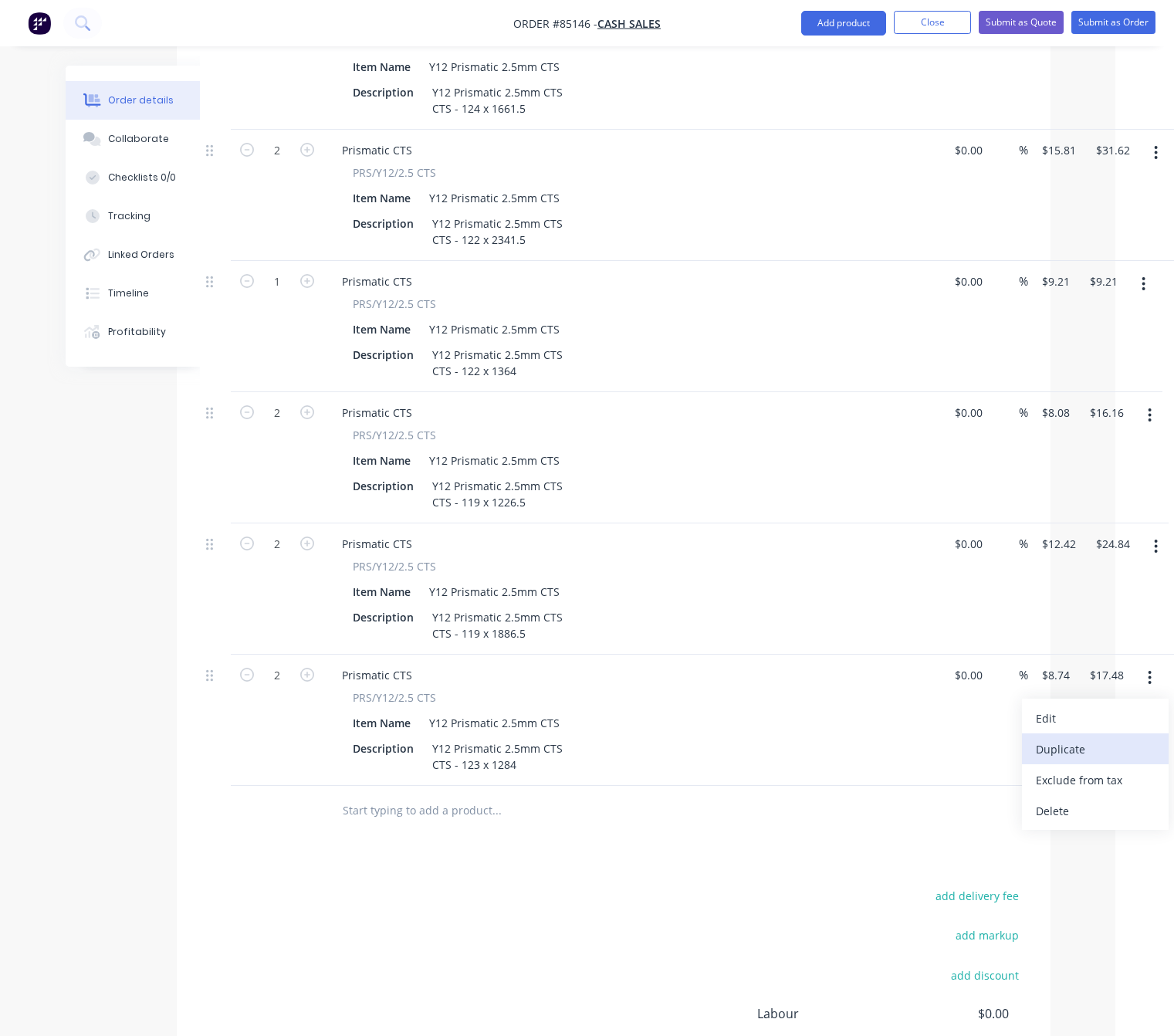
click at [1122, 738] on div "Duplicate" at bounding box center [1094, 749] width 118 height 22
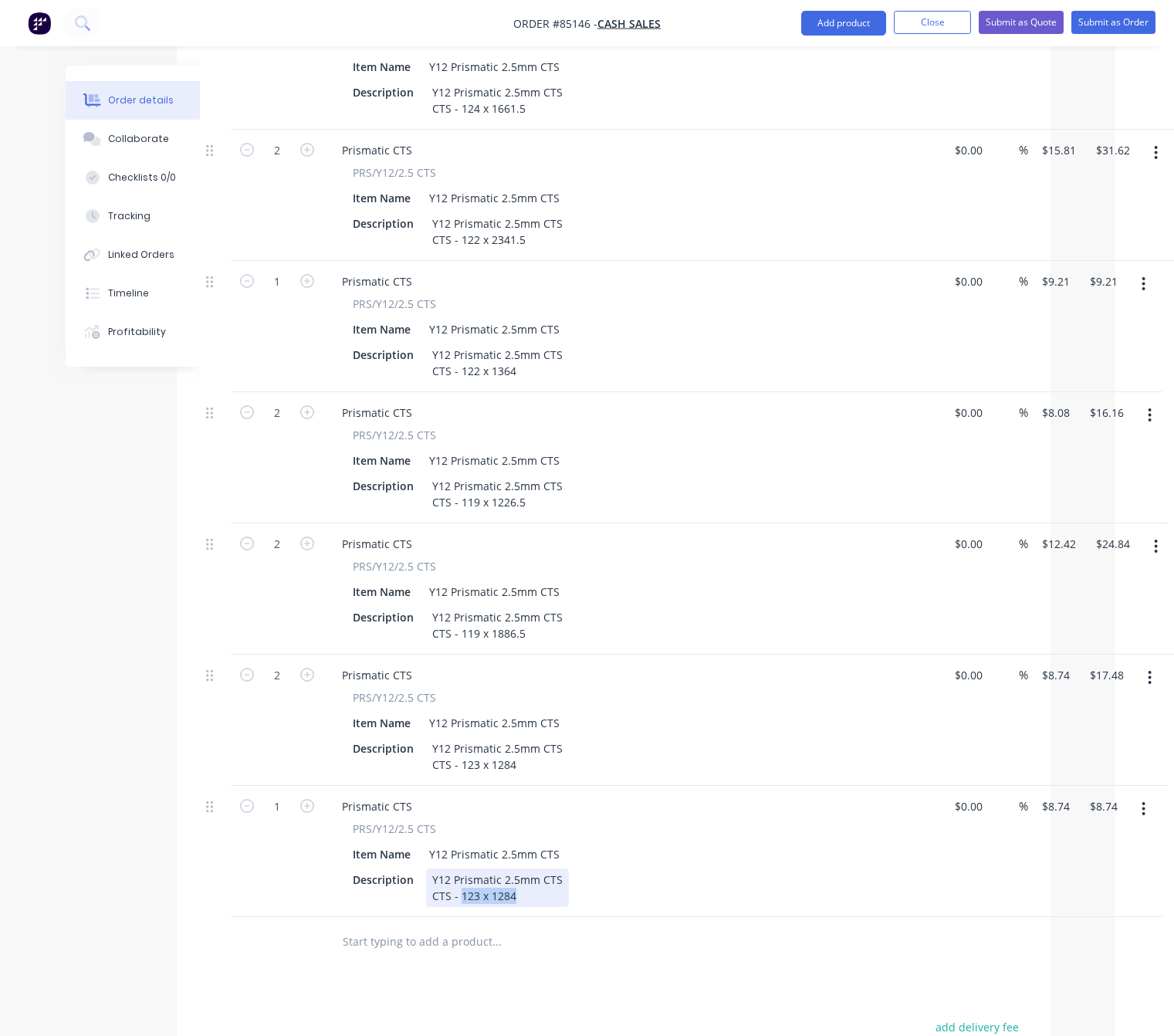
drag, startPoint x: 517, startPoint y: 836, endPoint x: 461, endPoint y: 832, distance: 56.1
click at [461, 869] on div "Y12 Prismatic 2.5mm CTS CTS - 123 x 1284" at bounding box center [497, 888] width 143 height 39
click at [1052, 796] on input "8.74" at bounding box center [1058, 806] width 36 height 22
type input "$8.38"
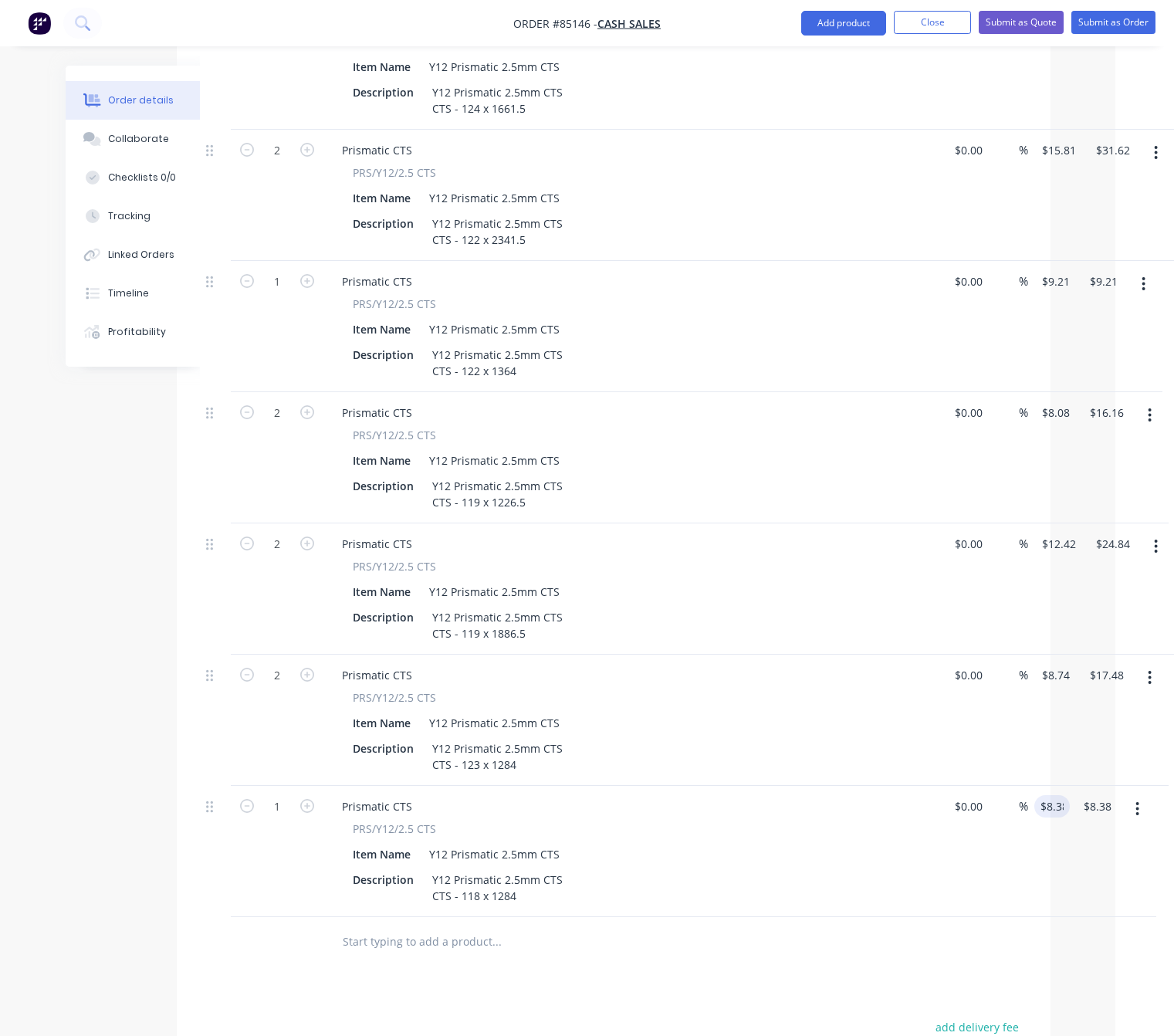
click at [309, 799] on icon "button" at bounding box center [307, 806] width 14 height 14
type input "2"
type input "$16.76"
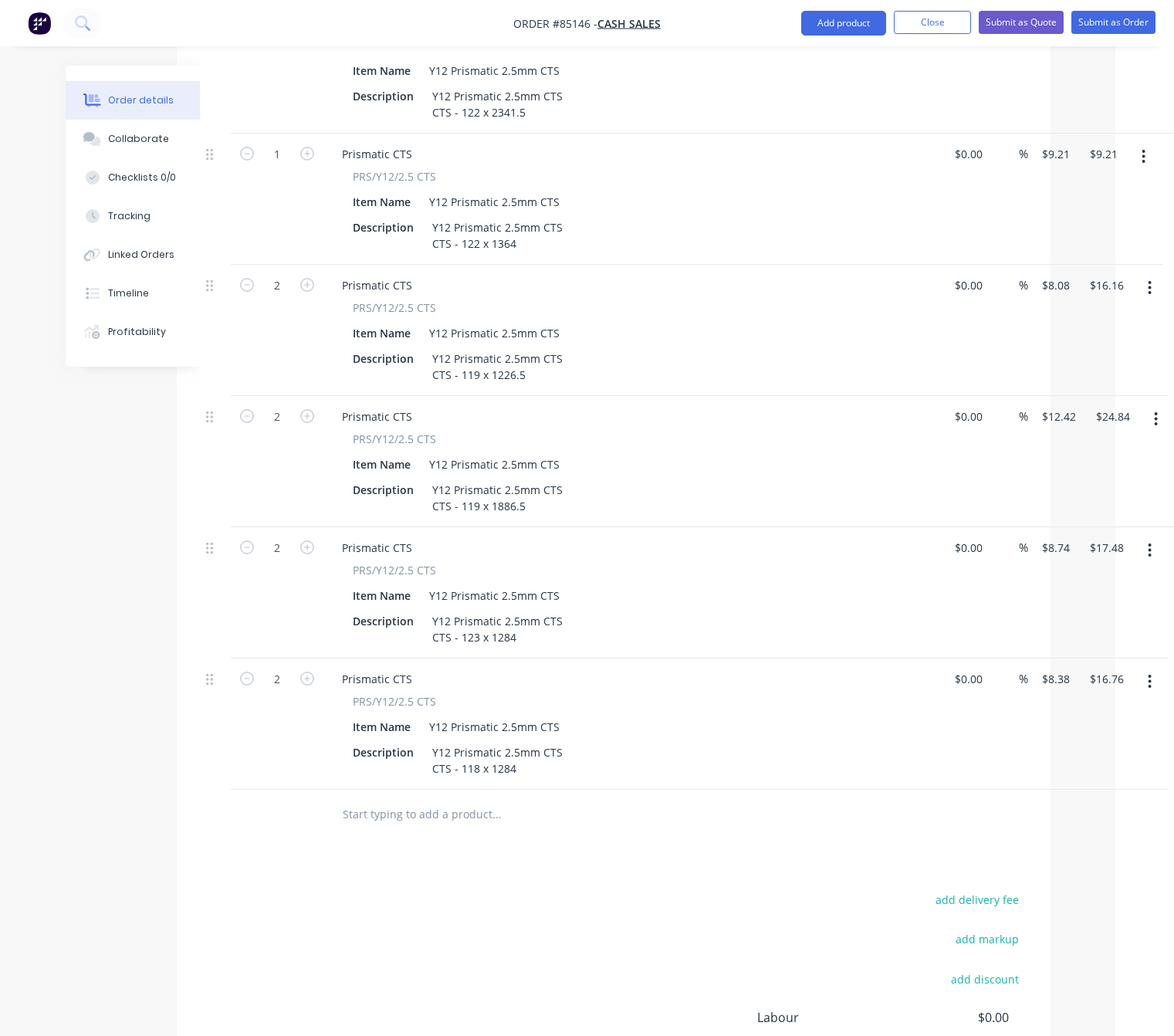
scroll to position [869, 59]
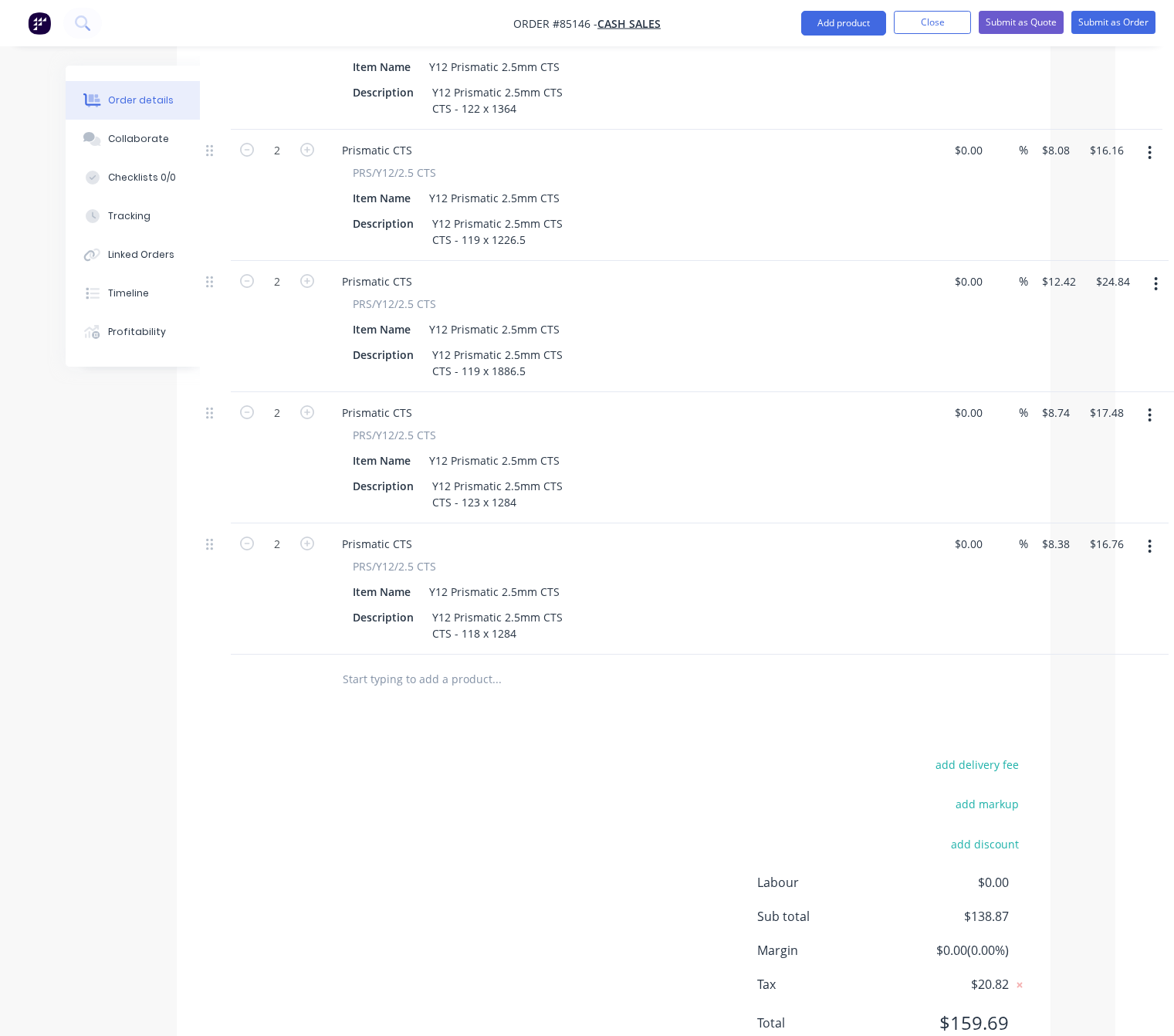
click at [1147, 538] on icon "button" at bounding box center [1149, 546] width 4 height 17
click at [1114, 607] on div "Duplicate" at bounding box center [1094, 617] width 118 height 22
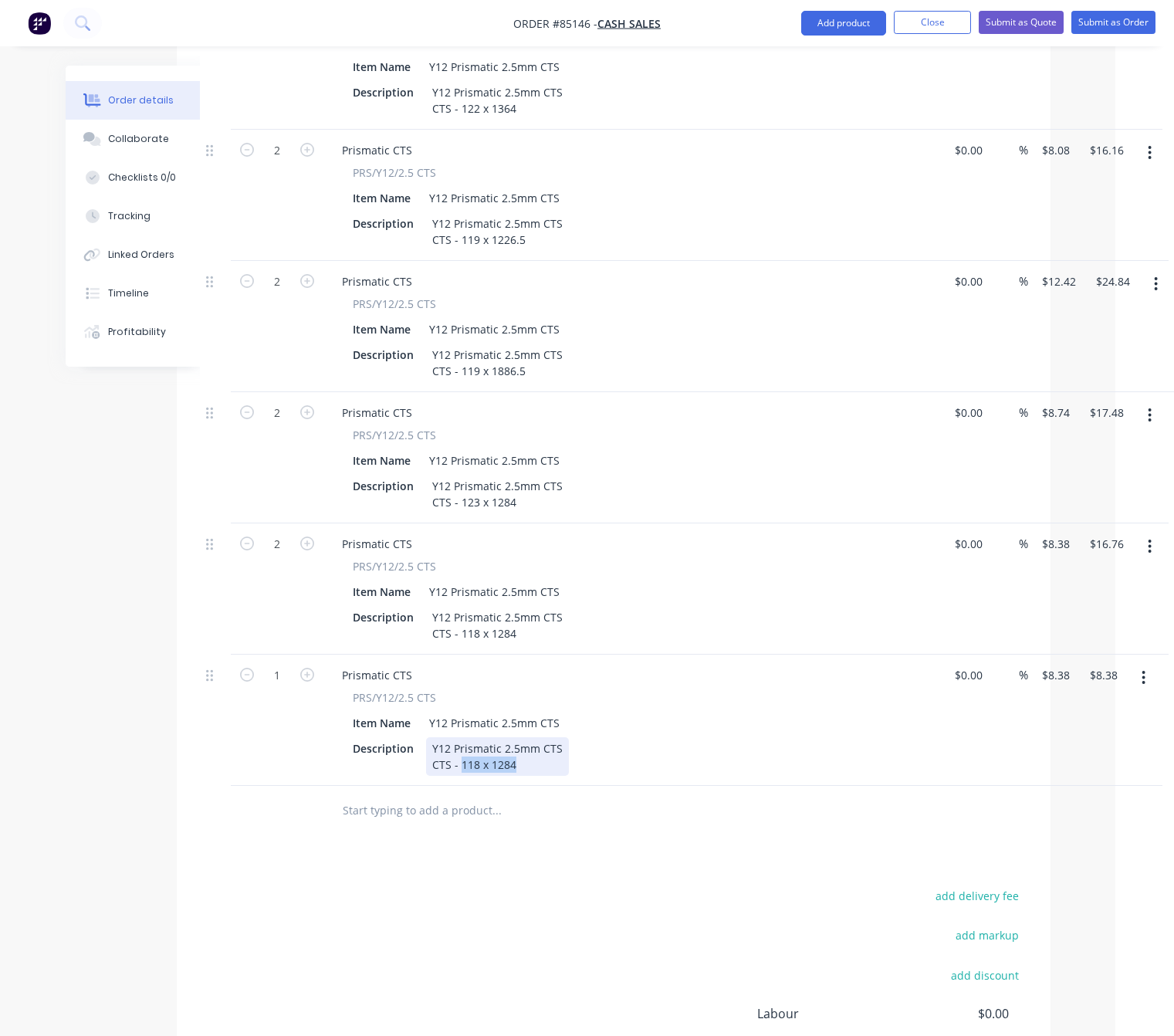
drag, startPoint x: 516, startPoint y: 707, endPoint x: 461, endPoint y: 702, distance: 55.2
click at [461, 738] on div "Y12 Prismatic 2.5mm CTS CTS - 118 x 1284" at bounding box center [497, 757] width 143 height 39
click at [1052, 664] on input "$8.38" at bounding box center [1058, 675] width 36 height 22
type input "$11.12"
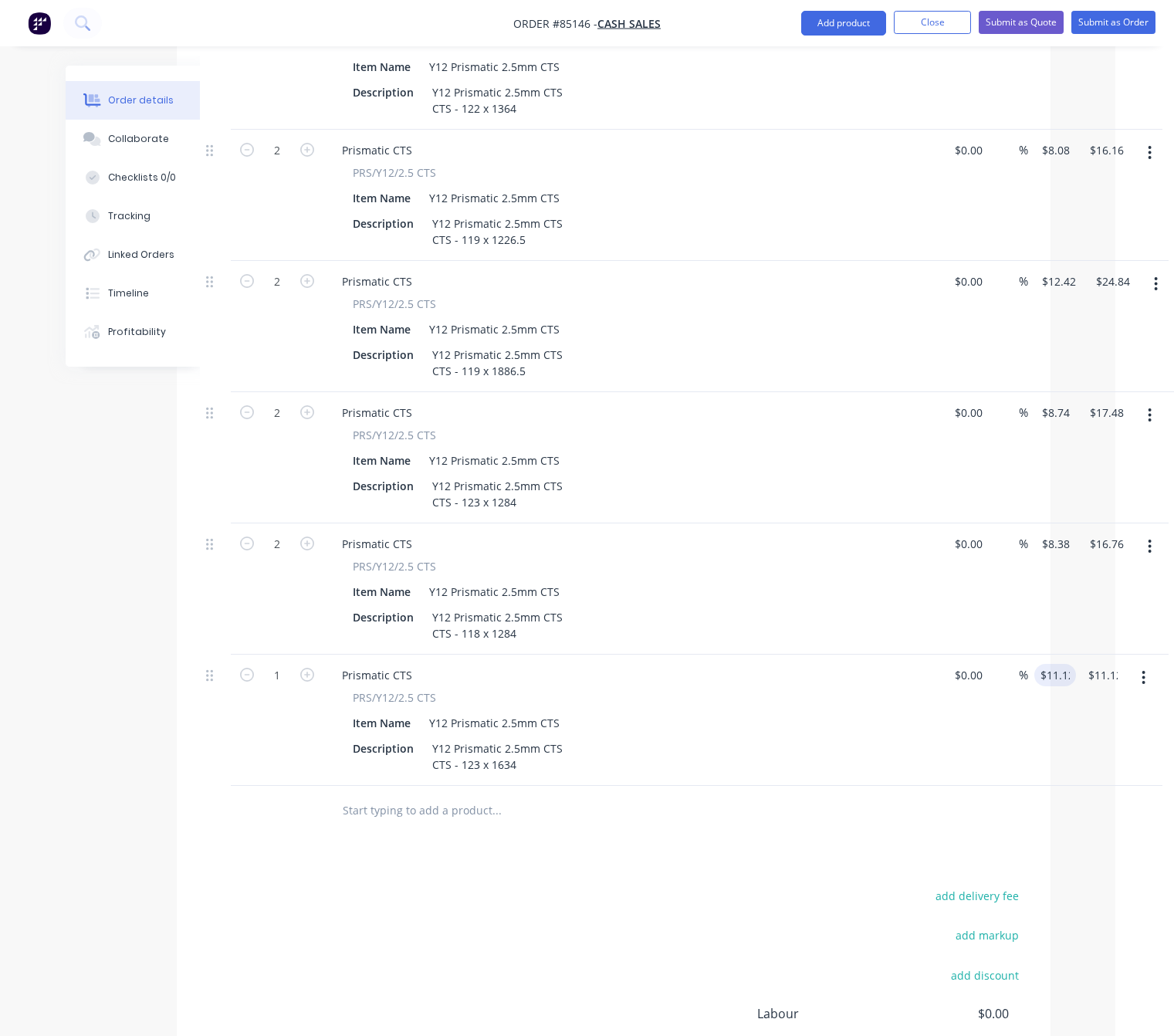
click at [667, 886] on div "add delivery fee add markup add discount Labour $0.00 Sub total $147.25 Margin …" at bounding box center [613, 1035] width 828 height 298
drag, startPoint x: 1165, startPoint y: 618, endPoint x: 1157, endPoint y: 627, distance: 12.0
click at [1165, 664] on button "button" at bounding box center [1156, 678] width 36 height 28
click at [1135, 738] on div "Duplicate" at bounding box center [1101, 749] width 118 height 22
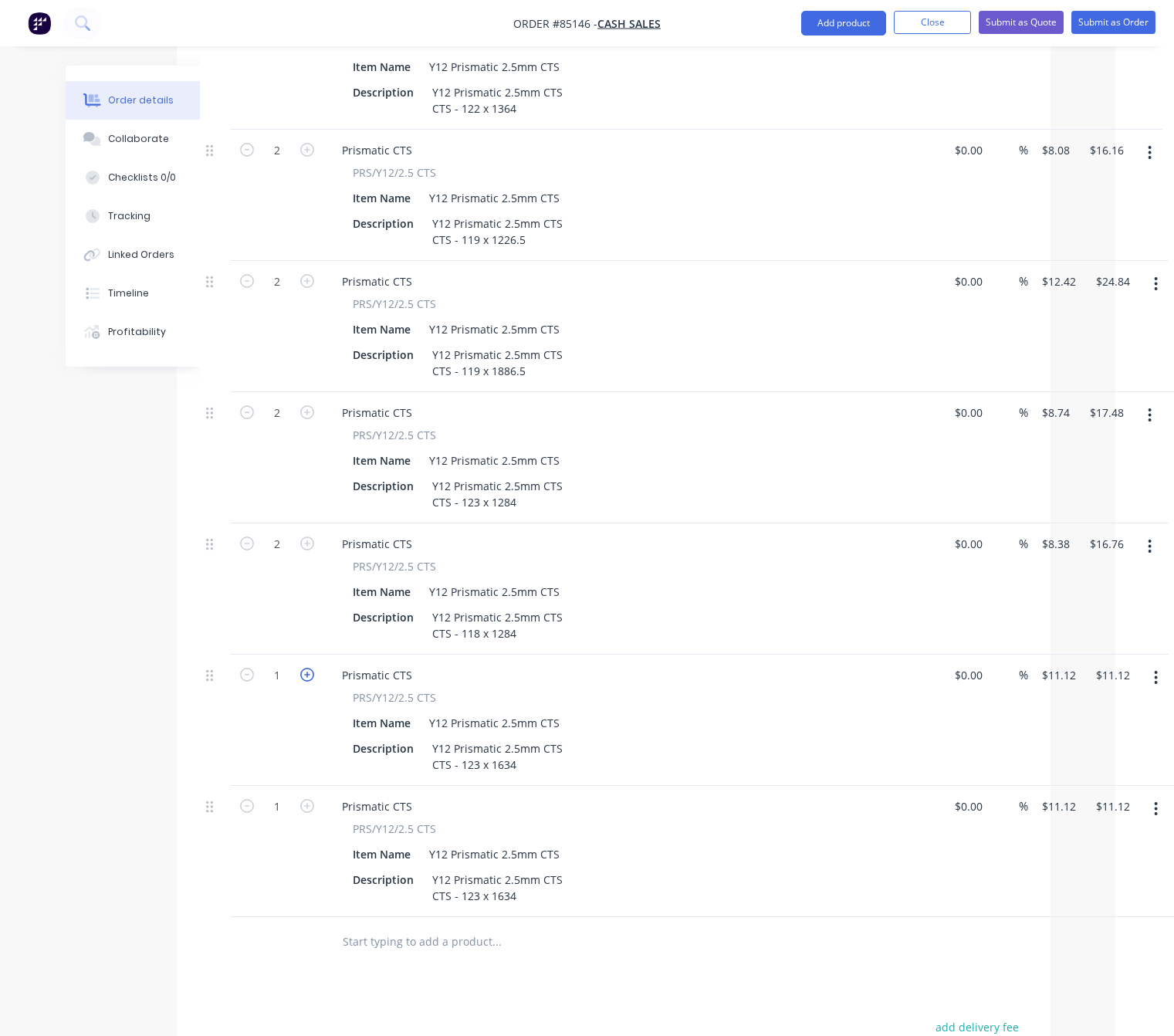
click at [308, 668] on icon "button" at bounding box center [307, 675] width 14 height 14
type input "2"
type input "$22.24"
drag, startPoint x: 526, startPoint y: 836, endPoint x: 459, endPoint y: 831, distance: 67.2
click at [459, 869] on div "Y12 Prismatic 2.5mm CTS CTS - 123 x 1634" at bounding box center [497, 888] width 143 height 39
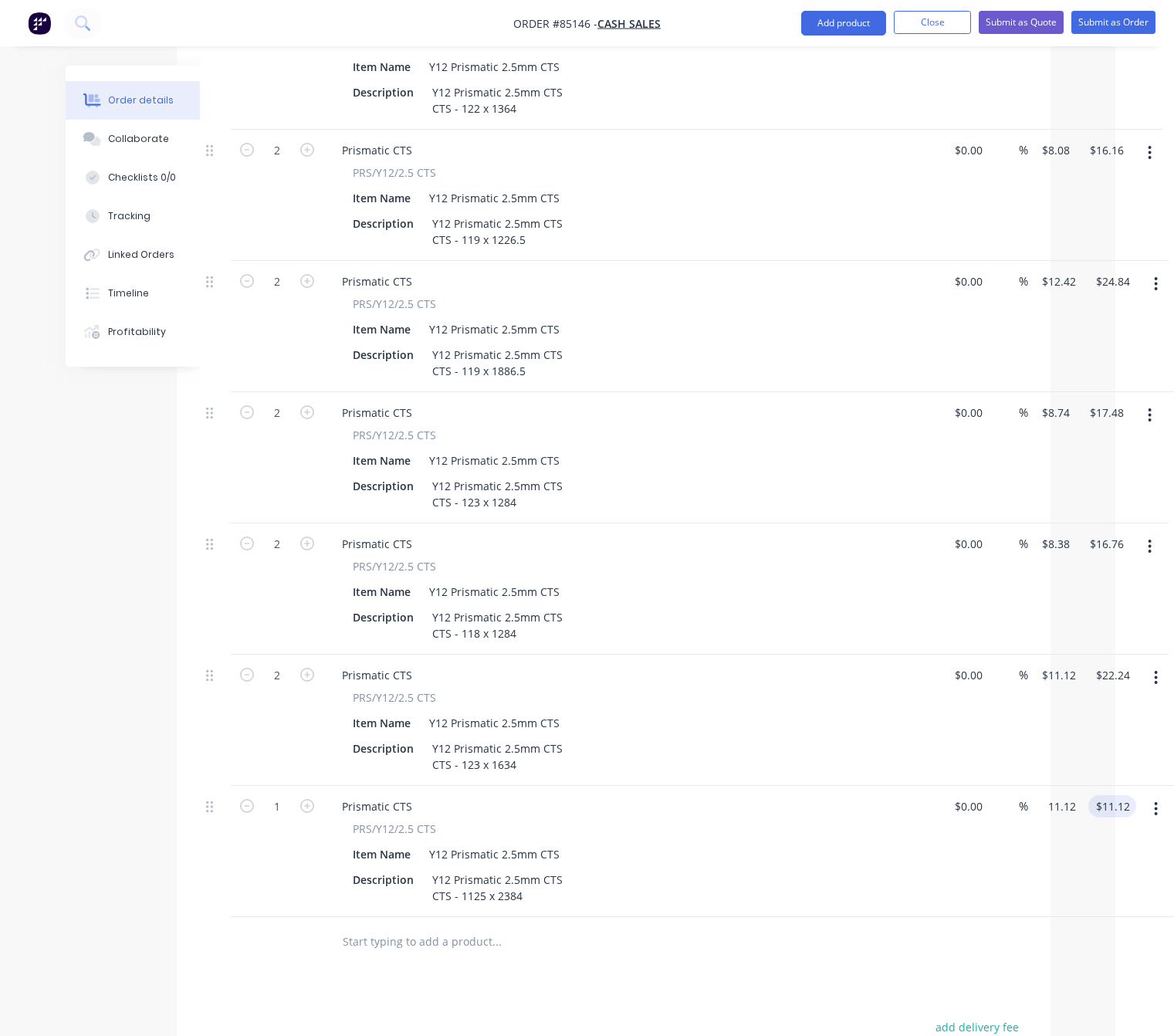
click at [1055, 796] on input "11.12" at bounding box center [1061, 806] width 41 height 22
type input "$110.63"
click at [698, 927] on div at bounding box center [561, 942] width 463 height 31
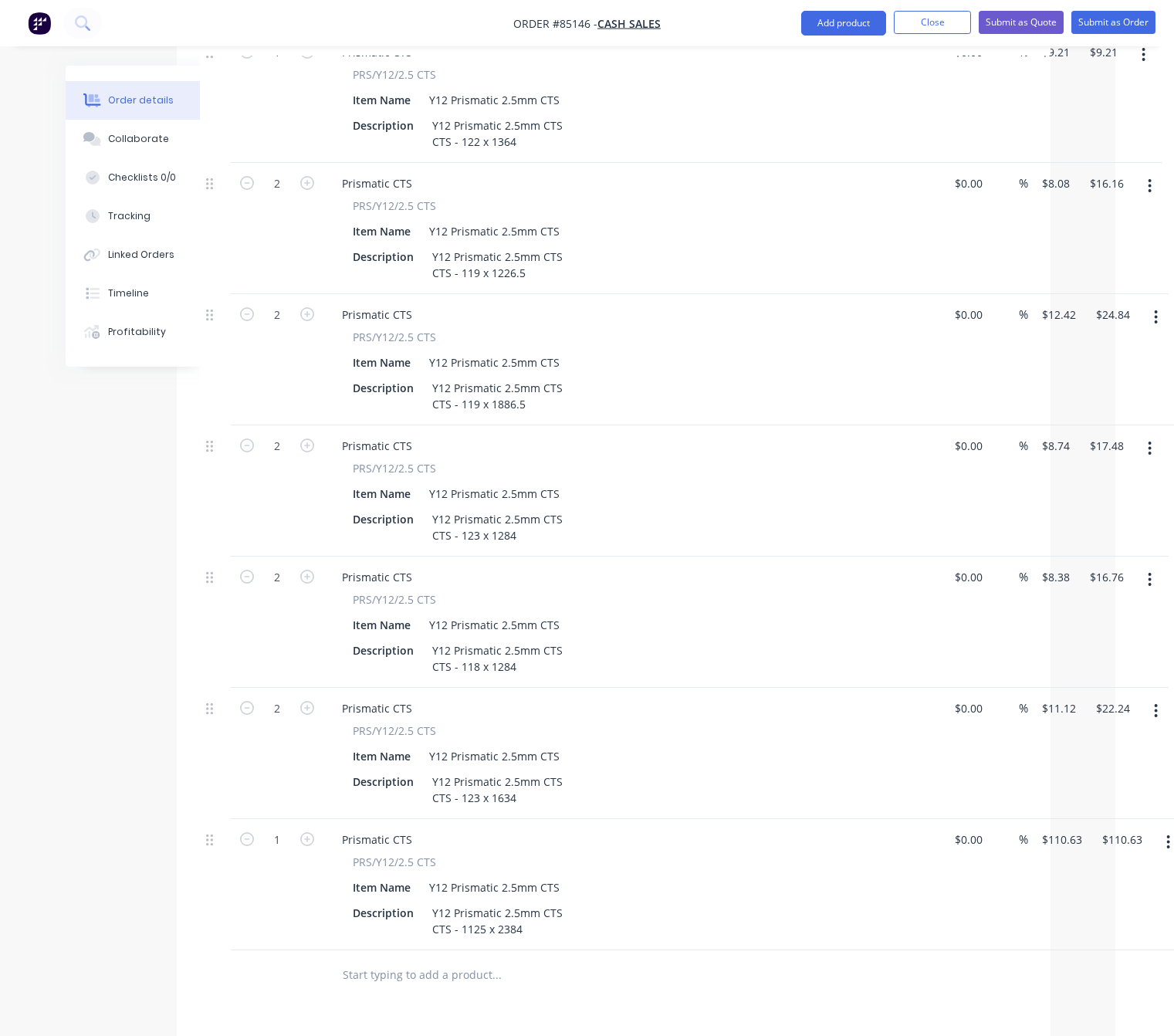
scroll to position [927, 59]
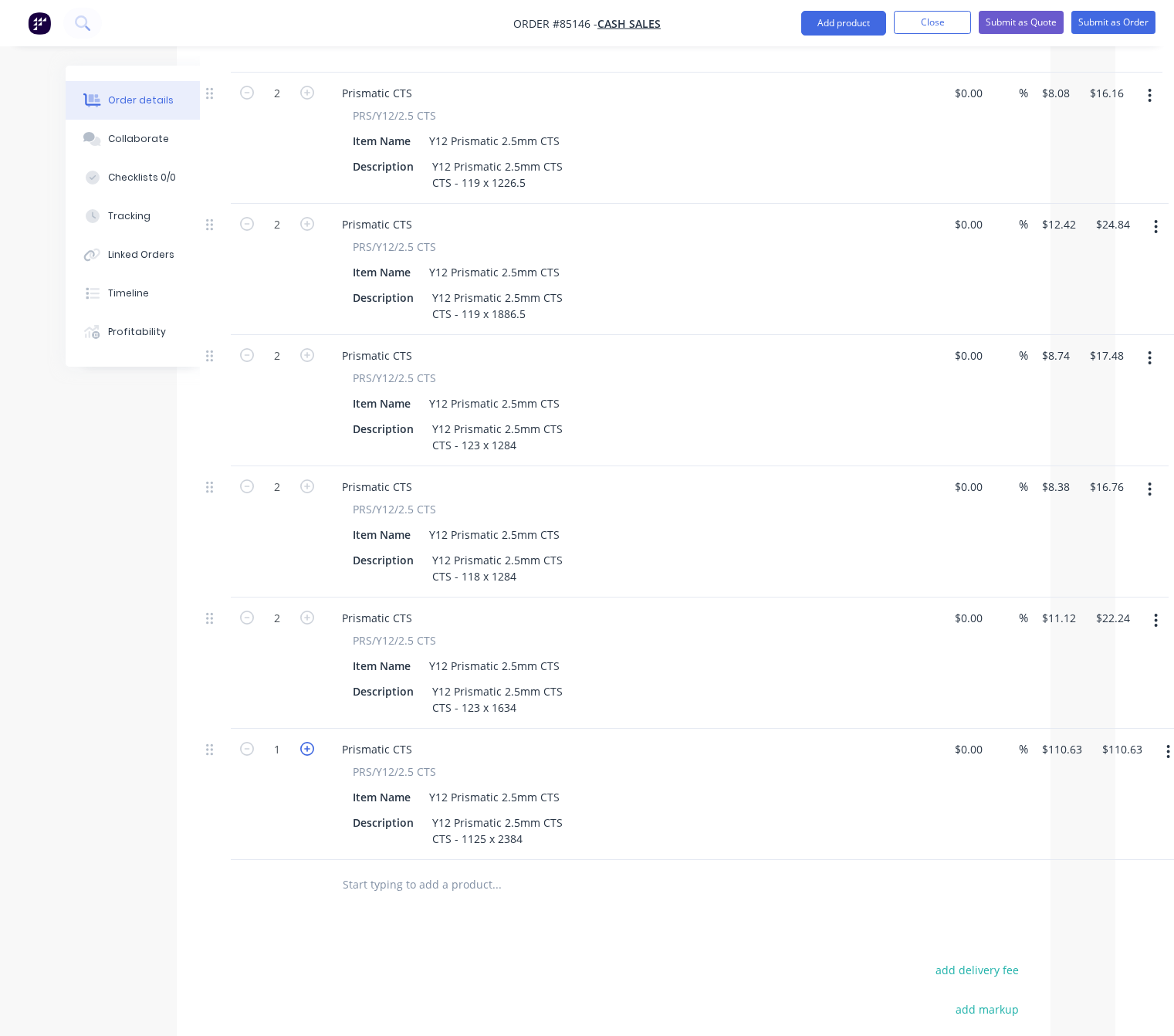
click at [300, 742] on icon "button" at bounding box center [307, 748] width 14 height 14
type input "2"
type input "$221.26"
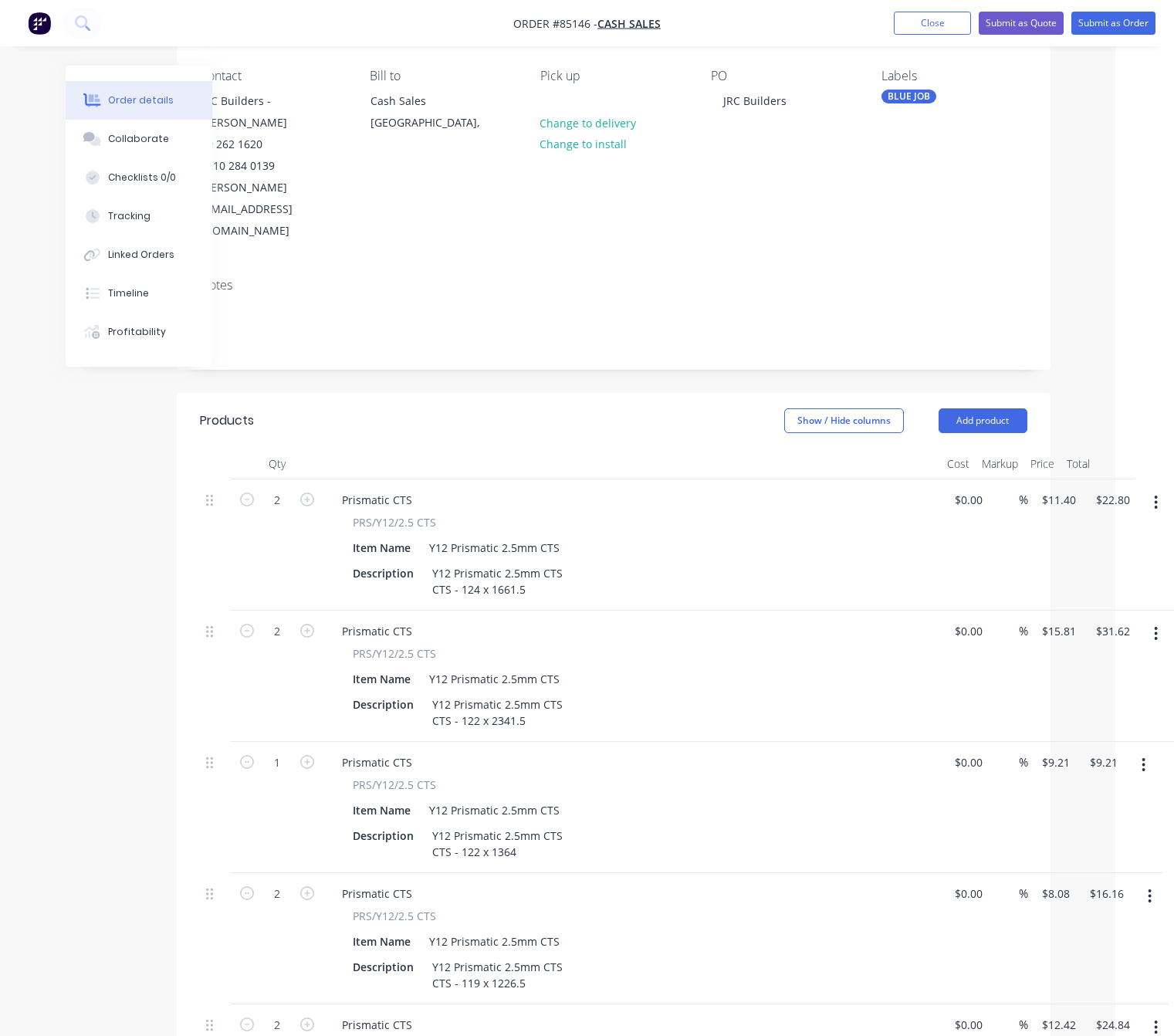
scroll to position [0, 59]
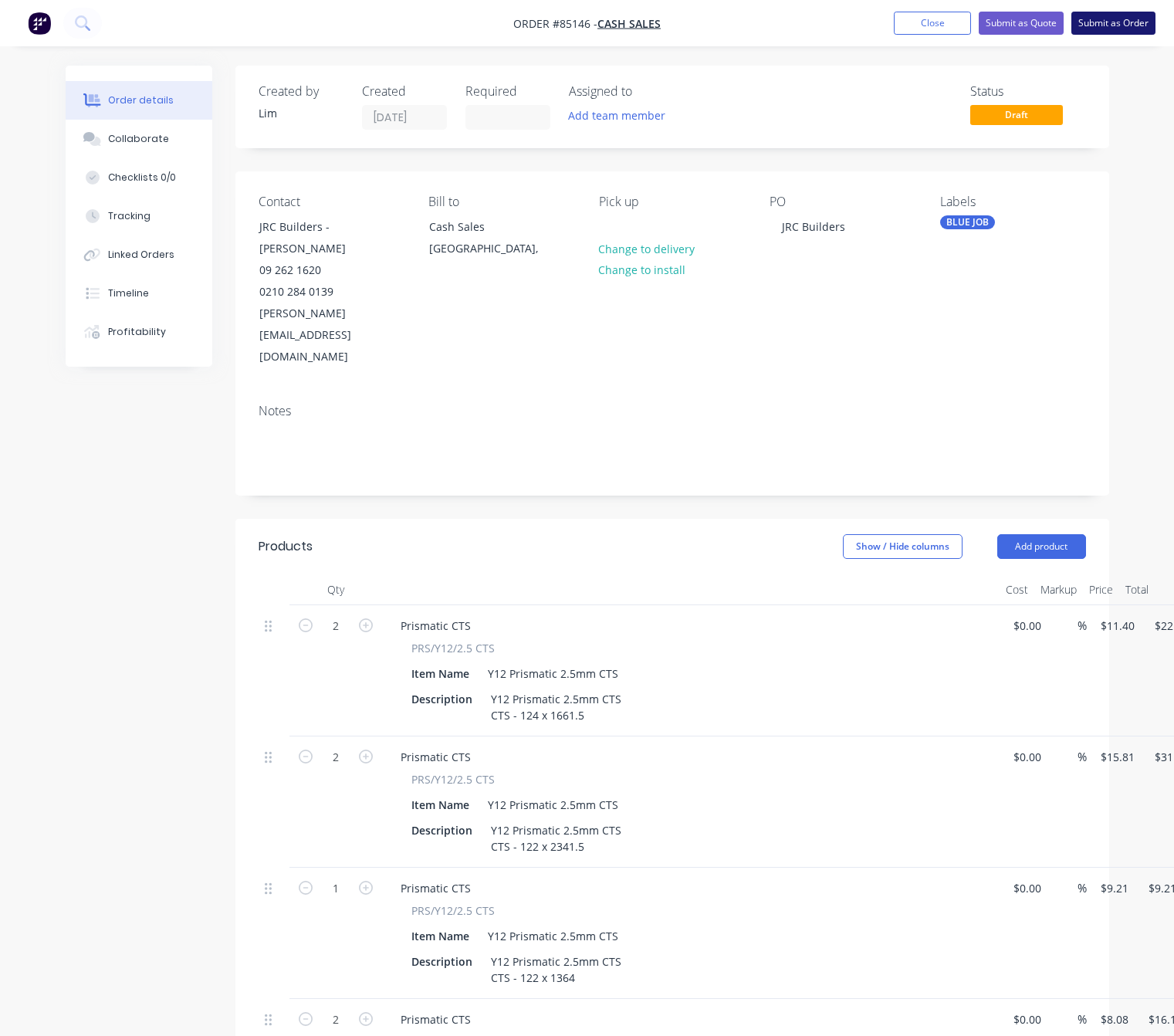
click at [1144, 21] on button "Submit as Order" at bounding box center [1114, 23] width 85 height 23
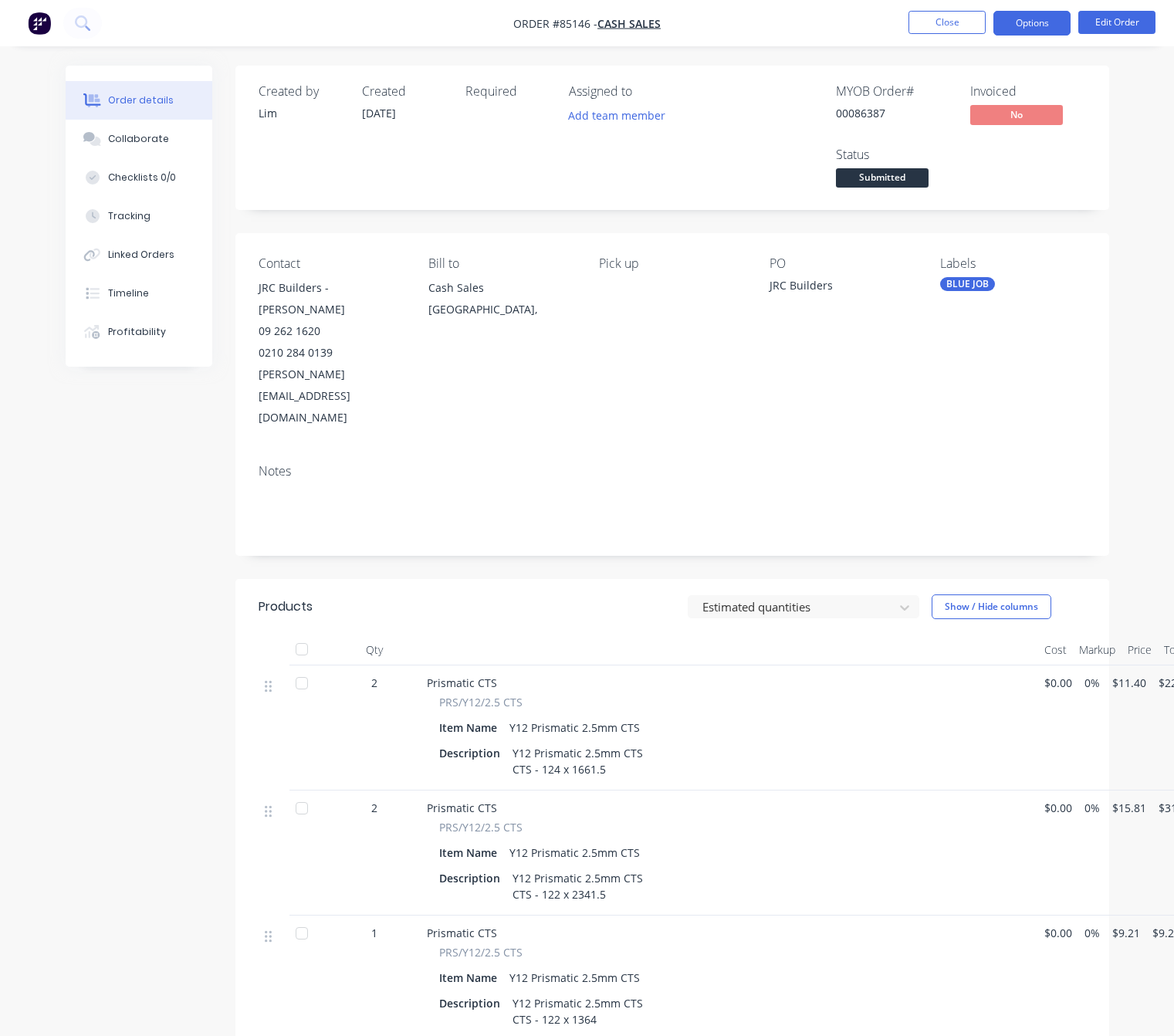
click at [1040, 17] on button "Options" at bounding box center [1031, 23] width 77 height 25
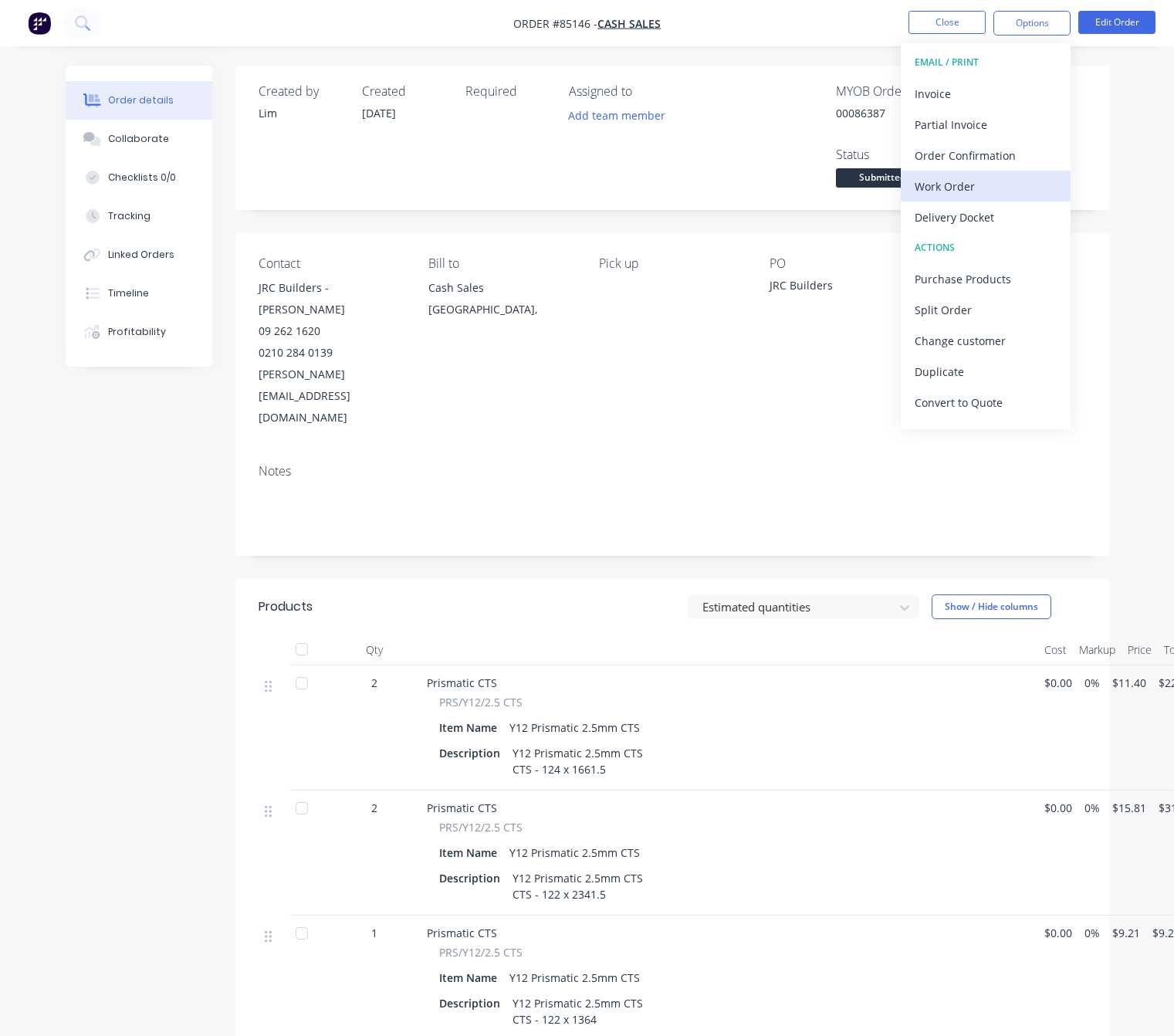
click at [992, 193] on div "Work Order" at bounding box center [985, 186] width 142 height 22
drag, startPoint x: 987, startPoint y: 163, endPoint x: 1026, endPoint y: 179, distance: 42.2
click at [987, 162] on div "Without pricing" at bounding box center [985, 155] width 142 height 22
click at [978, 93] on div "Invoice" at bounding box center [985, 94] width 142 height 22
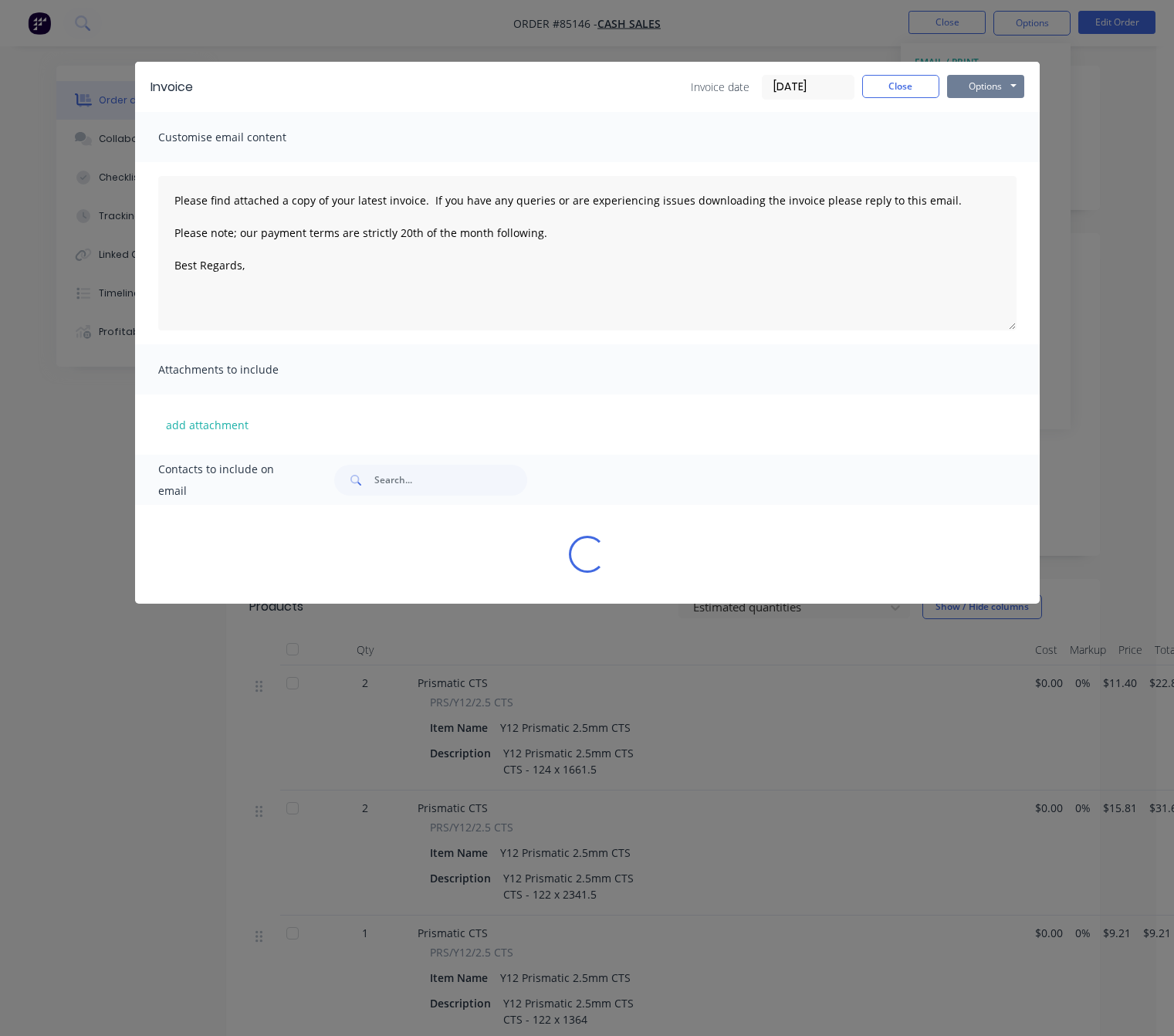
click at [978, 88] on button "Options" at bounding box center [985, 86] width 77 height 23
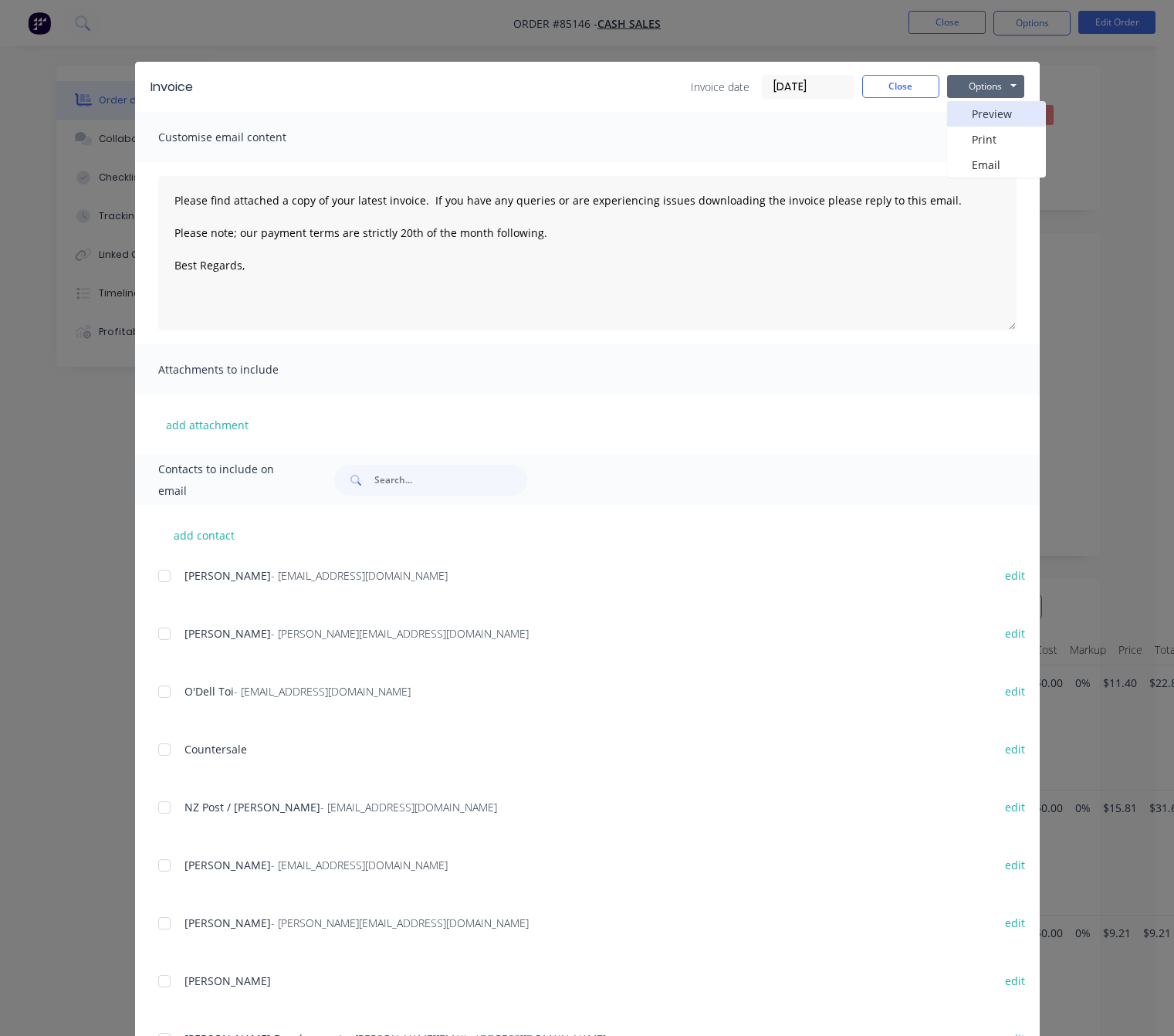
click at [982, 107] on button "Preview" at bounding box center [996, 114] width 99 height 26
click at [913, 84] on button "Close" at bounding box center [901, 86] width 77 height 23
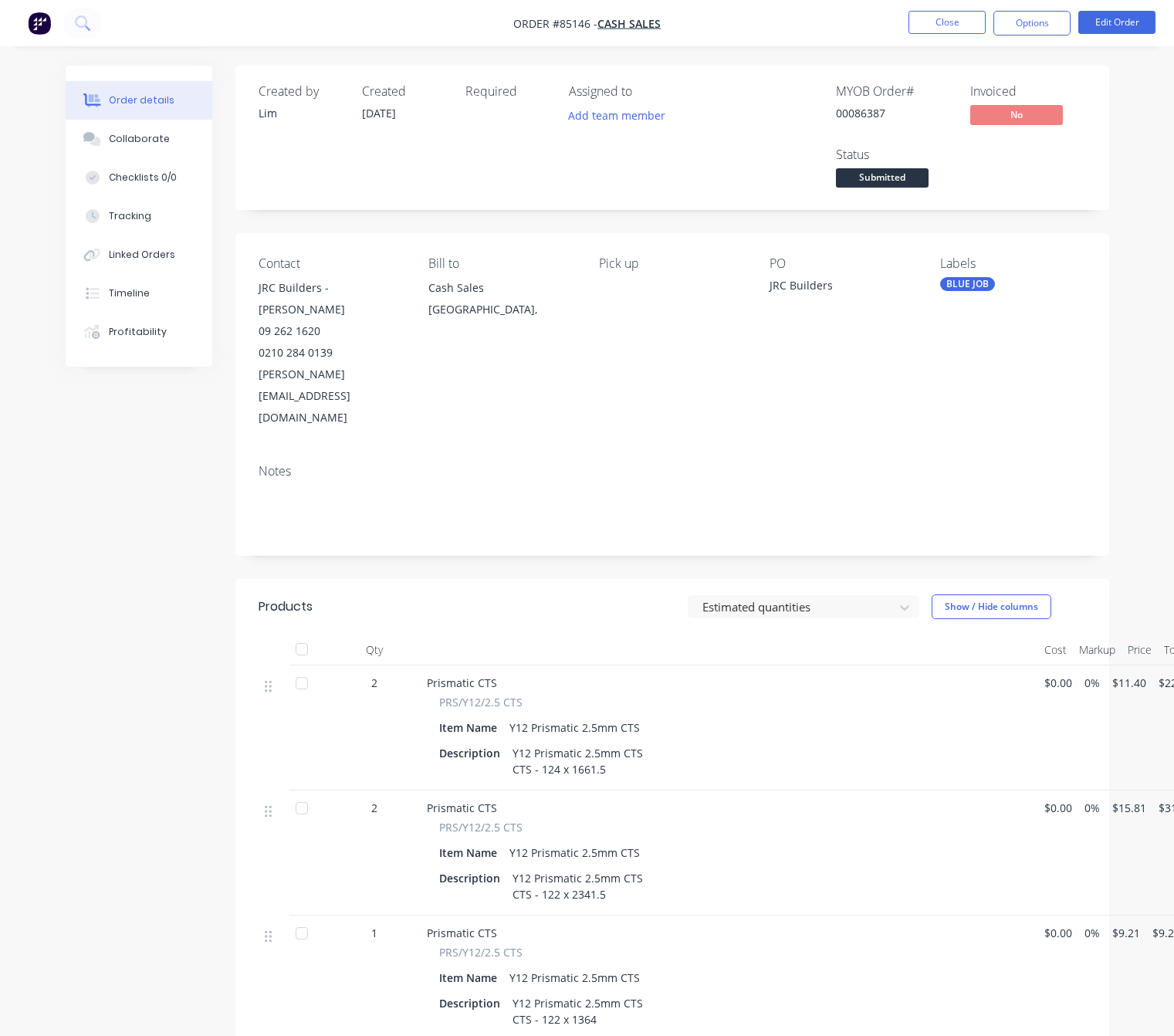
click at [915, 177] on span "Submitted" at bounding box center [882, 177] width 93 height 19
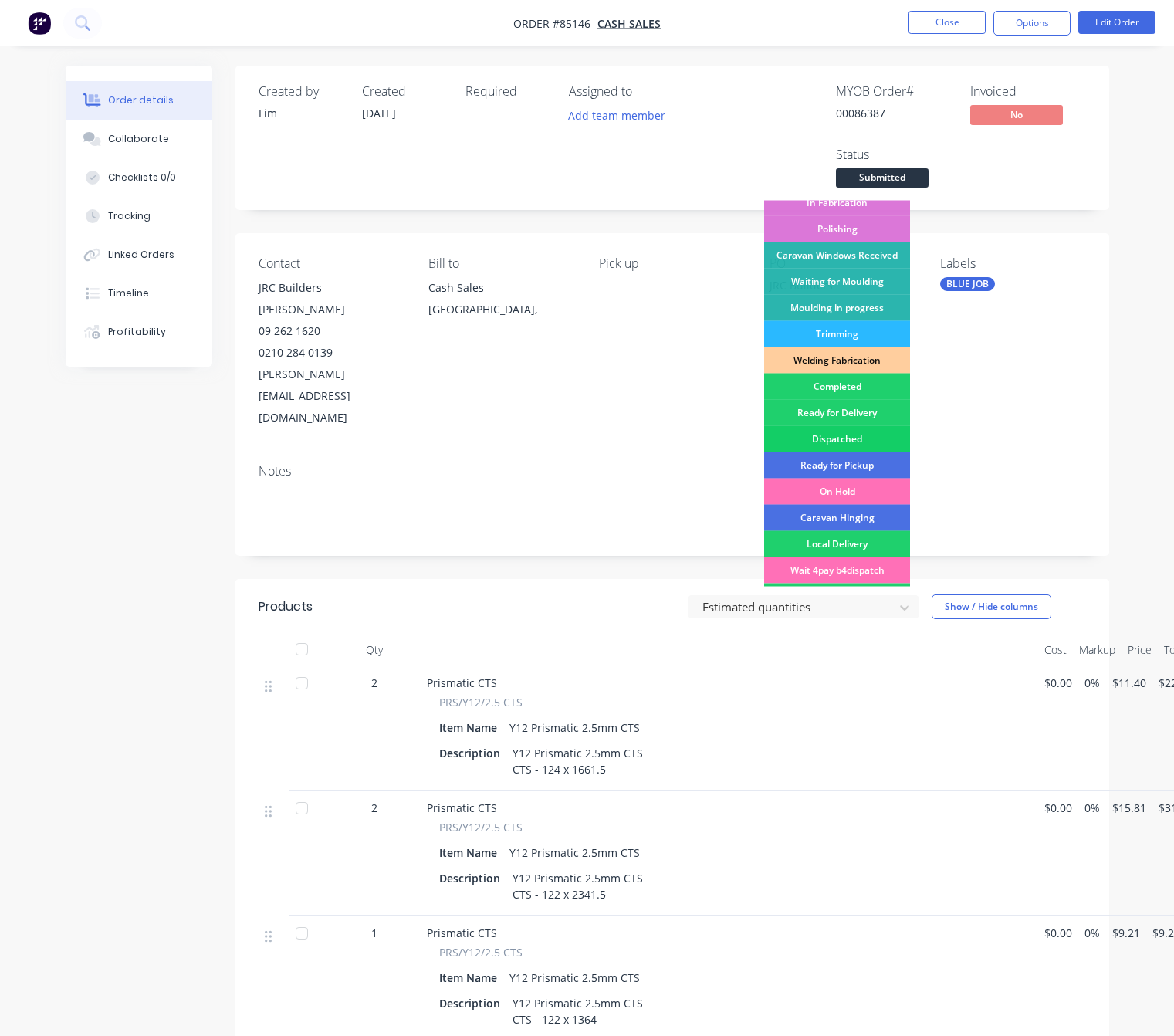
scroll to position [269, 0]
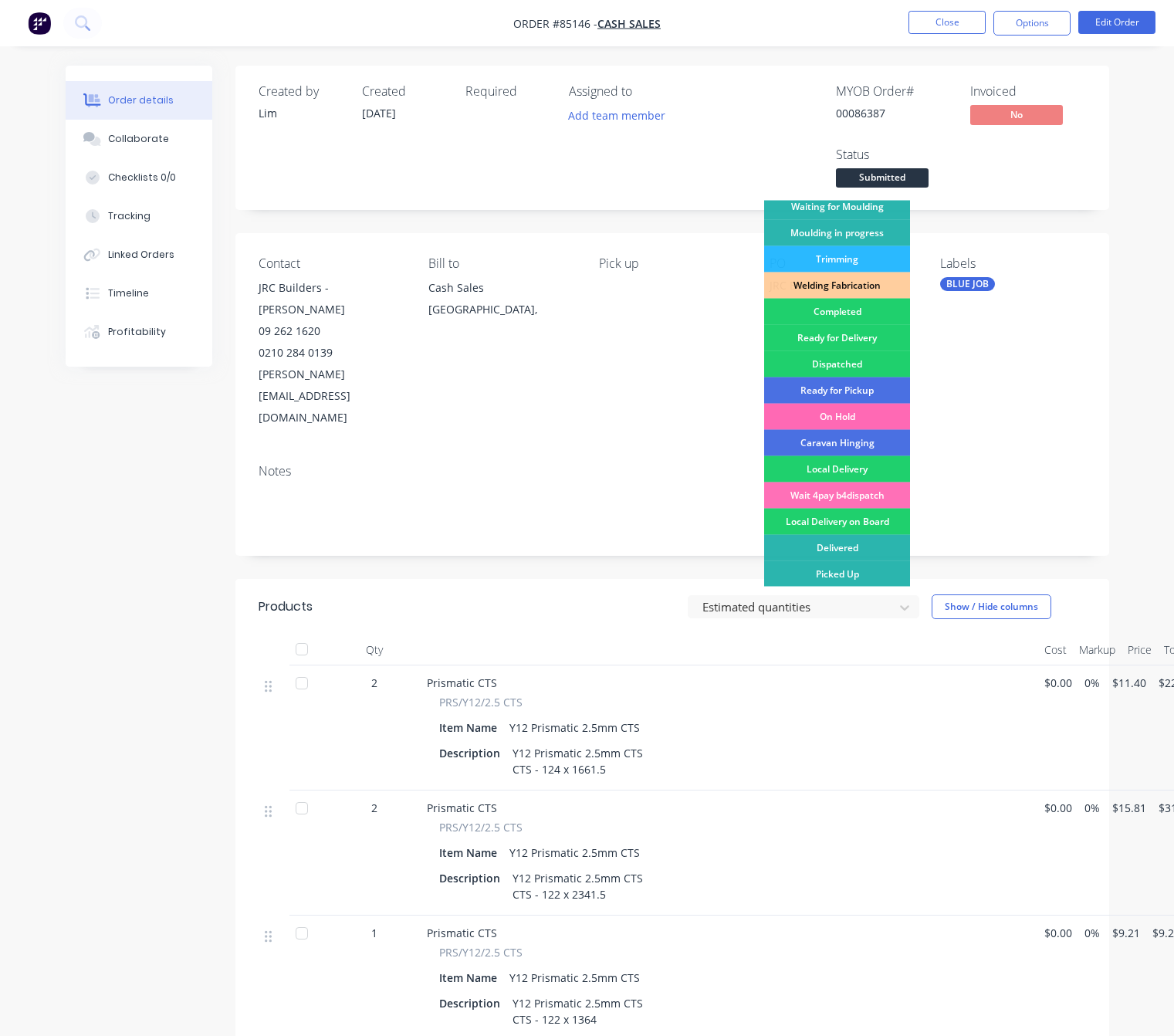
click at [869, 418] on div "On Hold" at bounding box center [837, 417] width 146 height 27
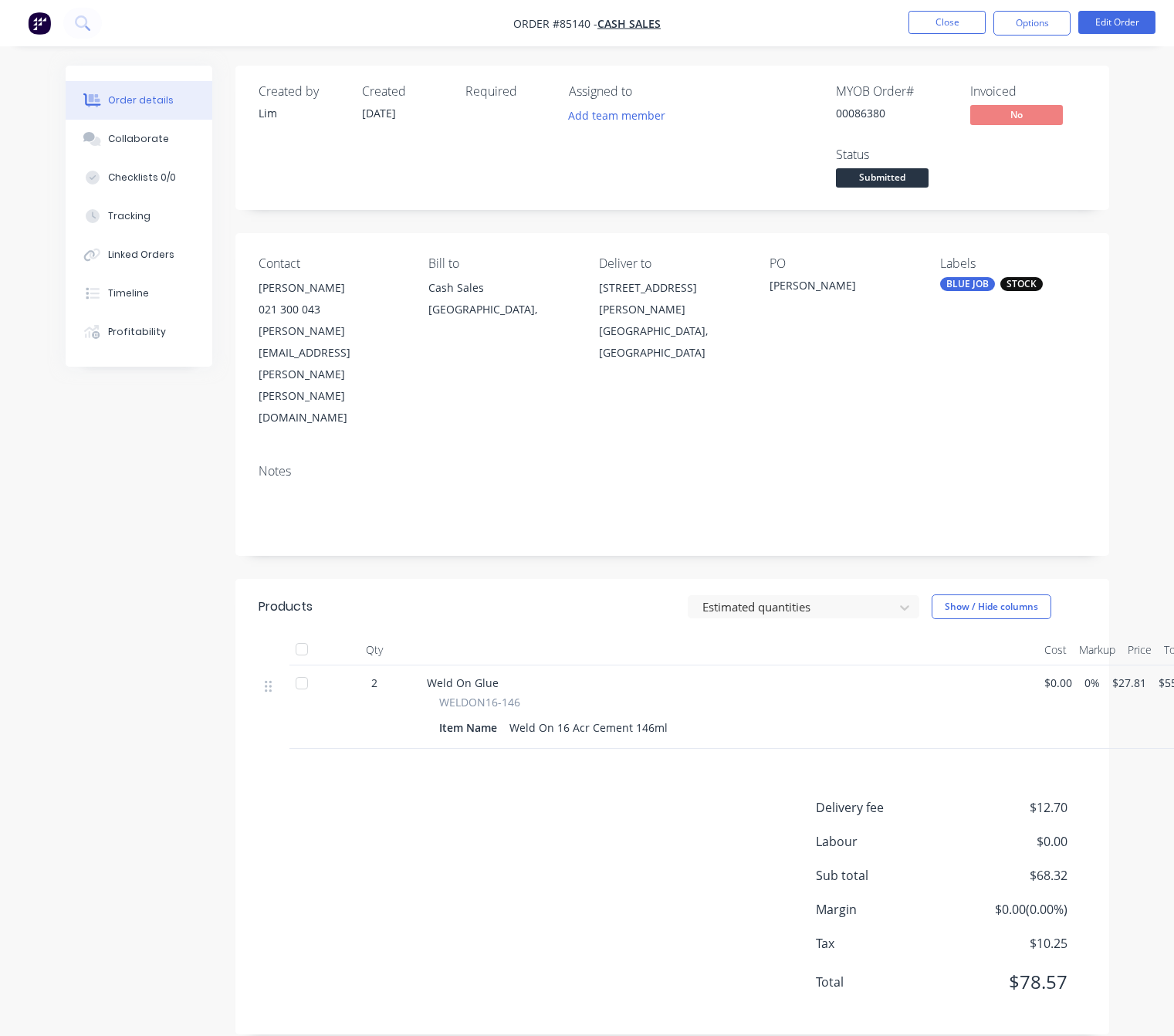
click at [452, 902] on div "Delivery fee $12.70 Labour $0.00 Sub total $68.32 Margin $0.00 ( 0.00 %) Tax $1…" at bounding box center [672, 904] width 828 height 213
click at [939, 28] on button "Close" at bounding box center [946, 22] width 77 height 23
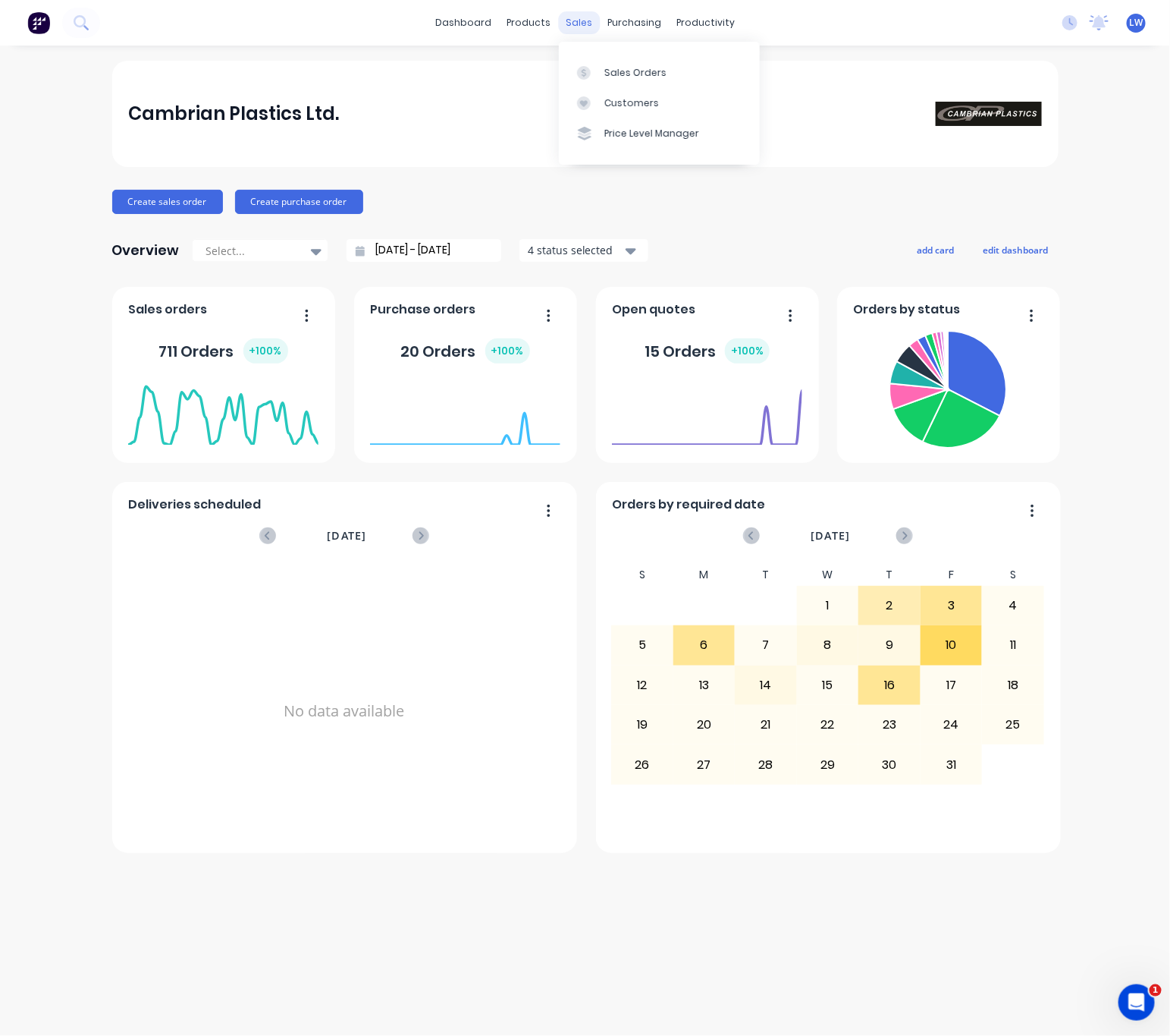
click at [585, 28] on div "sales" at bounding box center [579, 23] width 42 height 23
click at [616, 75] on div "Sales Orders" at bounding box center [635, 72] width 62 height 14
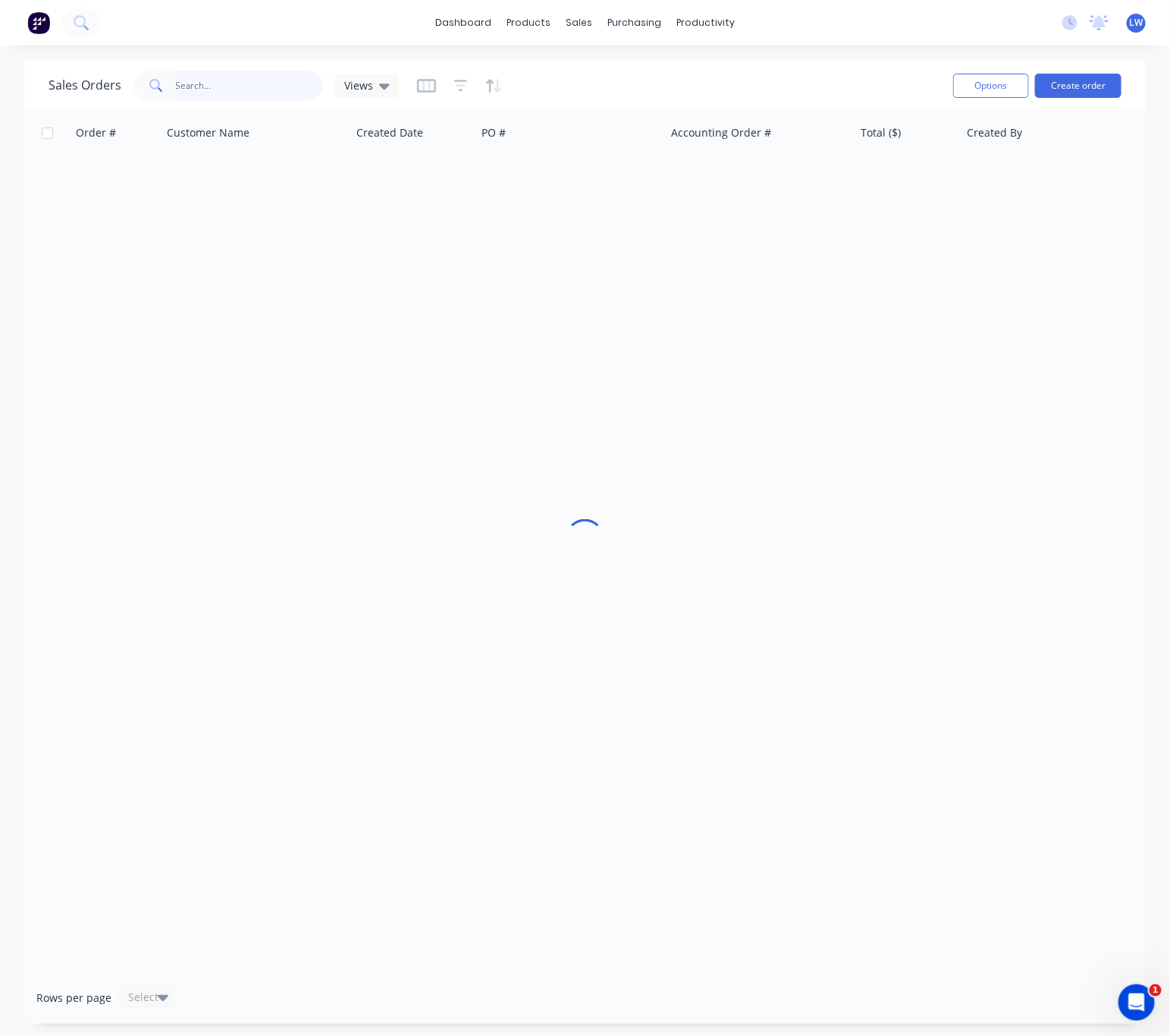
drag, startPoint x: 224, startPoint y: 82, endPoint x: 226, endPoint y: 94, distance: 12.2
click at [224, 81] on input "text" at bounding box center [250, 86] width 148 height 30
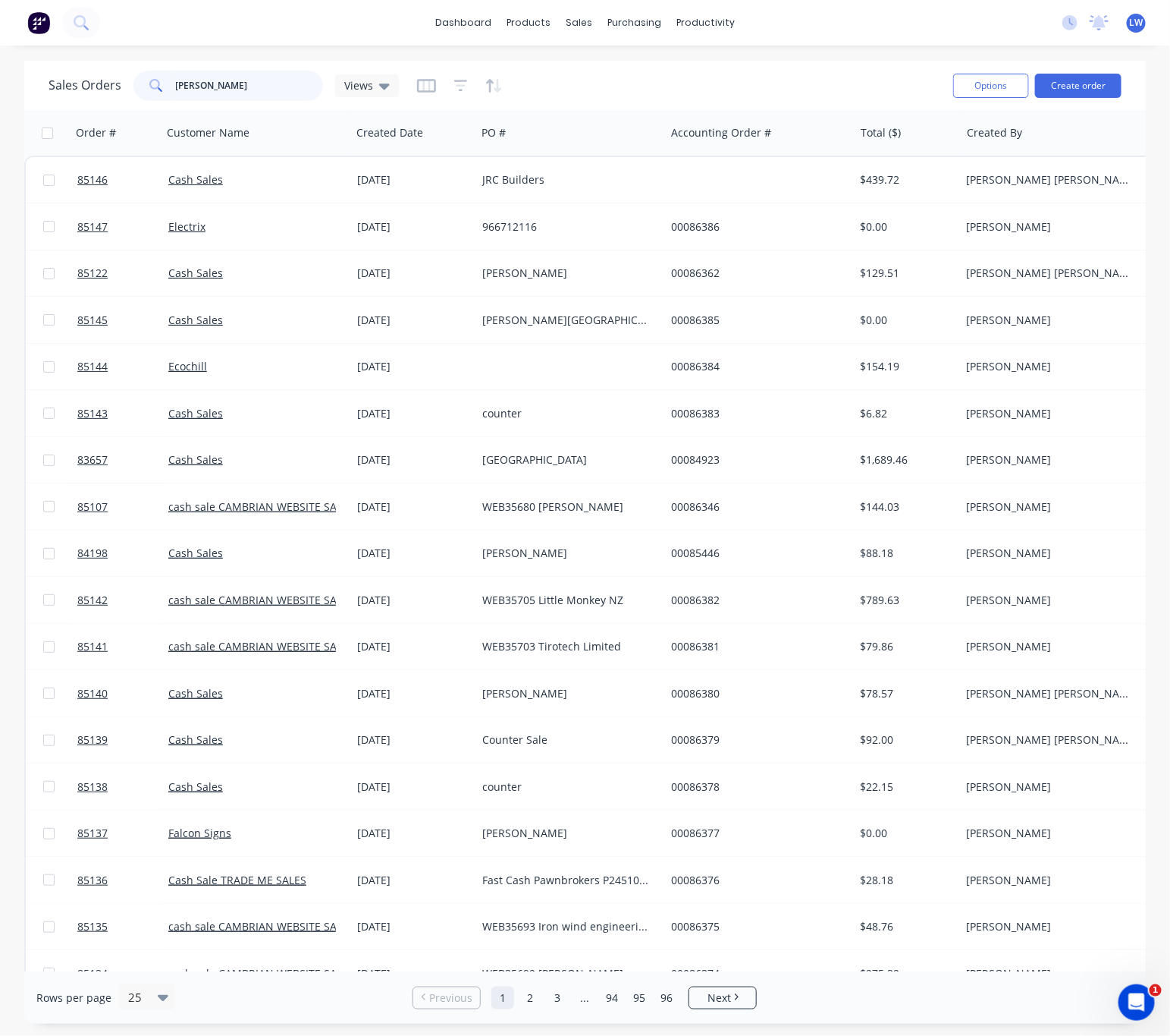
type input "nick ming"
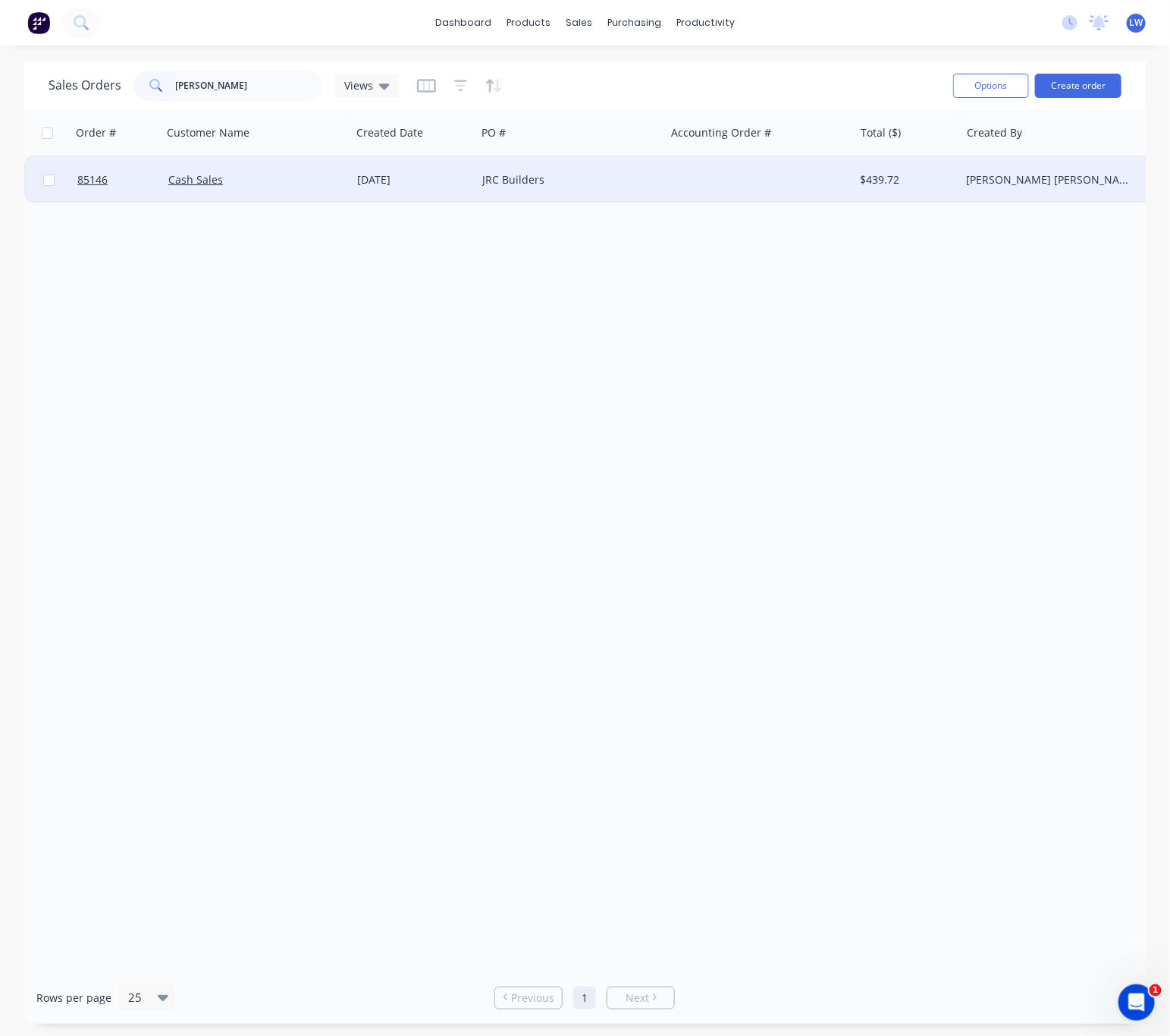
click at [266, 169] on div "Cash Sales" at bounding box center [256, 180] width 189 height 46
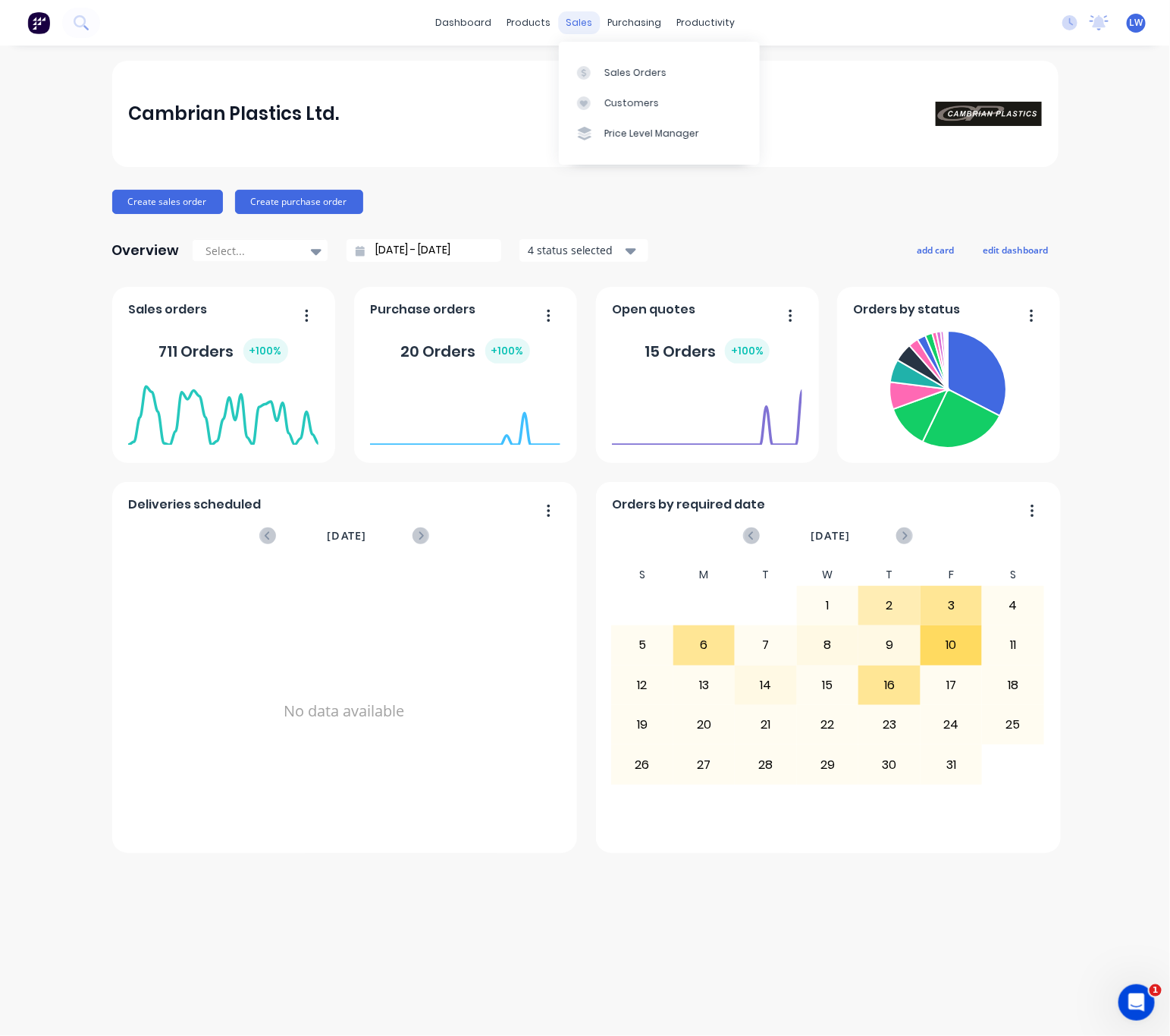
click at [585, 18] on div "sales" at bounding box center [579, 23] width 42 height 23
click at [603, 76] on link "Sales Orders" at bounding box center [659, 72] width 201 height 30
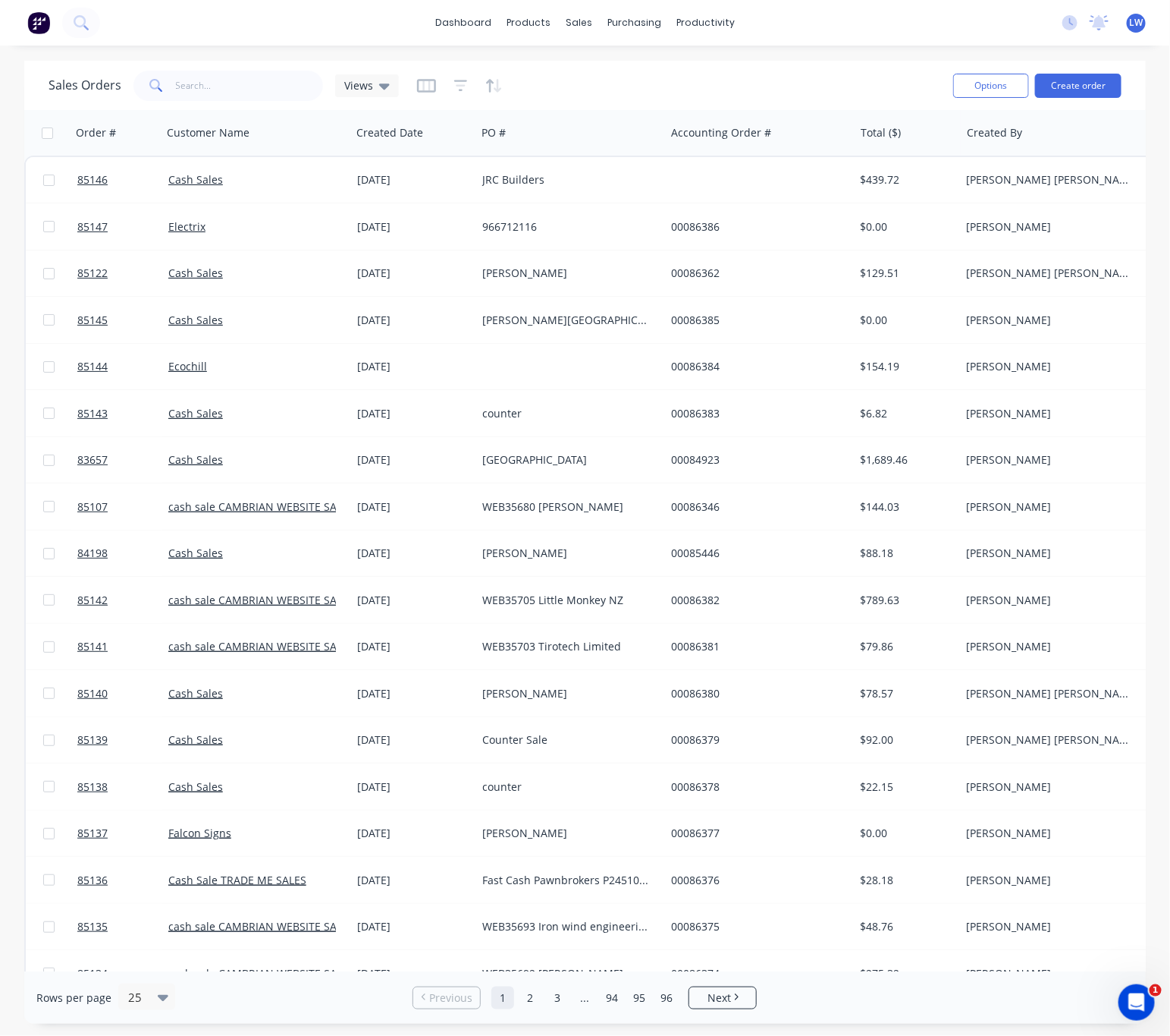
click at [172, 82] on span at bounding box center [155, 86] width 42 height 30
click at [209, 75] on input "text" at bounding box center [250, 86] width 148 height 30
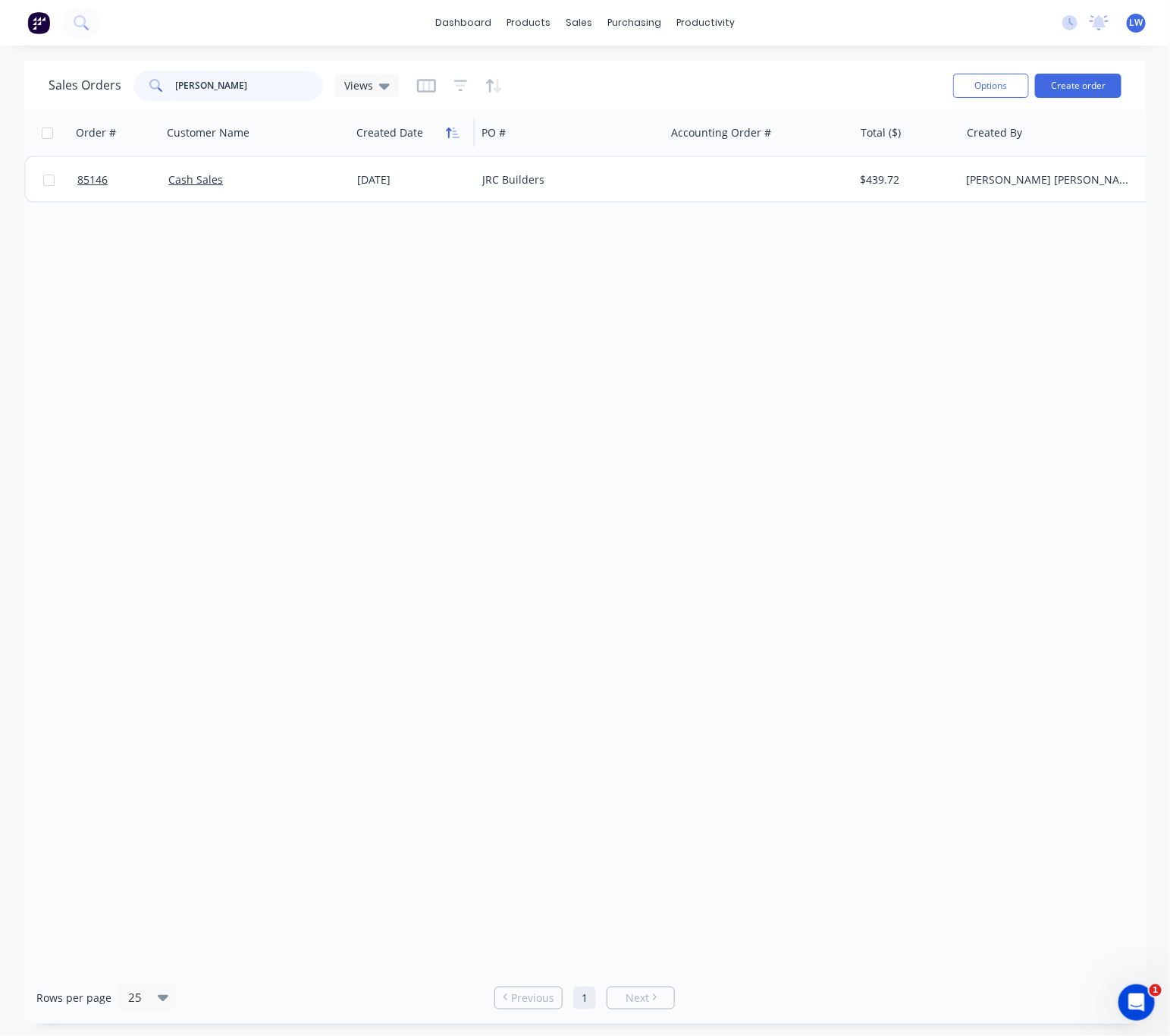
type input "nick ming"
click at [453, 137] on icon "button" at bounding box center [456, 133] width 7 height 11
click at [606, 81] on span "Sorting: Created Date" at bounding box center [583, 86] width 109 height 15
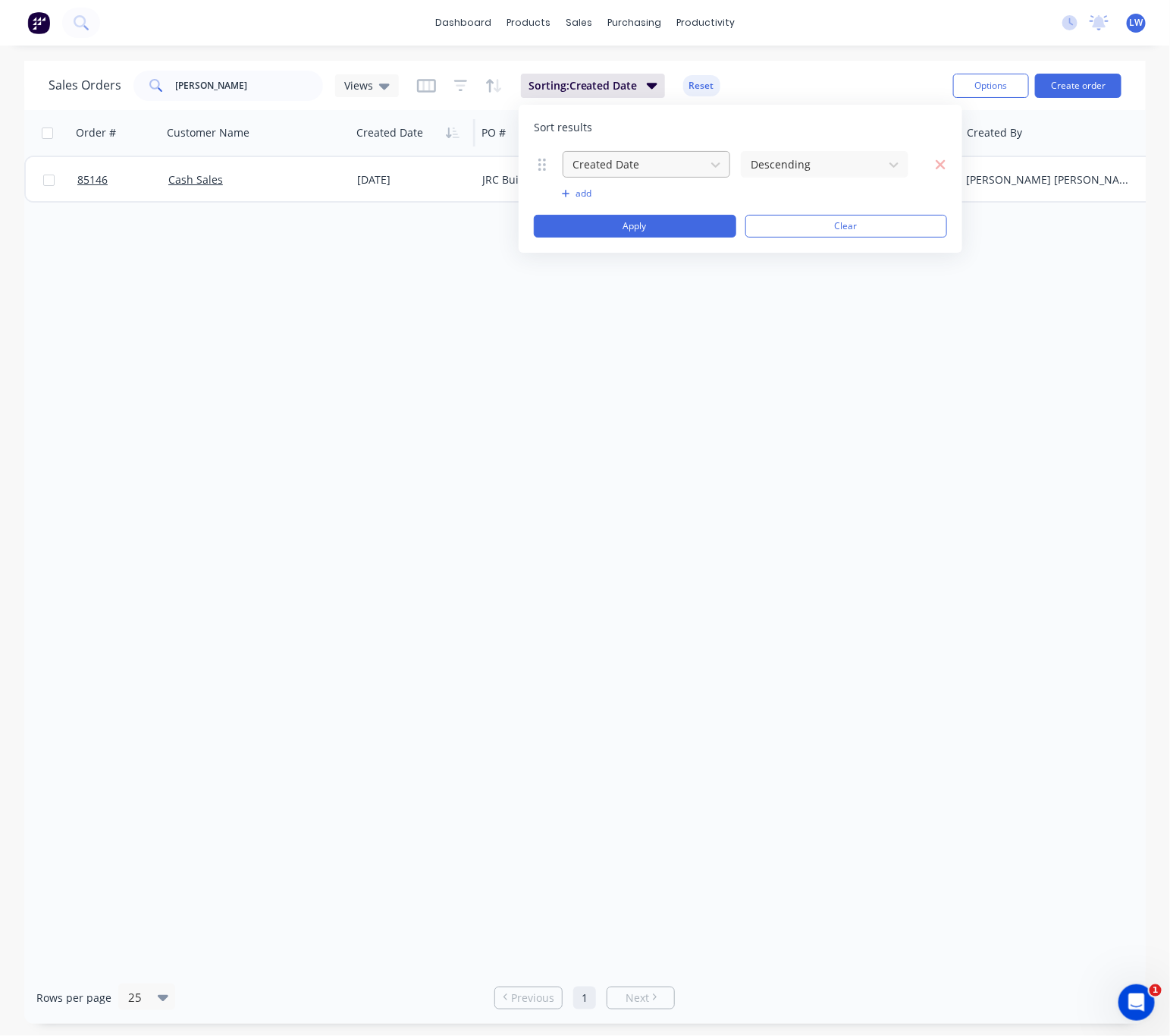
click at [681, 166] on div at bounding box center [634, 164] width 127 height 19
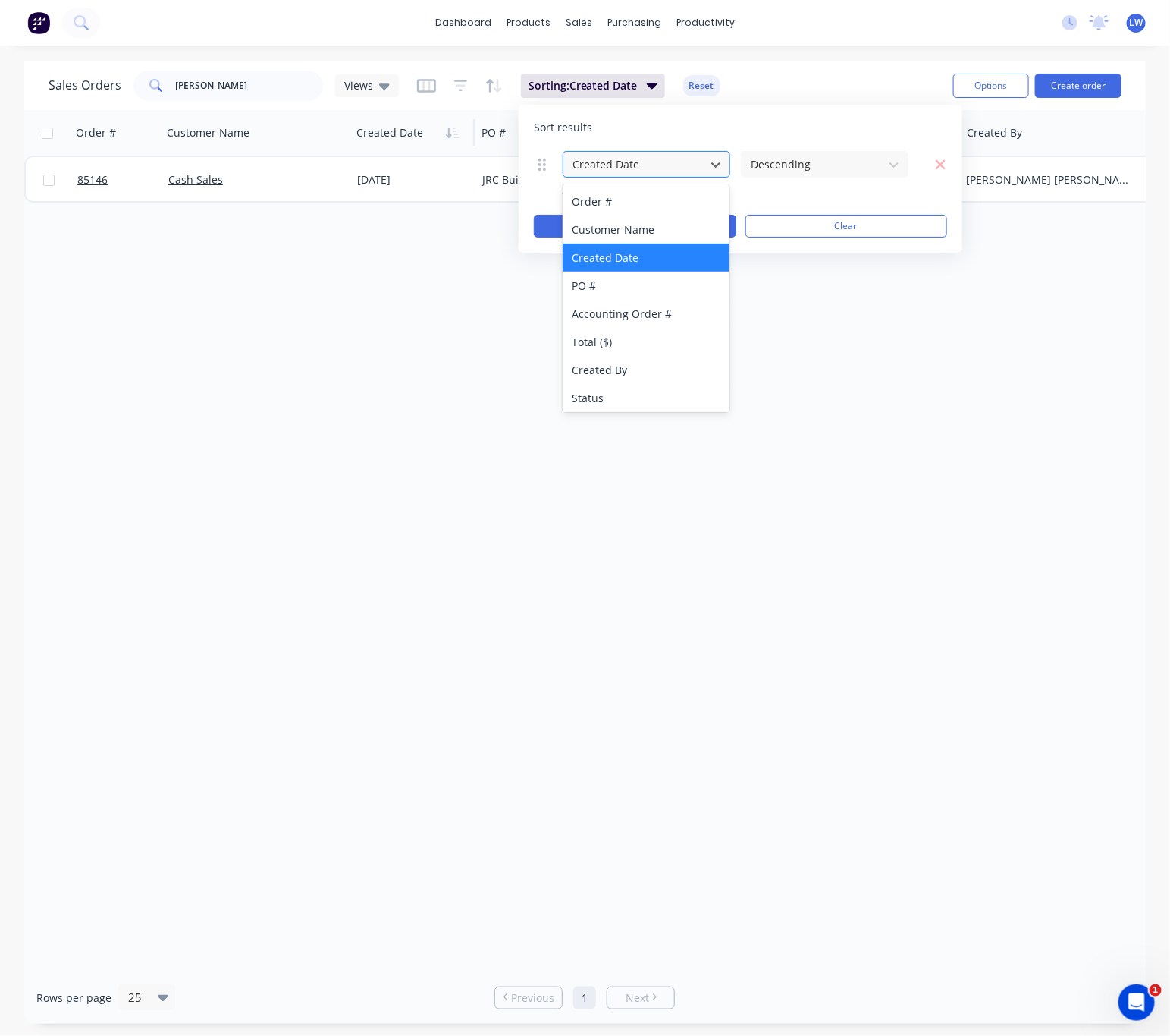
click at [682, 167] on div at bounding box center [634, 164] width 127 height 19
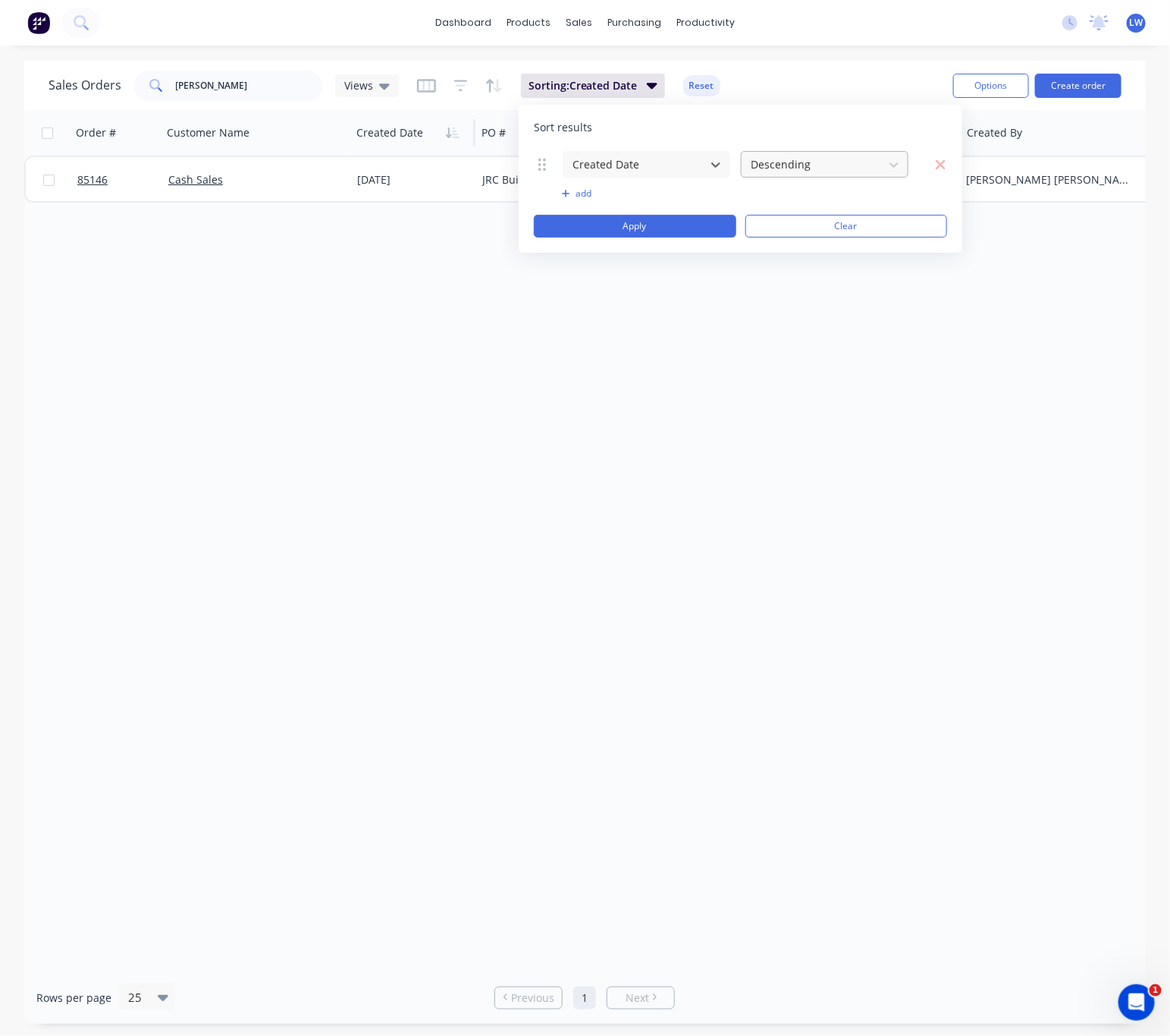
click at [806, 171] on div at bounding box center [813, 164] width 127 height 19
click at [721, 83] on div "Sales Orders nick ming Views Sorting: Created Date Reset" at bounding box center [495, 86] width 892 height 37
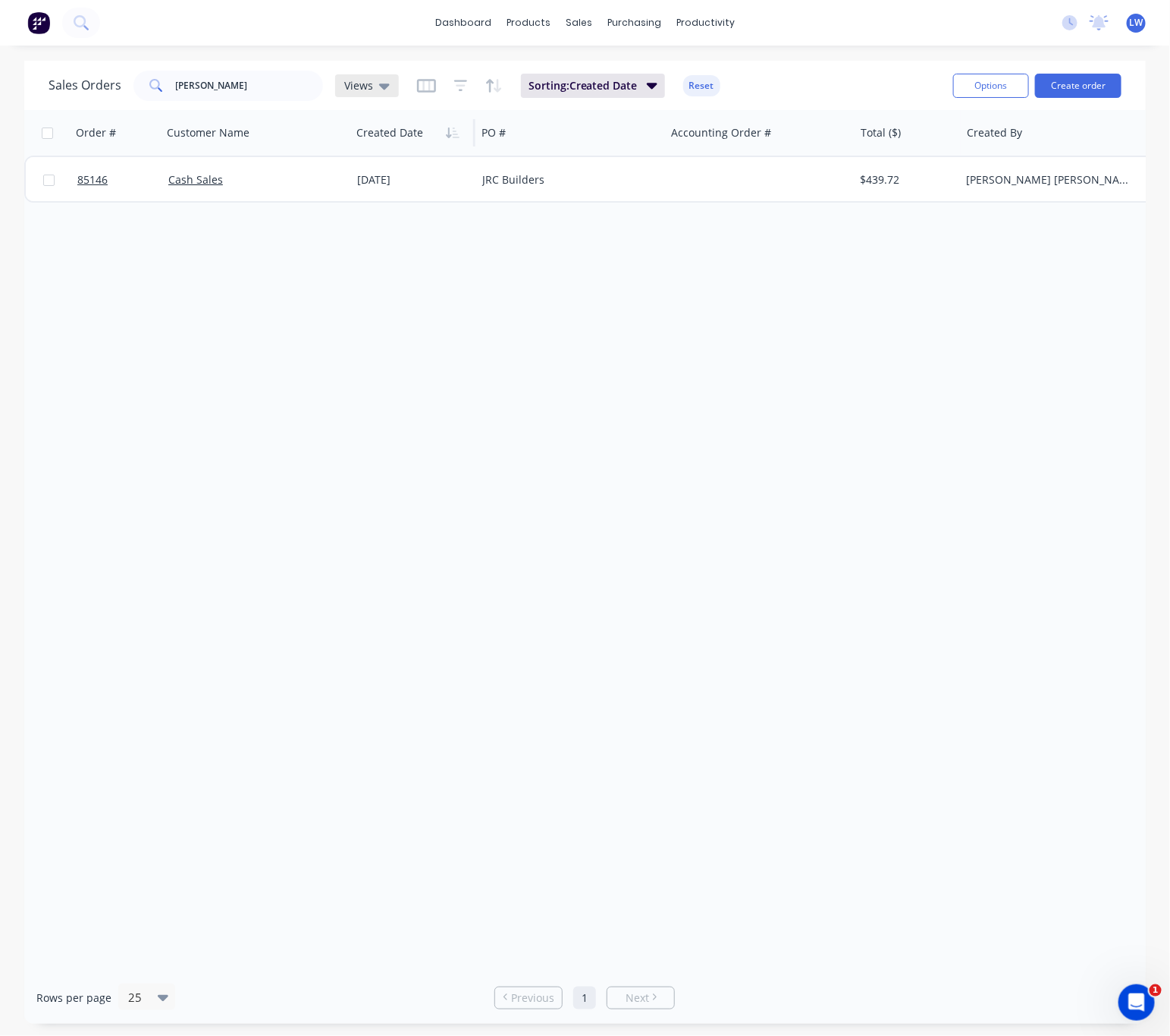
click at [373, 85] on div "Views" at bounding box center [367, 86] width 46 height 14
click at [374, 85] on div "Views" at bounding box center [367, 86] width 46 height 14
click at [489, 89] on icon "button" at bounding box center [493, 86] width 17 height 15
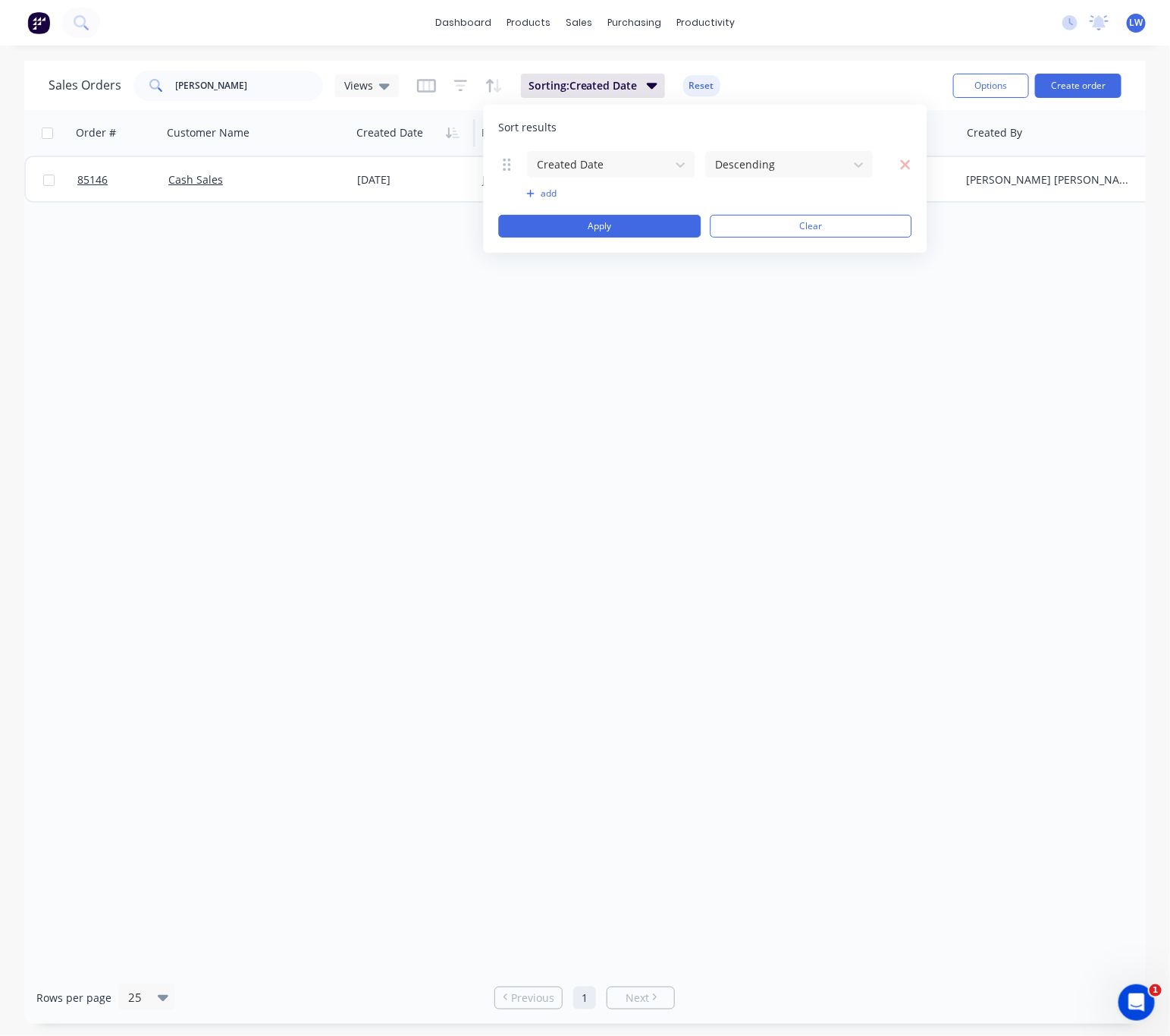
click at [786, 85] on div "Sales Orders nick ming Views Sorting: Created Date Reset" at bounding box center [495, 86] width 892 height 37
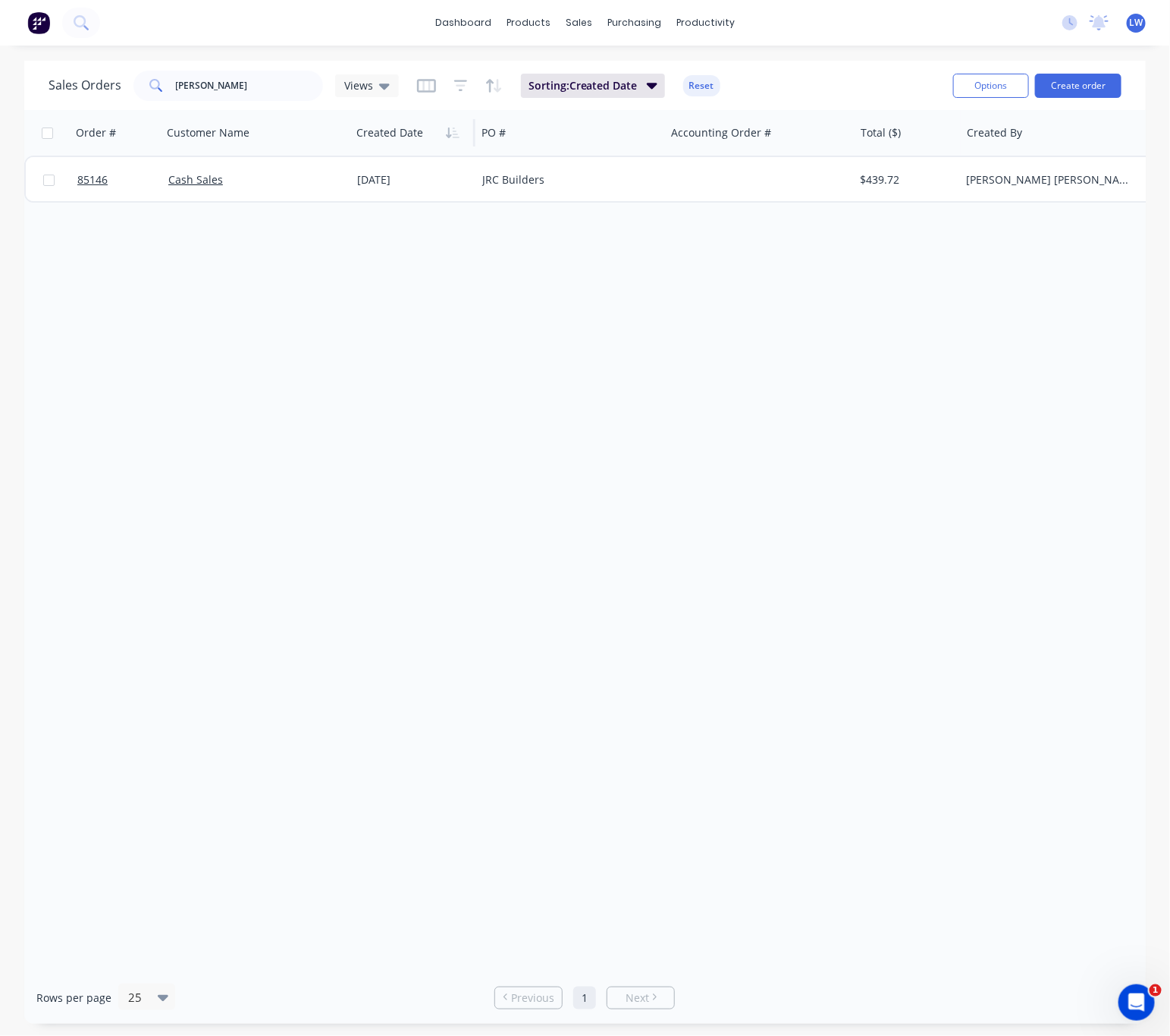
click at [553, 310] on div "Order # Customer Name Created Date PO # Accounting Order # Total ($) Created By…" at bounding box center [585, 540] width 1122 height 861
drag, startPoint x: 276, startPoint y: 84, endPoint x: 105, endPoint y: 76, distance: 171.2
click at [105, 76] on div "Sales Orders nick ming Views" at bounding box center [224, 86] width 350 height 30
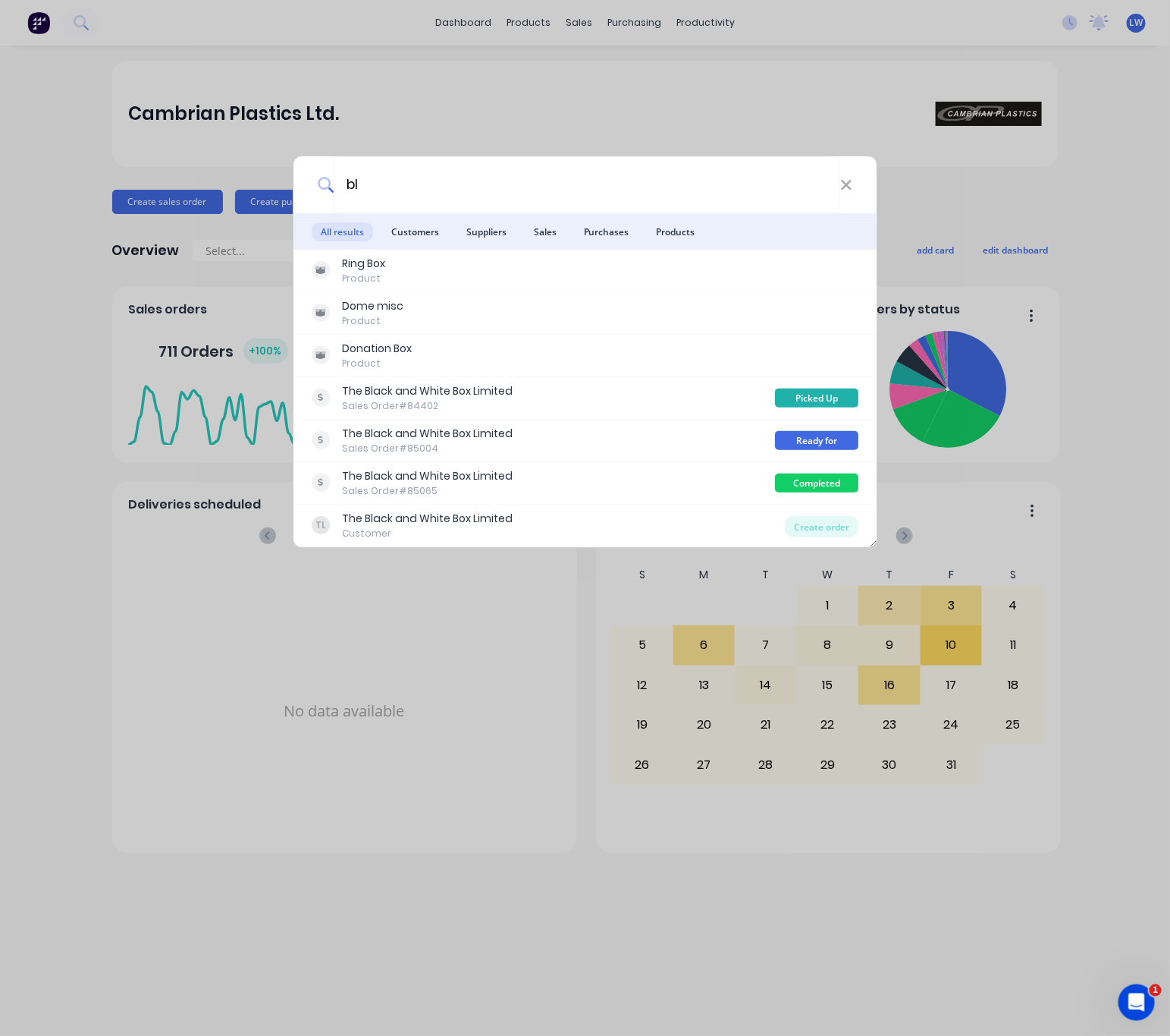
type input "b"
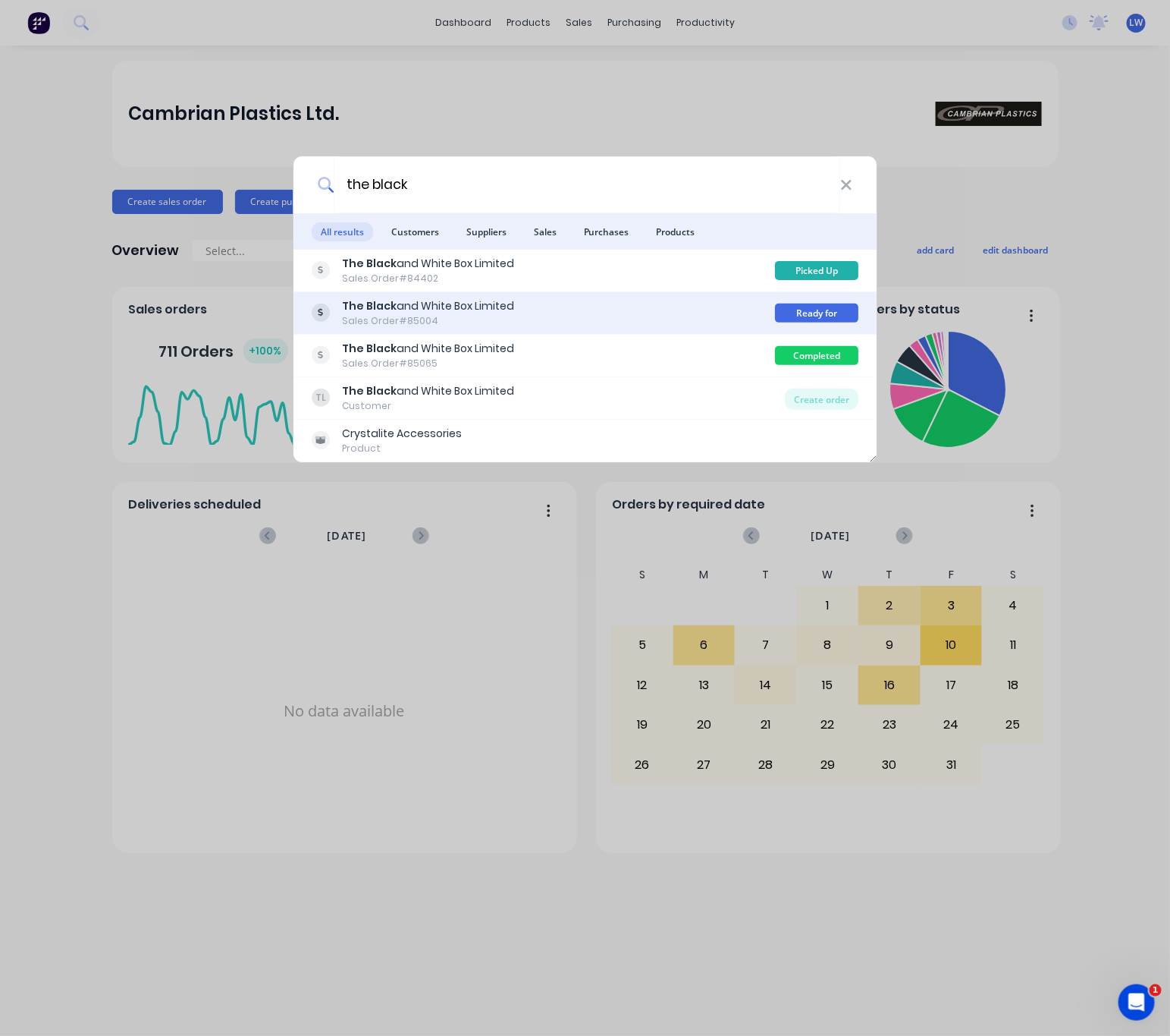
type input "the black"
click at [628, 309] on div "The Black and White Box Limited Sales Order #85004" at bounding box center [544, 313] width 464 height 29
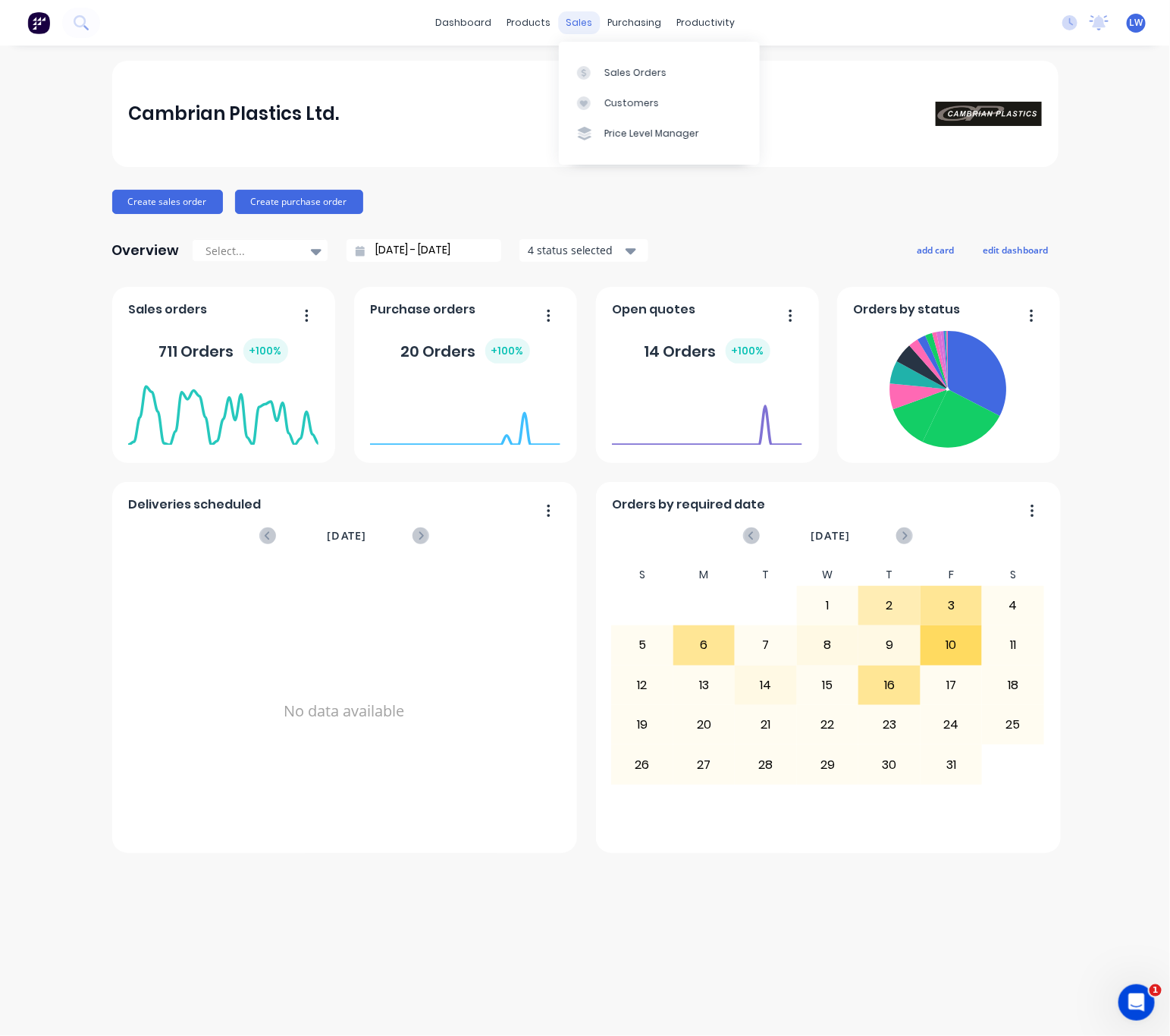
click at [581, 21] on div "sales" at bounding box center [579, 23] width 42 height 23
click at [631, 75] on div "Sales Orders" at bounding box center [635, 72] width 62 height 14
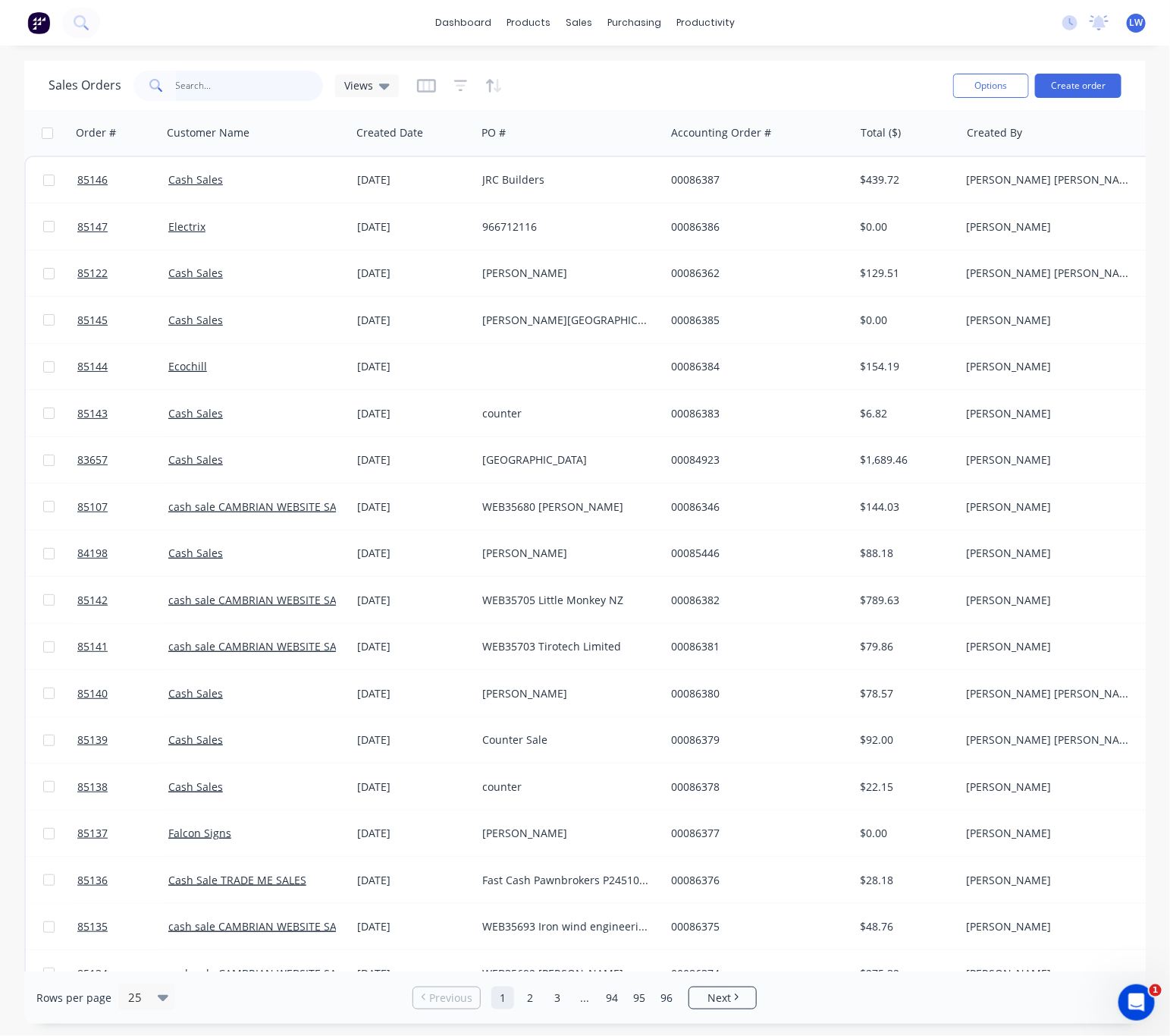
click at [269, 90] on input "text" at bounding box center [250, 86] width 148 height 30
type input "the black"
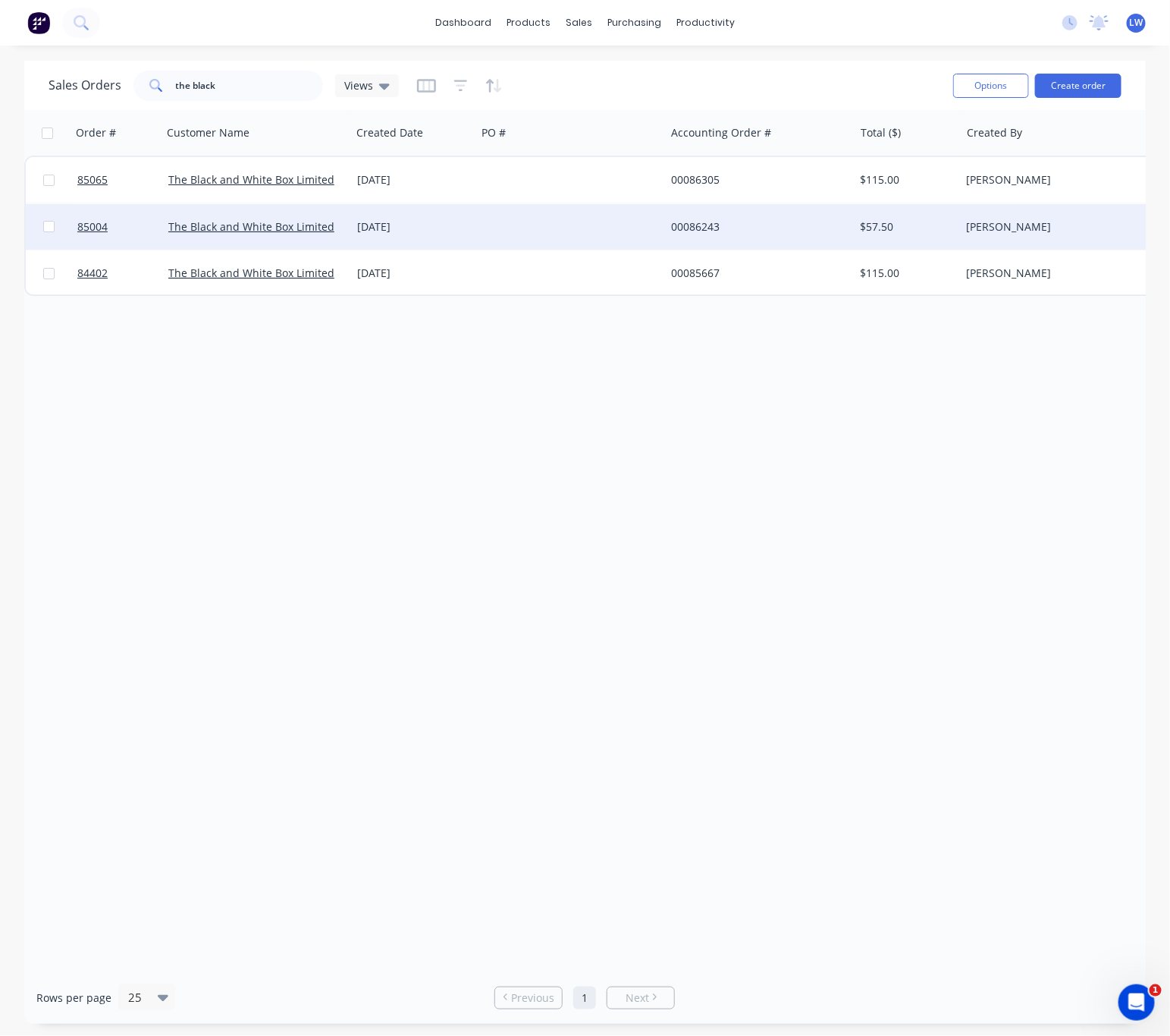
click at [574, 232] on div at bounding box center [571, 227] width 189 height 46
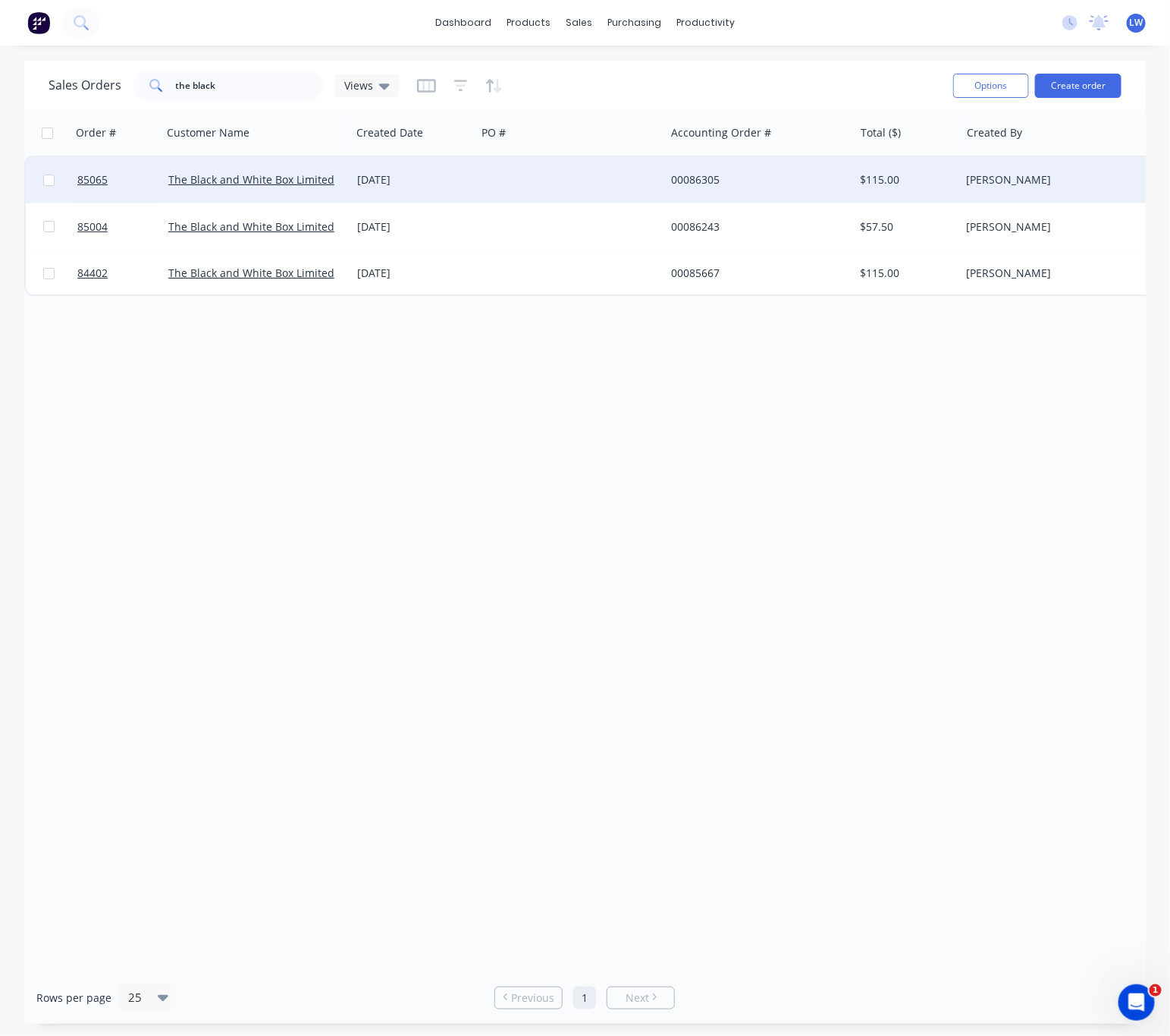
click at [469, 187] on div "03 Oct 2025" at bounding box center [414, 179] width 113 height 15
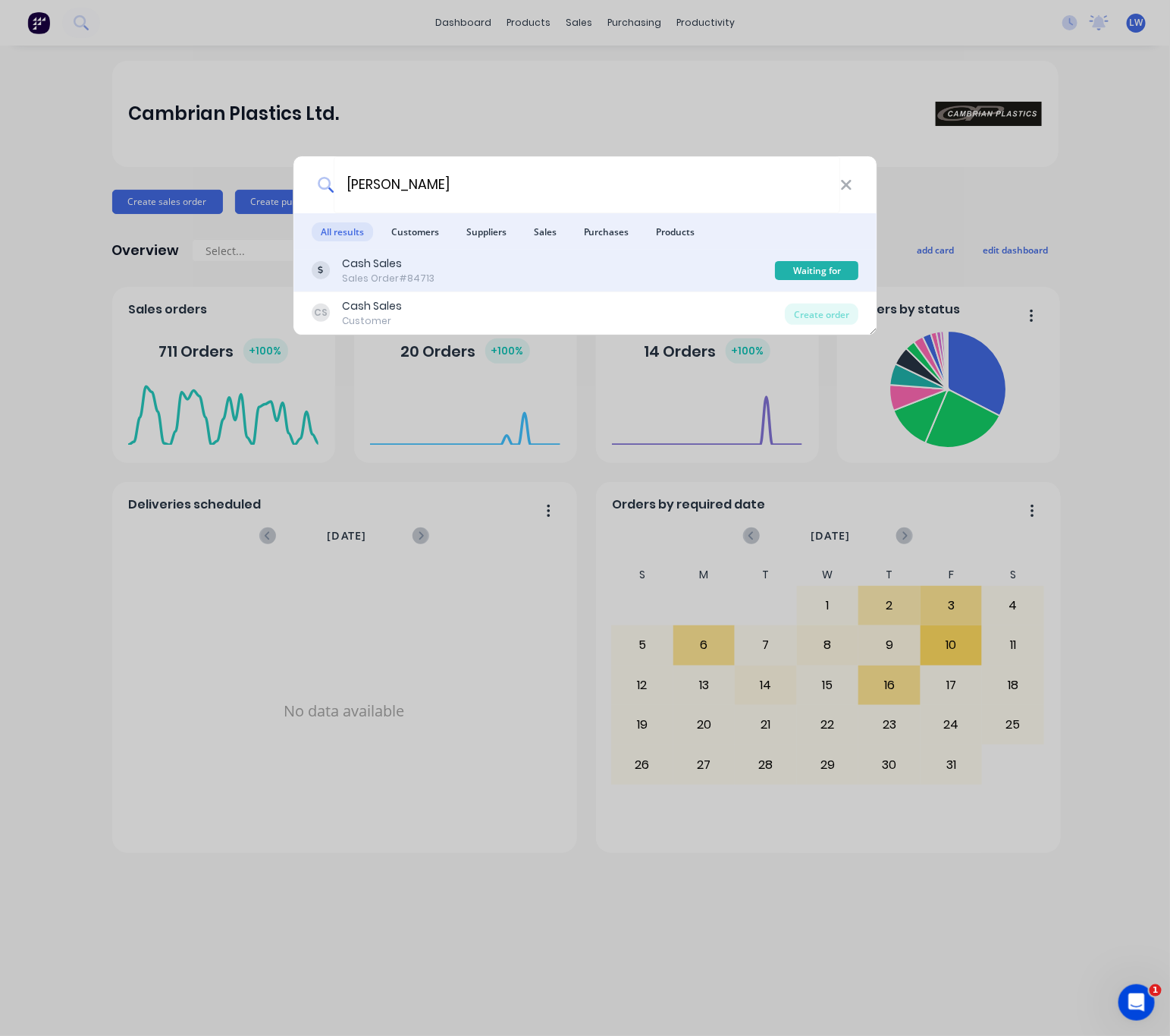
type input "[PERSON_NAME]"
click at [515, 266] on div "Cash Sales Sales Order #84713" at bounding box center [544, 270] width 464 height 29
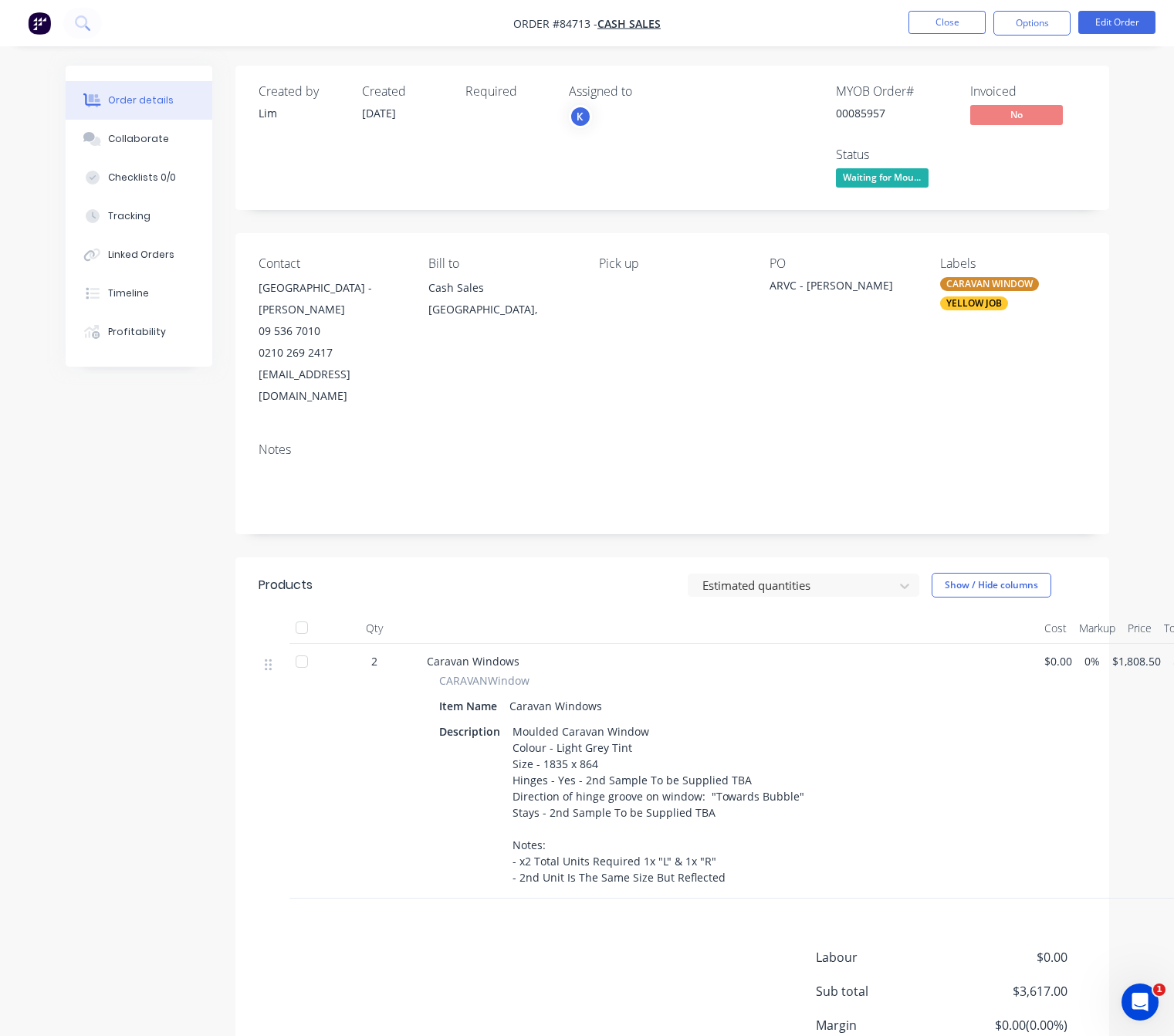
drag, startPoint x: 326, startPoint y: 758, endPoint x: 15, endPoint y: 617, distance: 341.5
click at [0, 616] on div "Order details Collaborate Checklists 0/0 Tracking Linked Orders Timeline Profit…" at bounding box center [587, 587] width 1174 height 1174
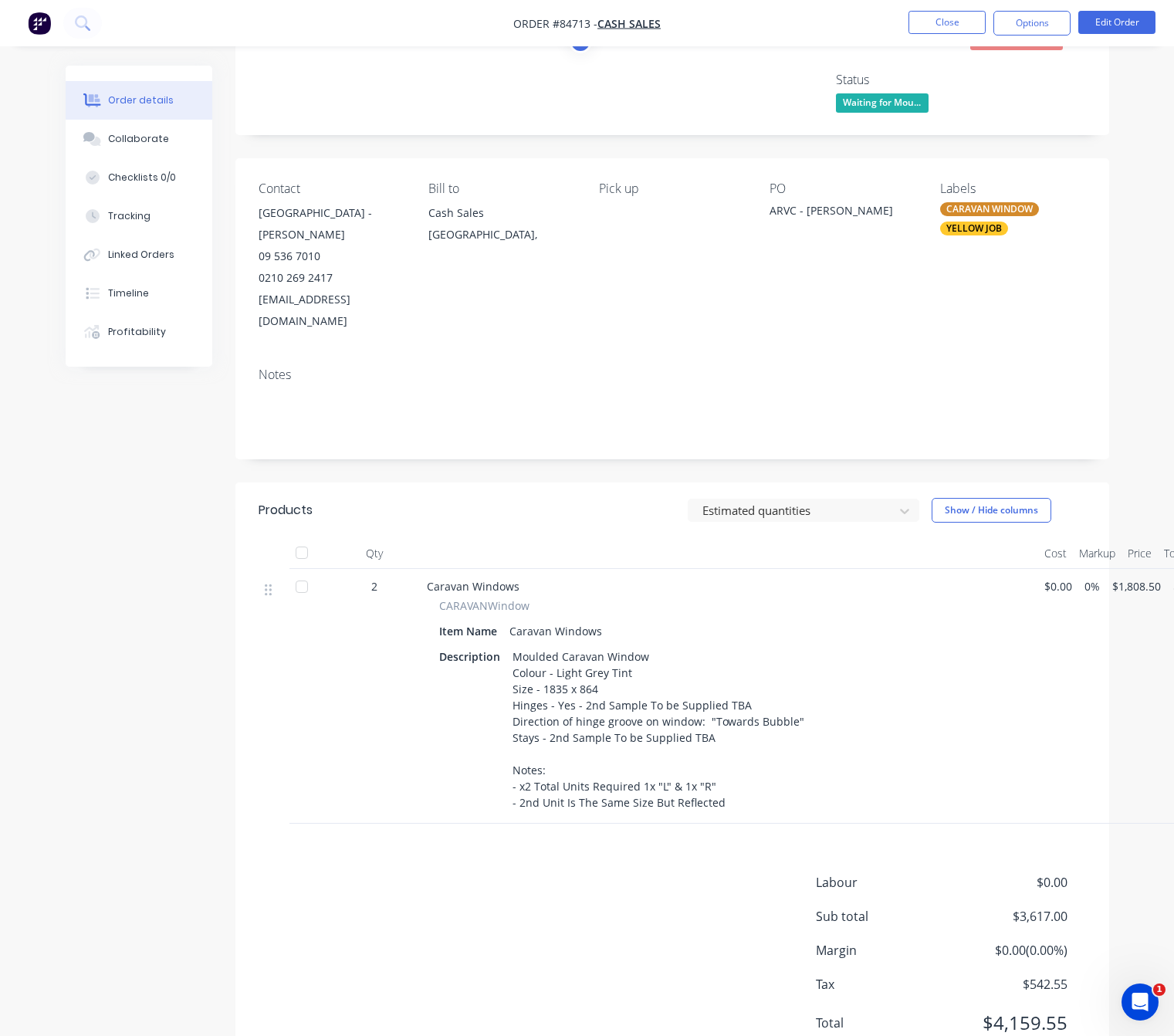
scroll to position [117, 0]
